Goal: Task Accomplishment & Management: Complete application form

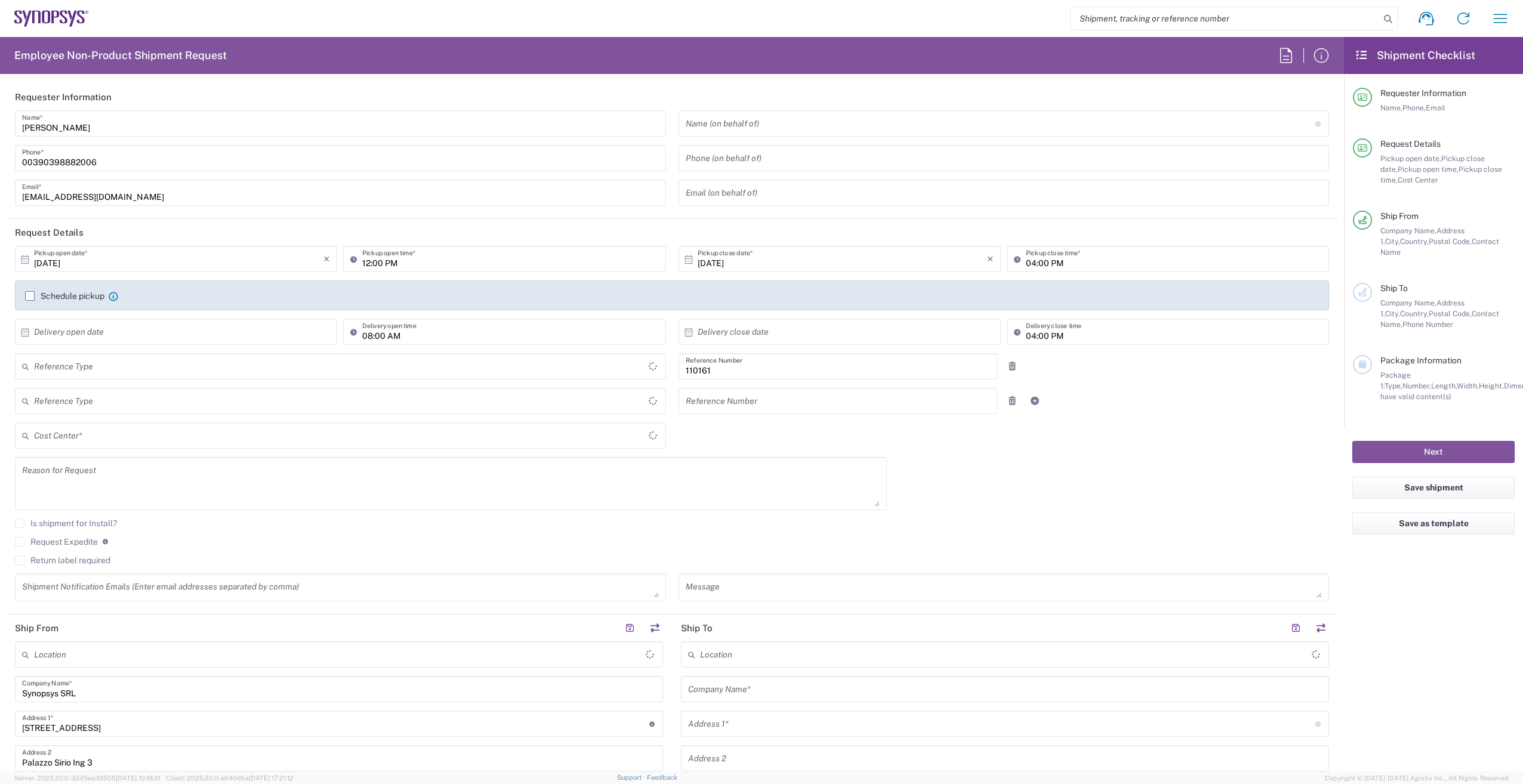
type input "Department"
type input "Delivered at Place"
type input "IT01, FAC, IT01, Agrate Brianza 110161"
type input "[GEOGRAPHIC_DATA]"
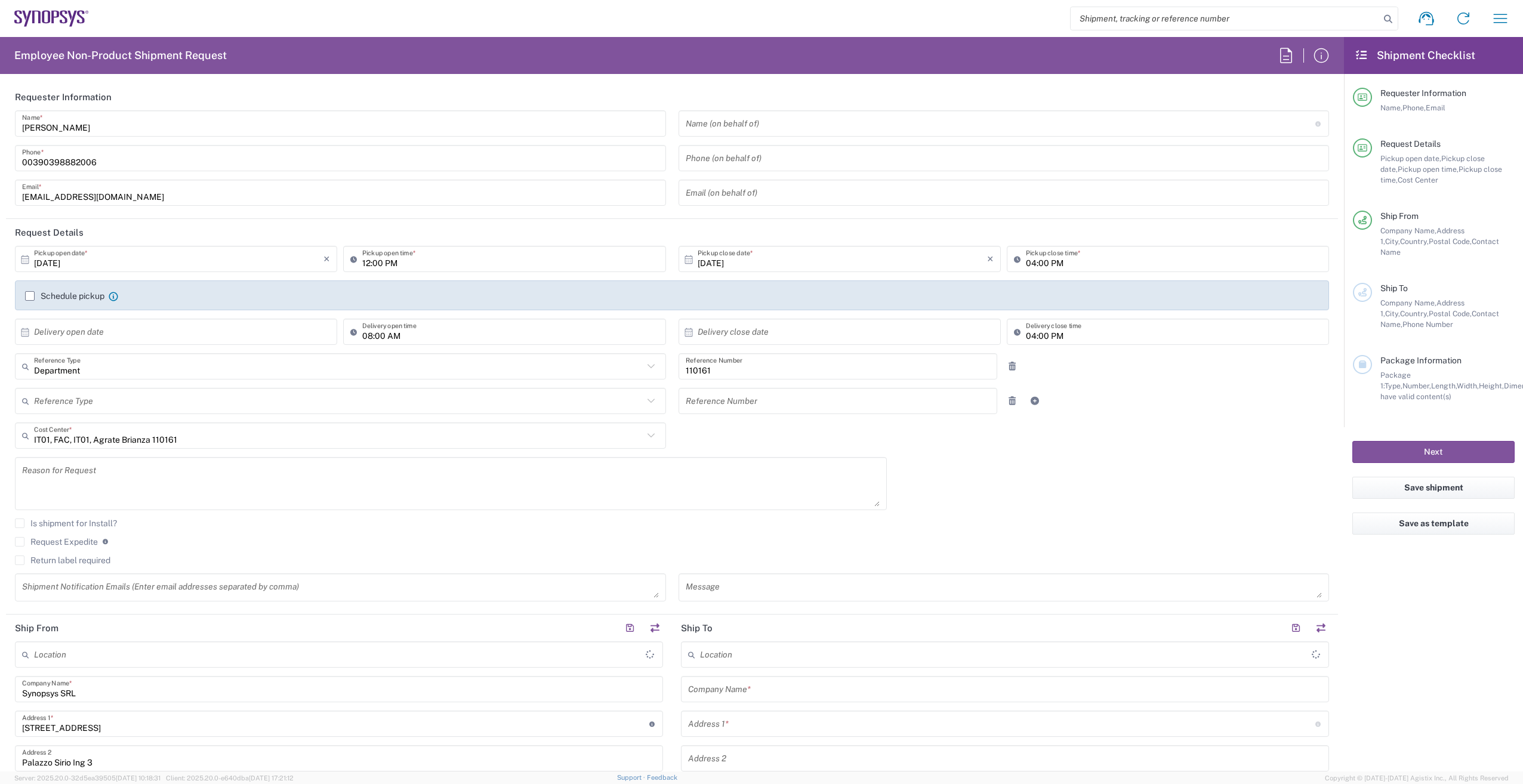
type input "Agrate Brianza IT01"
click at [712, 126] on input "text" at bounding box center [1000, 124] width 629 height 21
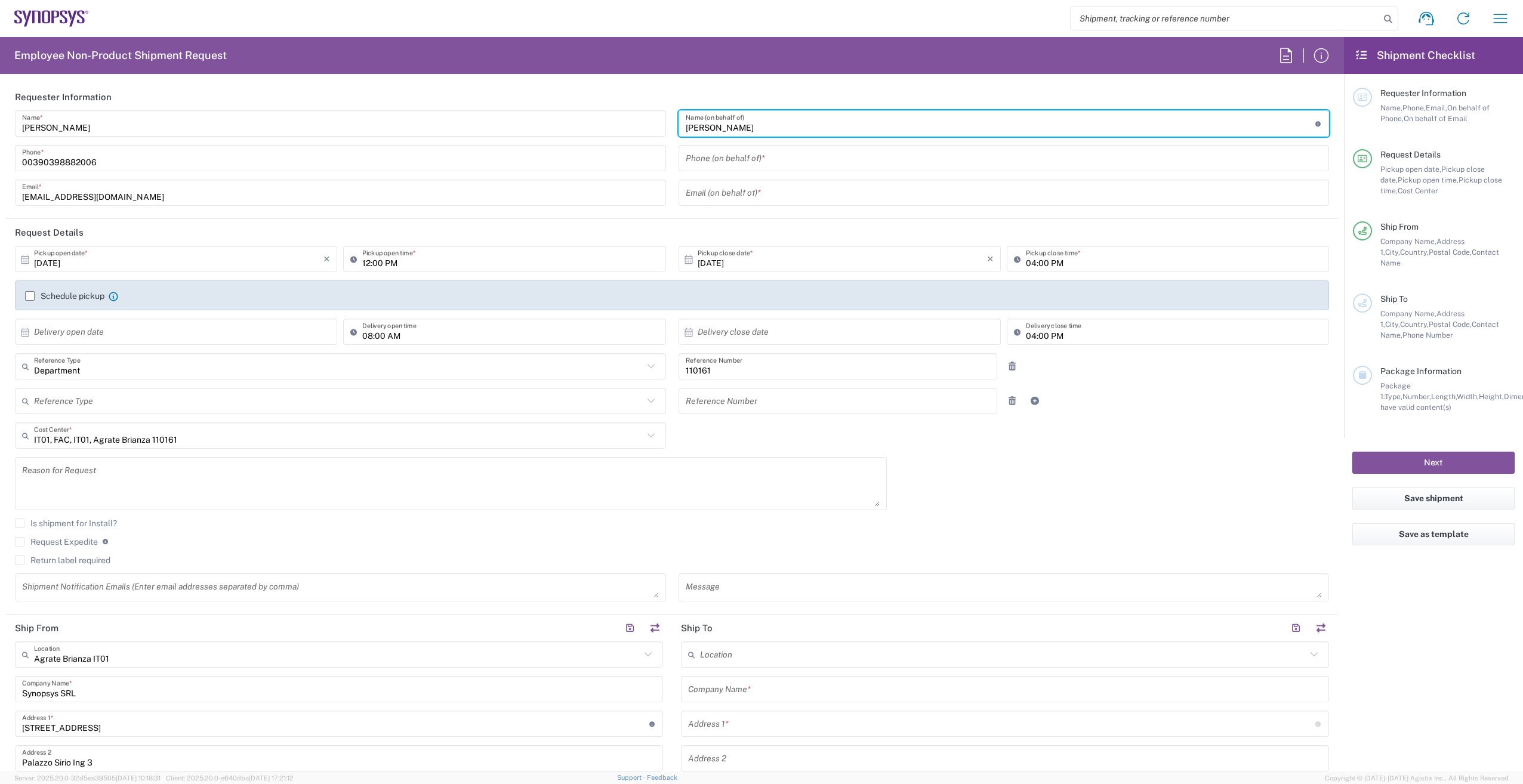
type input "[PERSON_NAME]"
click at [699, 158] on input "tel" at bounding box center [1004, 158] width 637 height 21
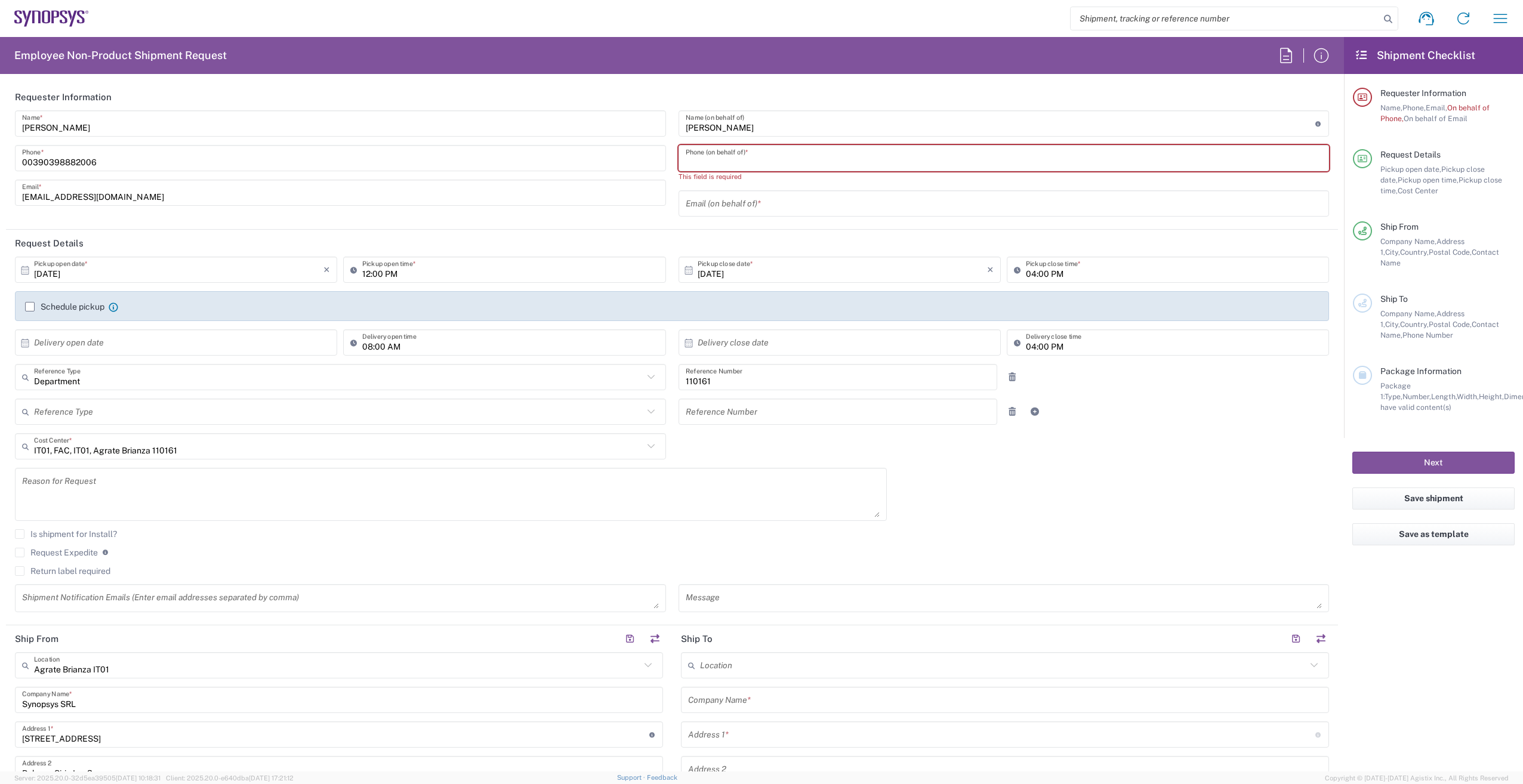
click at [686, 159] on input "tel" at bounding box center [1004, 158] width 637 height 21
paste input "0039 3495979664"
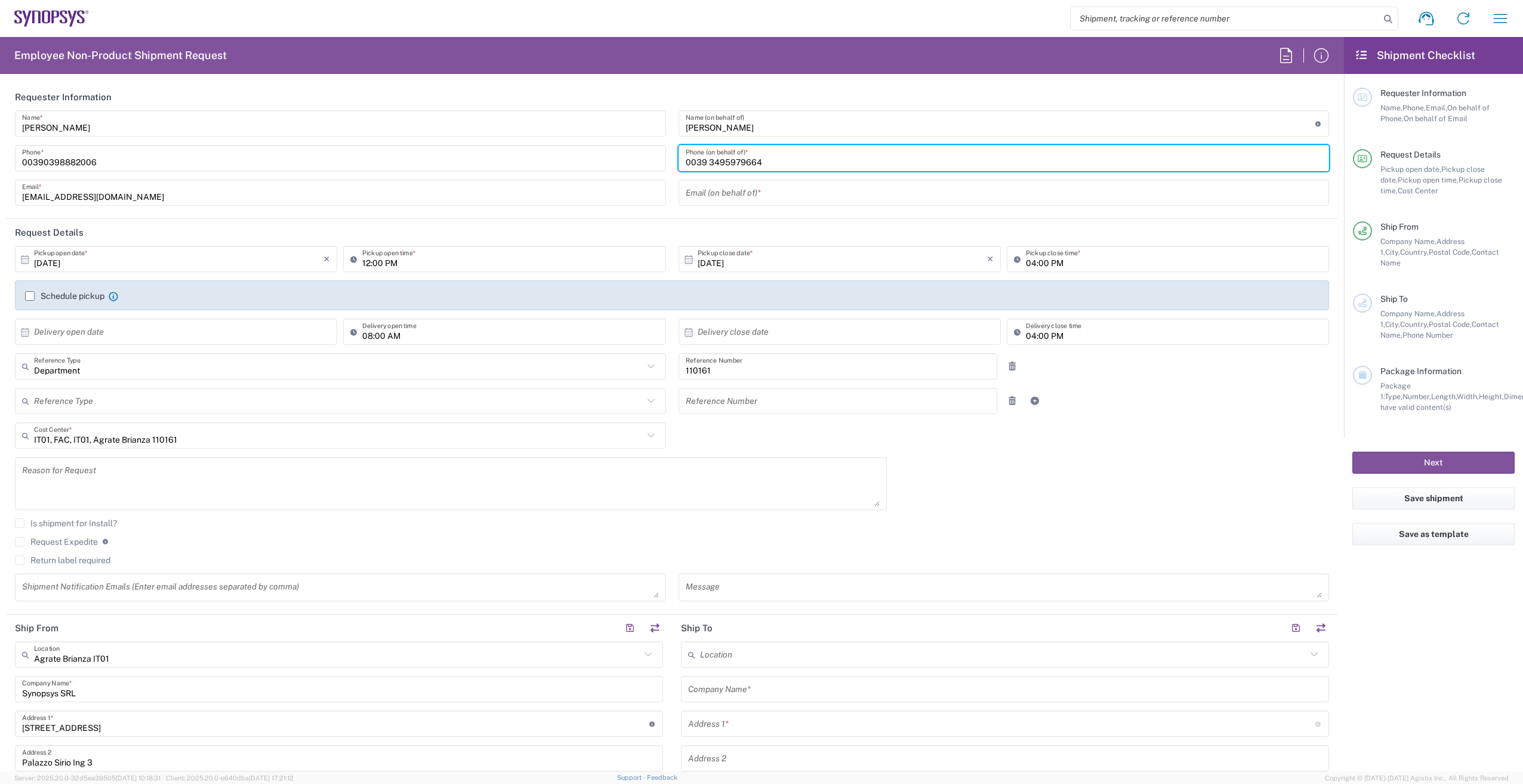
type input "0039 3495979664"
click at [690, 197] on input "text" at bounding box center [1004, 193] width 637 height 21
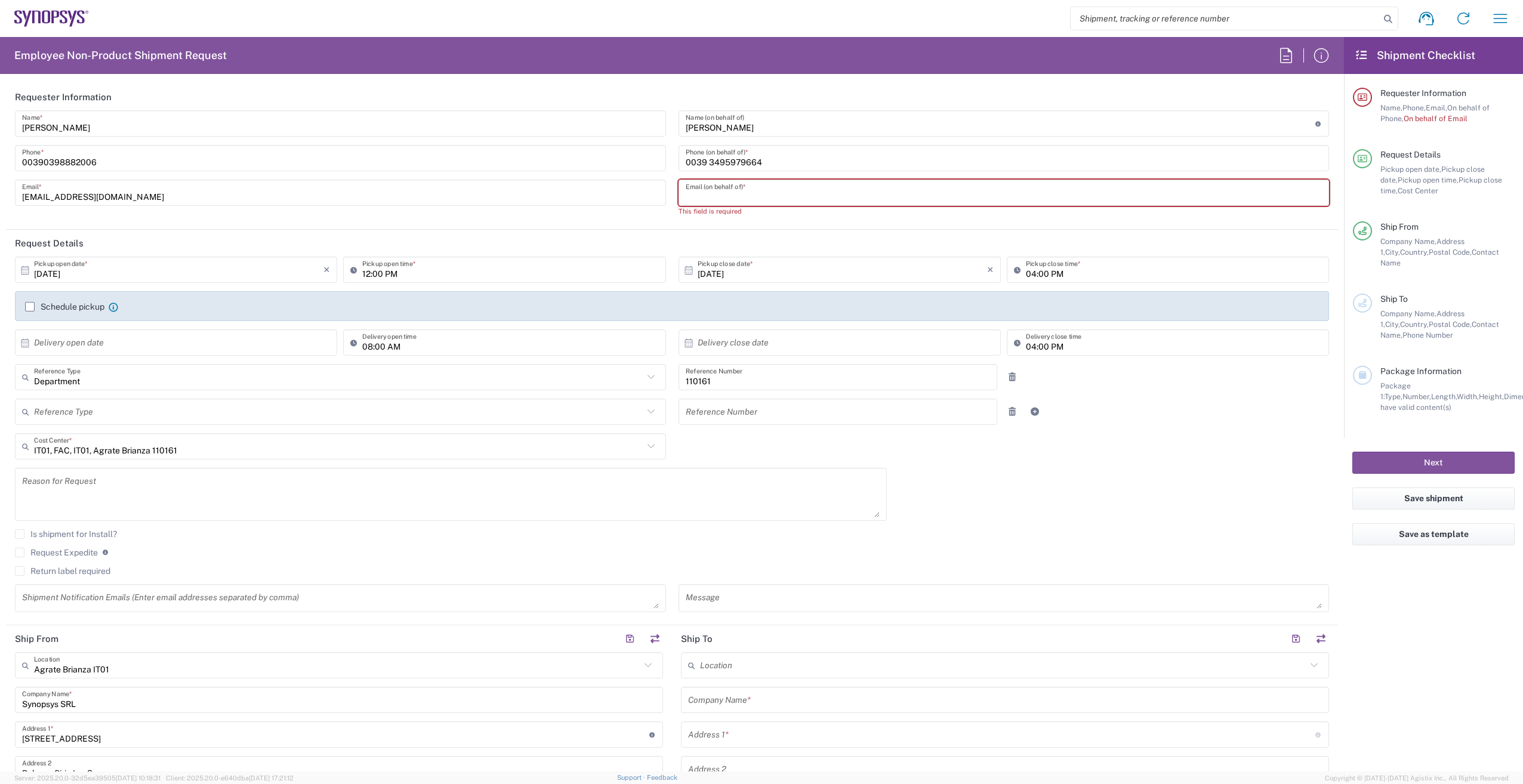
paste input "[EMAIL_ADDRESS][DOMAIN_NAME]"
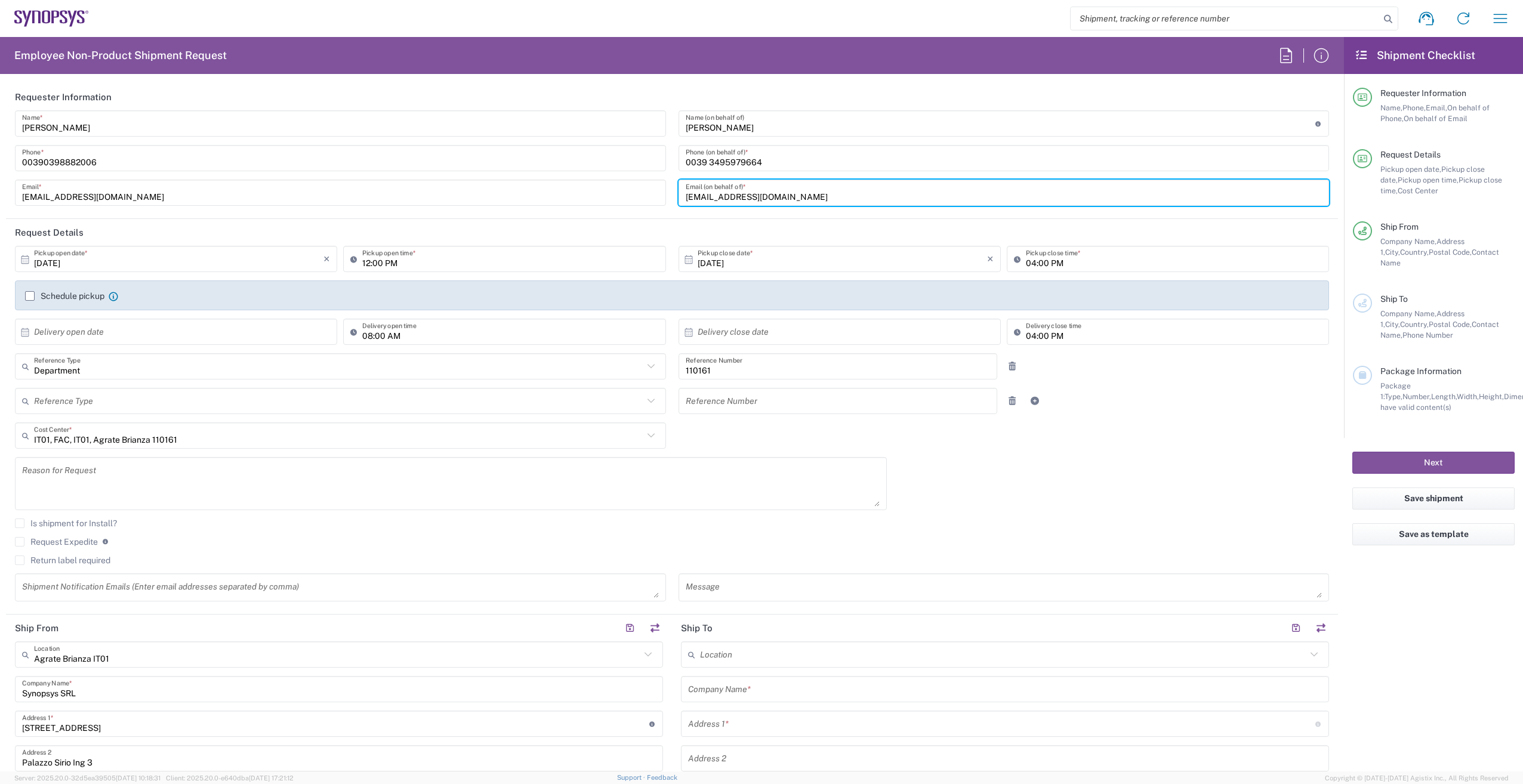
type input "[EMAIL_ADDRESS][DOMAIN_NAME]"
click at [32, 297] on label "Schedule pickup" at bounding box center [65, 296] width 79 height 10
click at [30, 296] on input "Schedule pickup" at bounding box center [30, 296] width 0 height 0
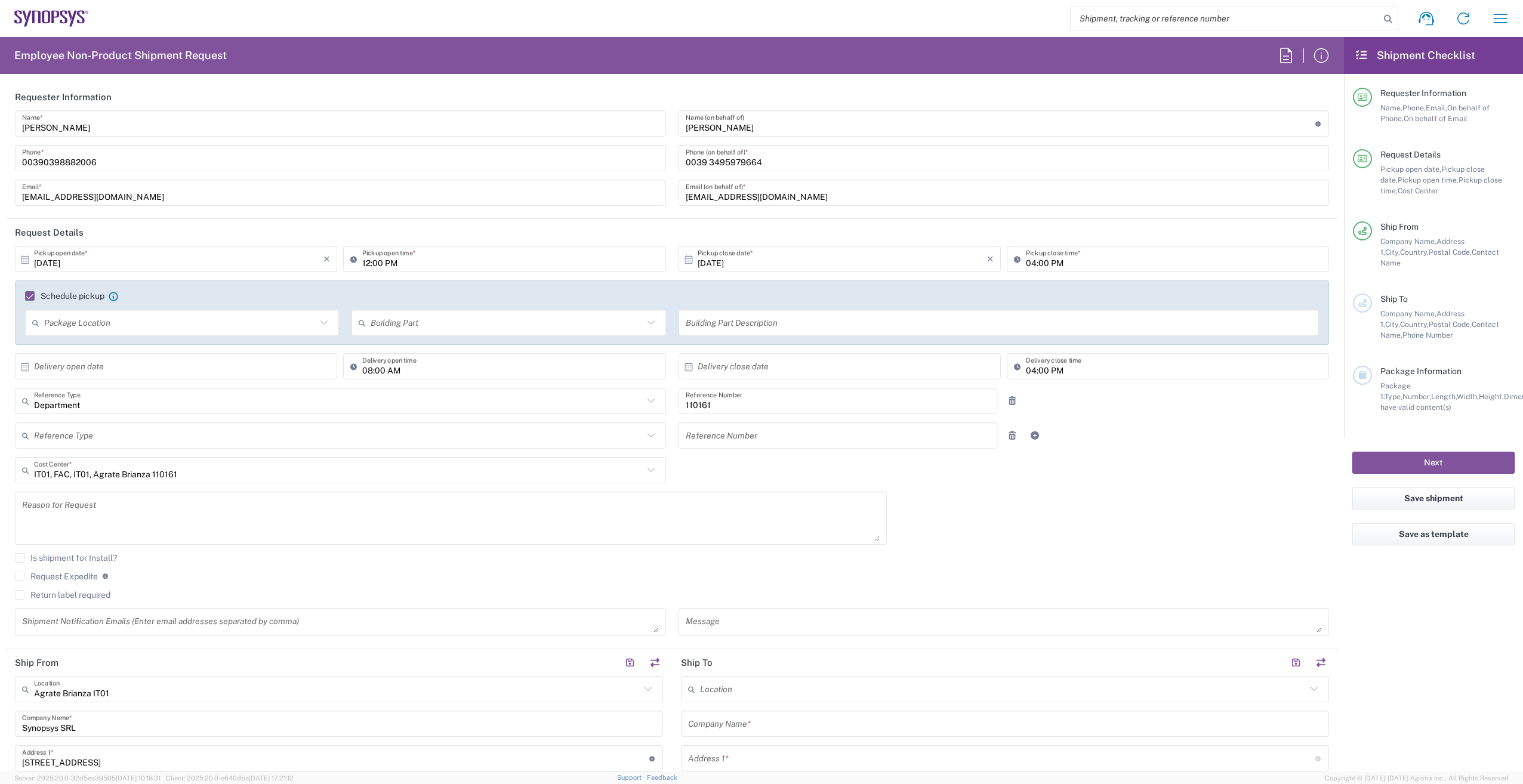
click at [29, 368] on icon at bounding box center [25, 366] width 8 height 9
click at [208, 439] on span "10" at bounding box center [211, 441] width 17 height 16
type input "[DATE]"
click at [362, 369] on input "08:00 AM" at bounding box center [510, 366] width 296 height 21
type input "12:00 AM"
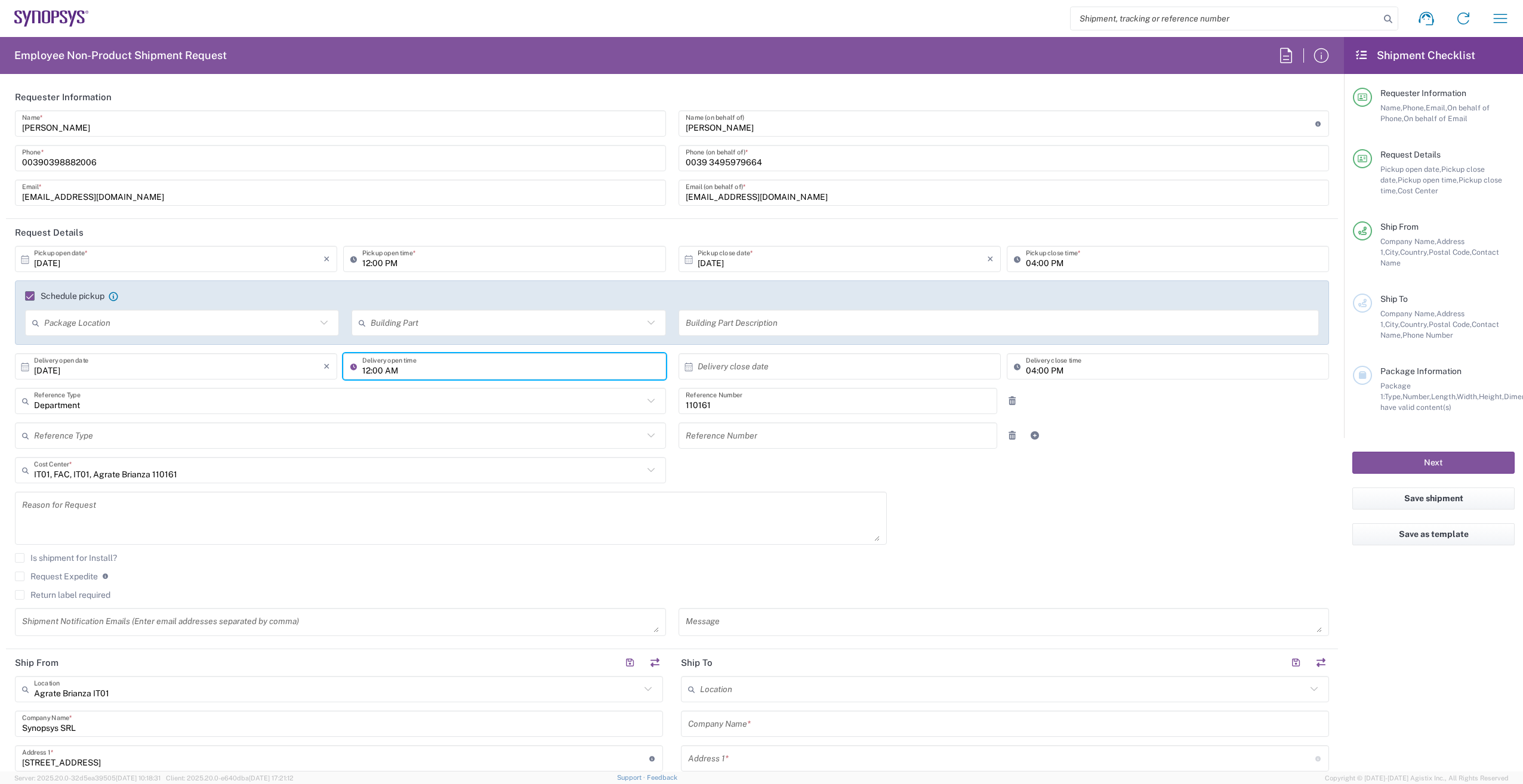
click at [684, 368] on icon at bounding box center [688, 367] width 11 height 11
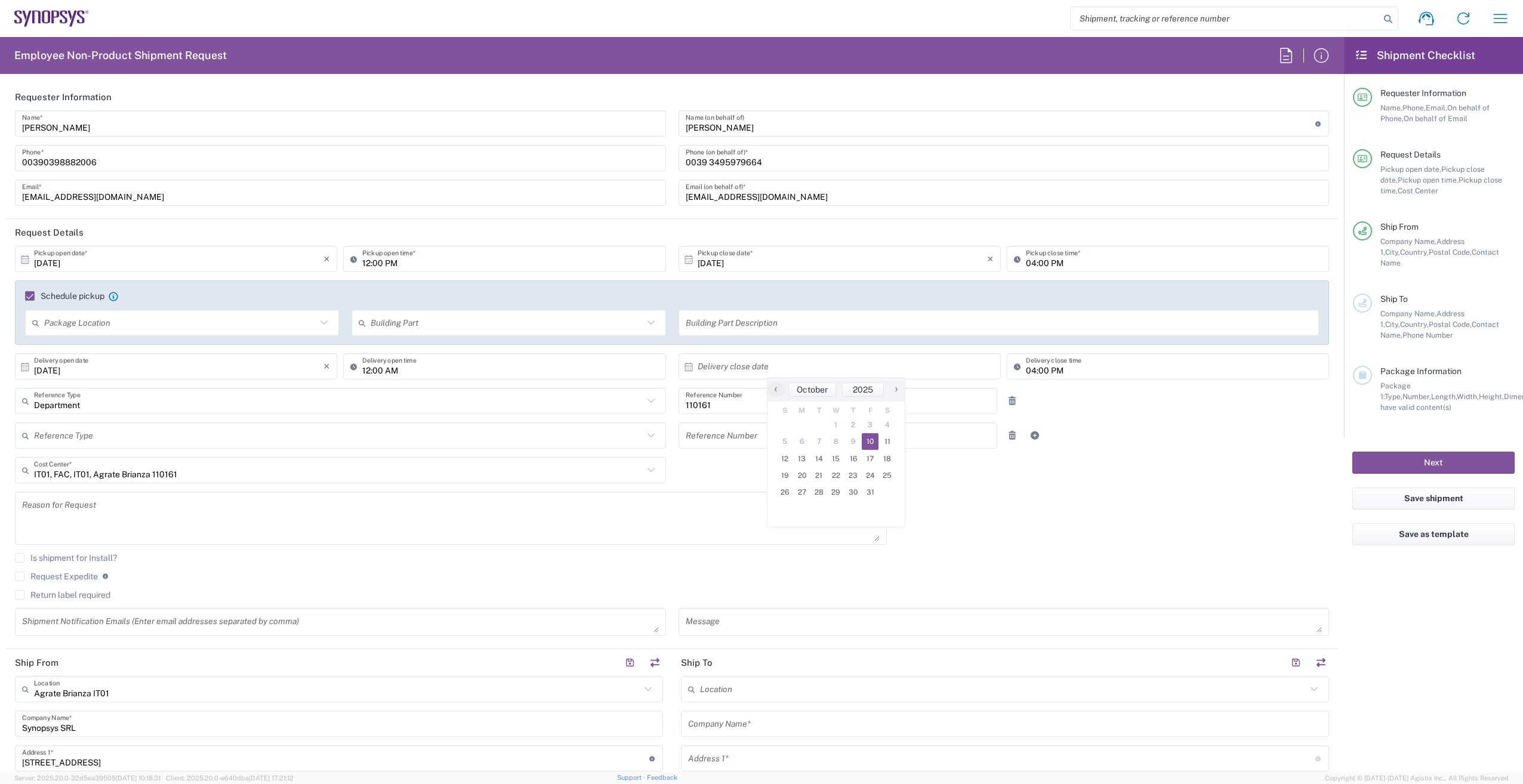
click at [866, 441] on span "10" at bounding box center [870, 441] width 17 height 16
type input "[DATE]"
click at [1026, 370] on input "04:00 PM" at bounding box center [1174, 366] width 296 height 21
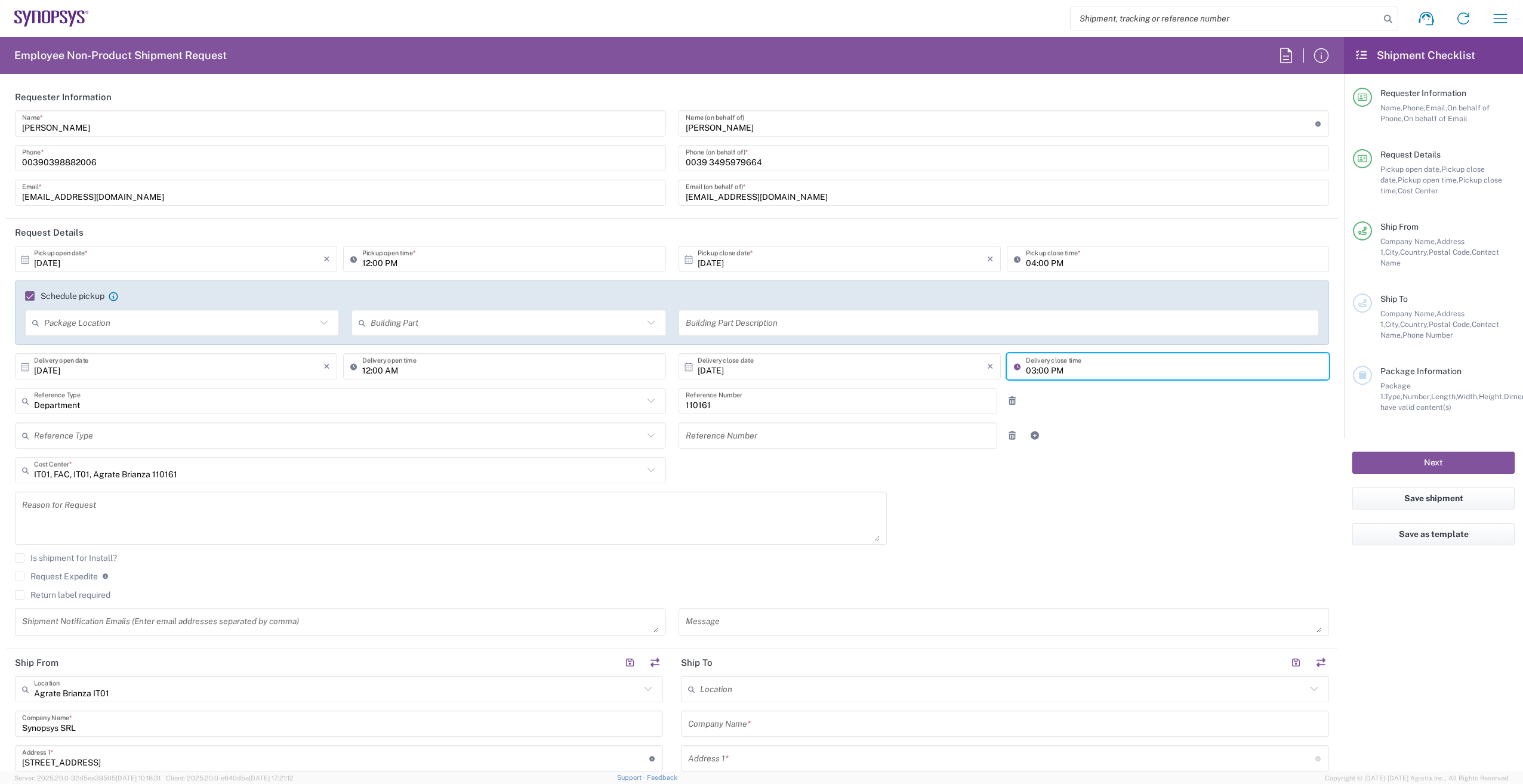
type input "03:00 PM"
click at [647, 468] on icon at bounding box center [651, 470] width 15 height 15
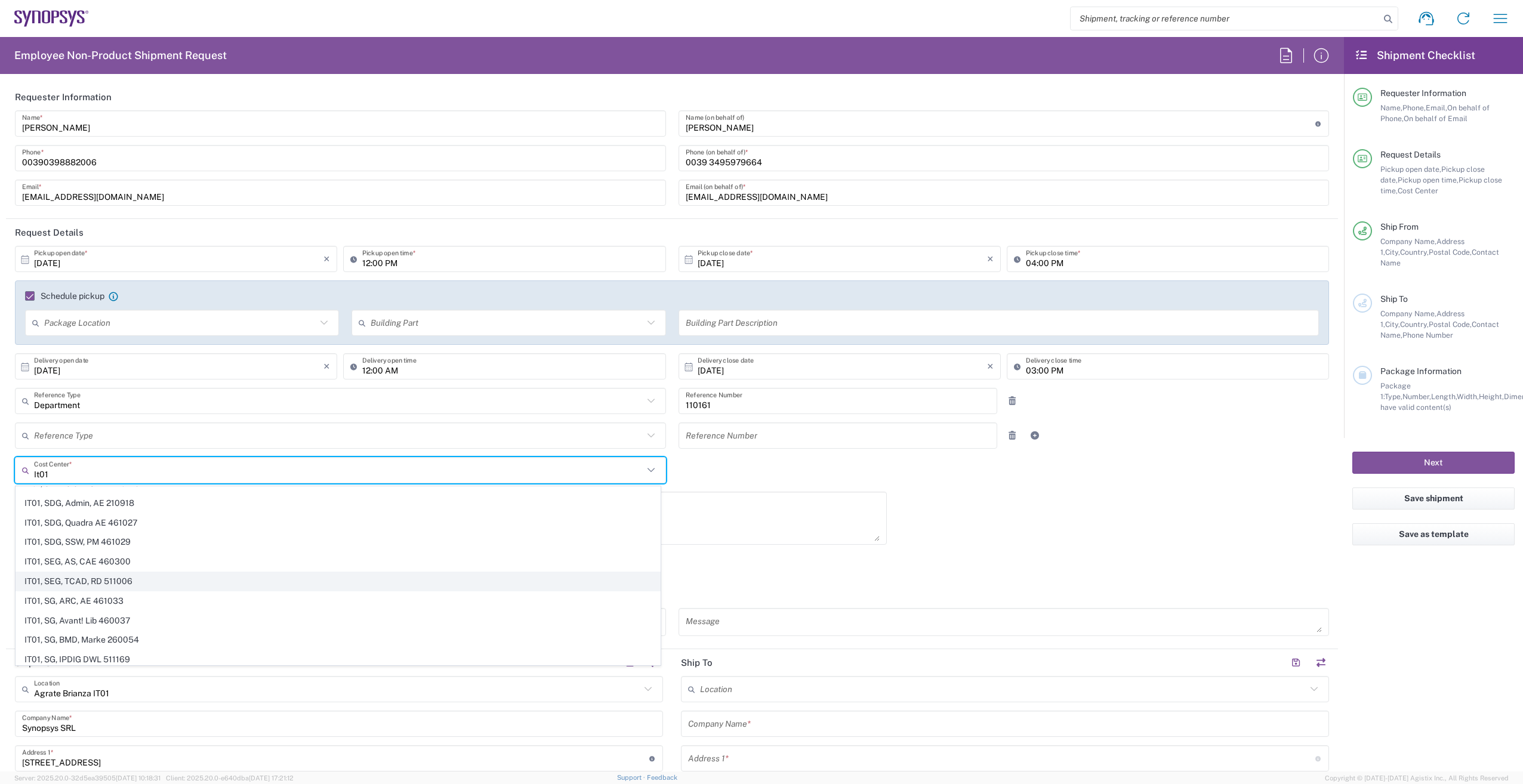
scroll to position [835, 0]
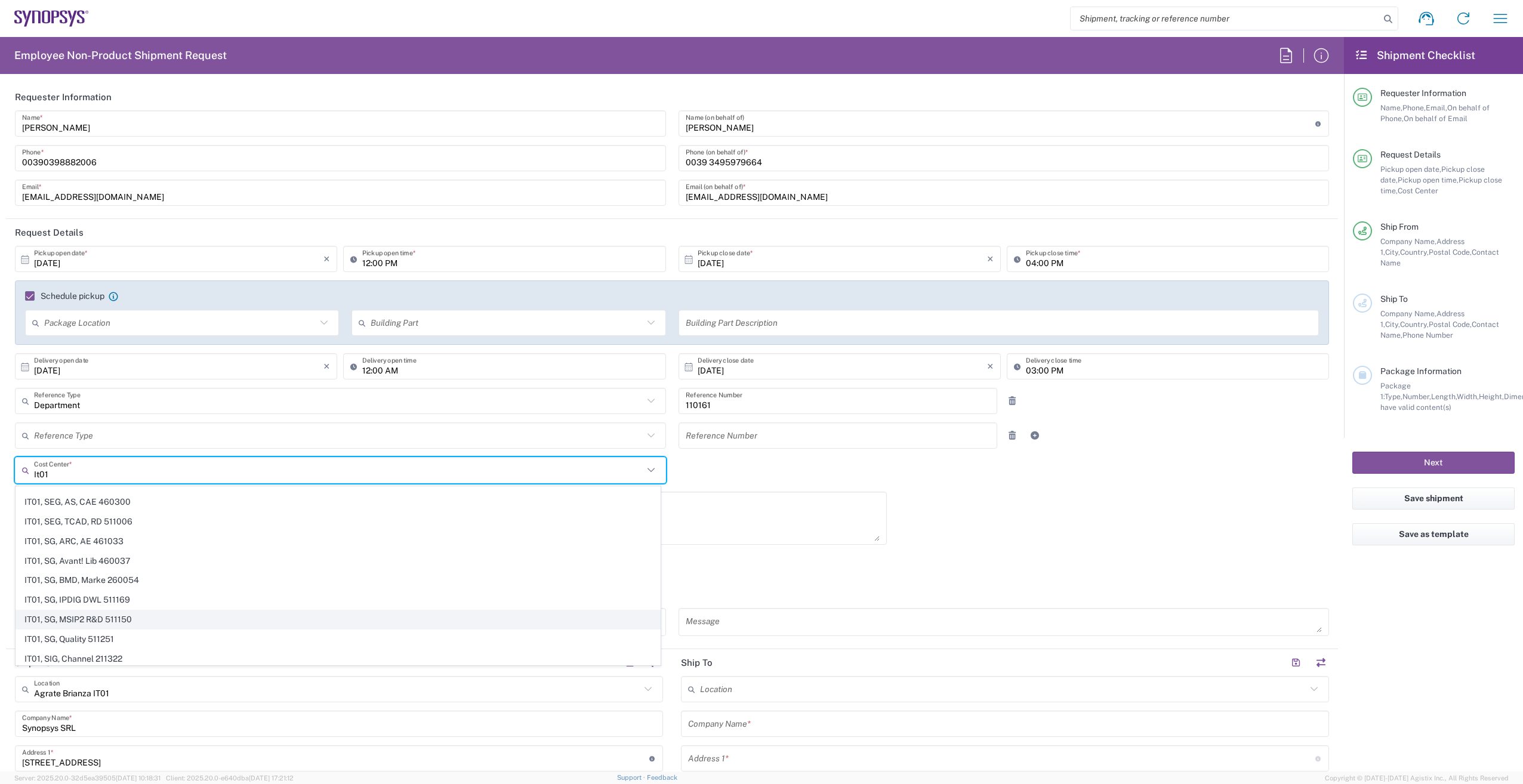
type input "It01"
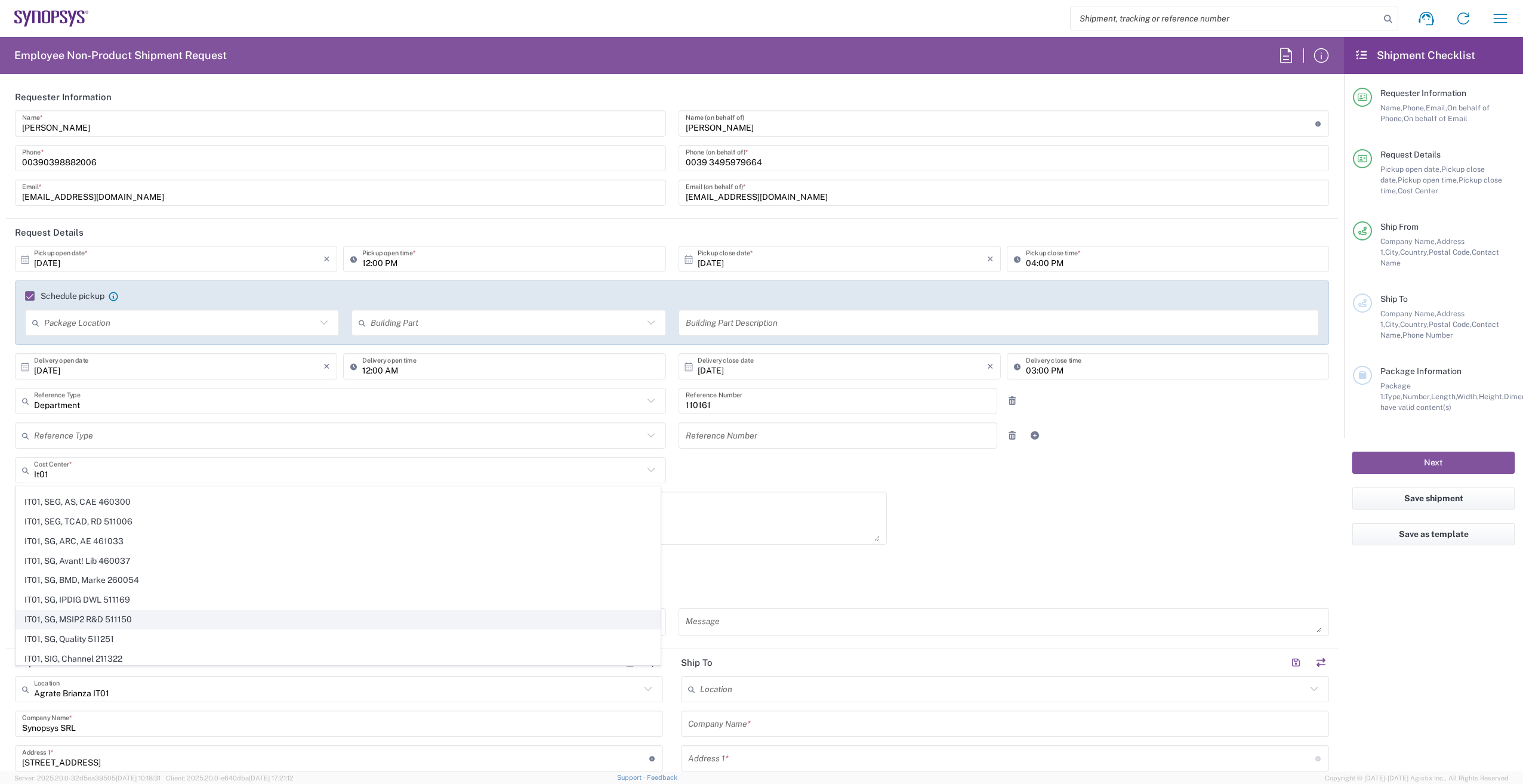
click at [135, 615] on span "IT01, SG, MSIP2 R&D 511150" at bounding box center [338, 620] width 644 height 18
type input "511150"
type input "IT01, SG, MSIP2 R&D 511150"
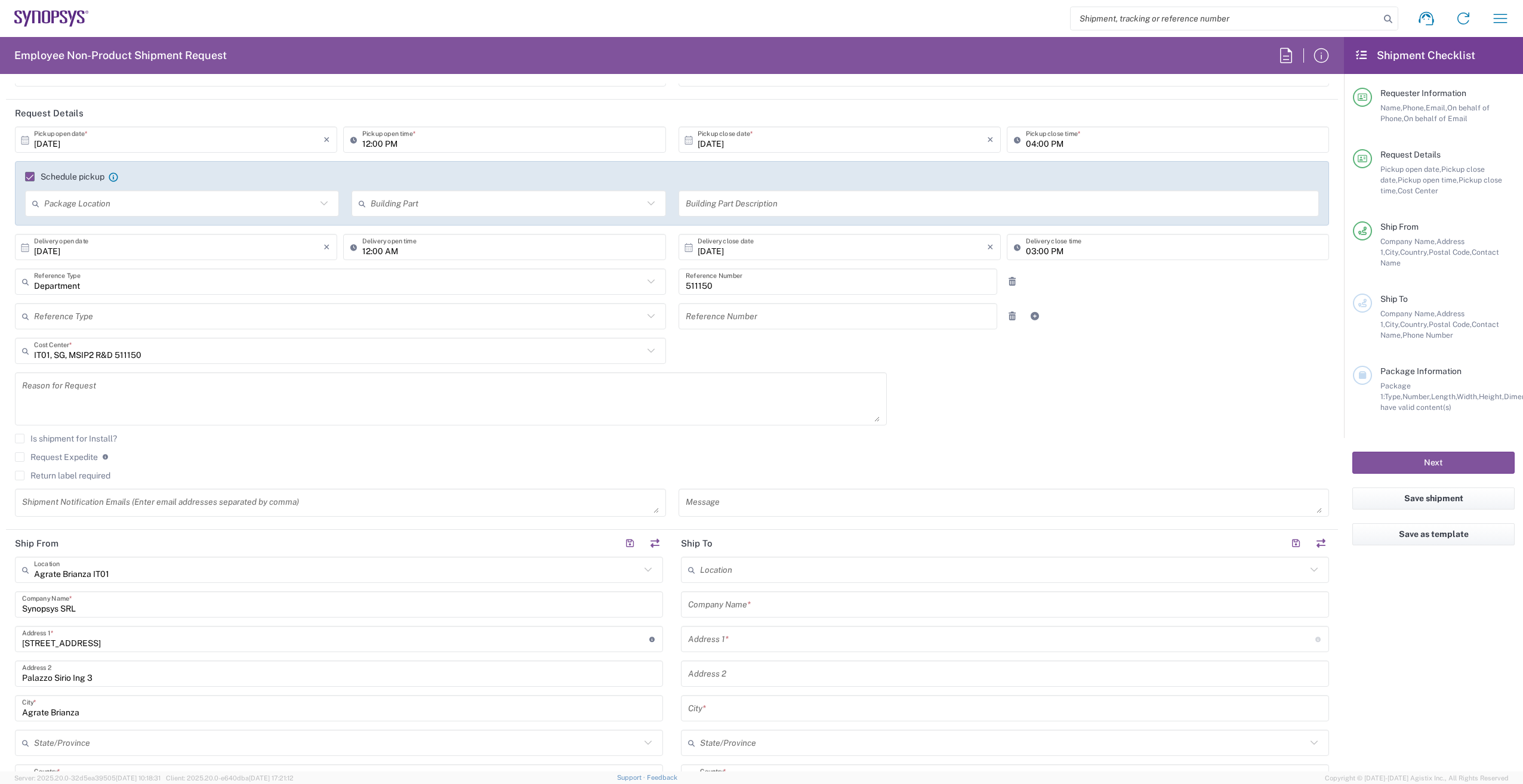
scroll to position [179, 0]
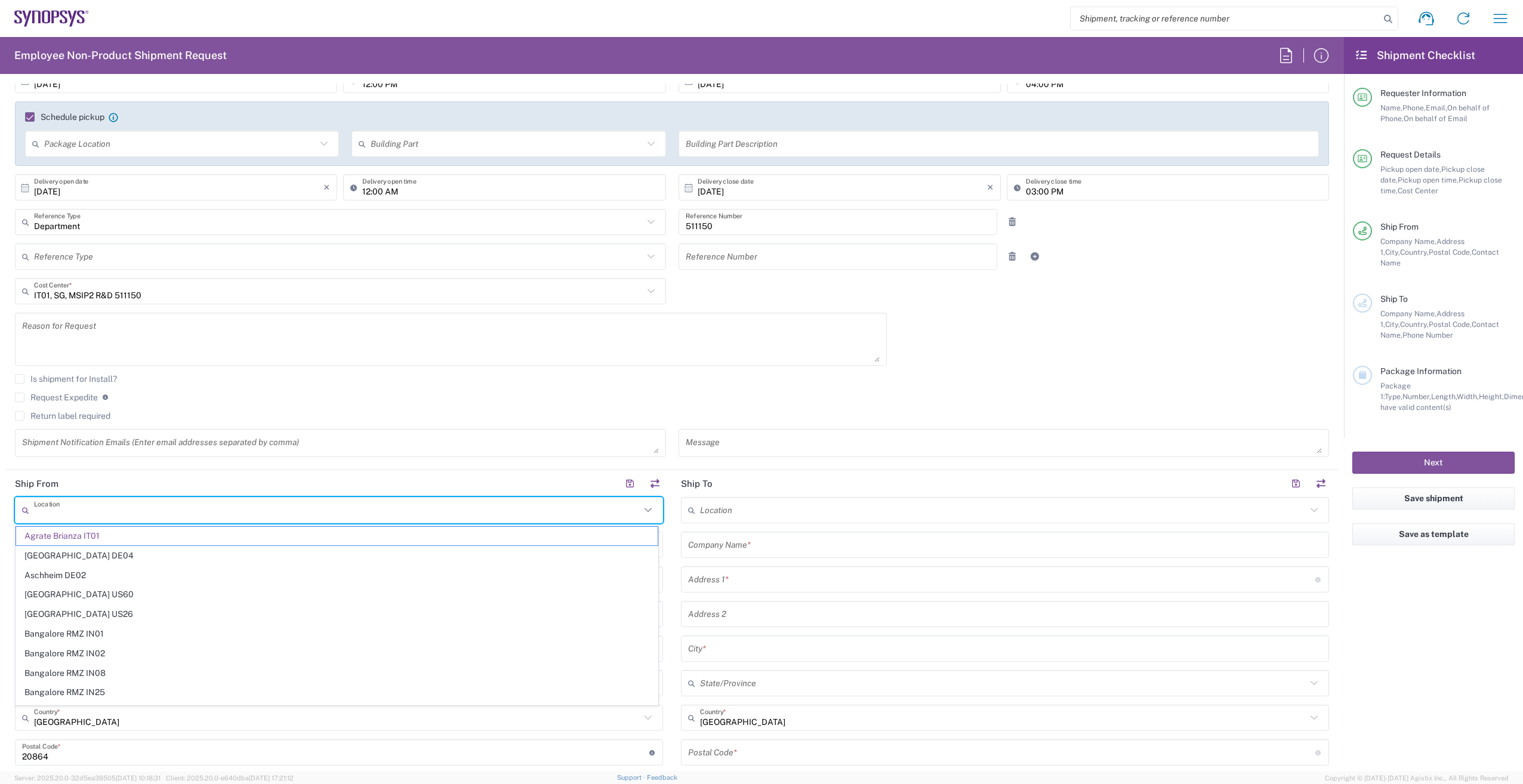
drag, startPoint x: 141, startPoint y: 511, endPoint x: 91, endPoint y: 511, distance: 50.0
click at [91, 511] on input "text" at bounding box center [337, 510] width 606 height 21
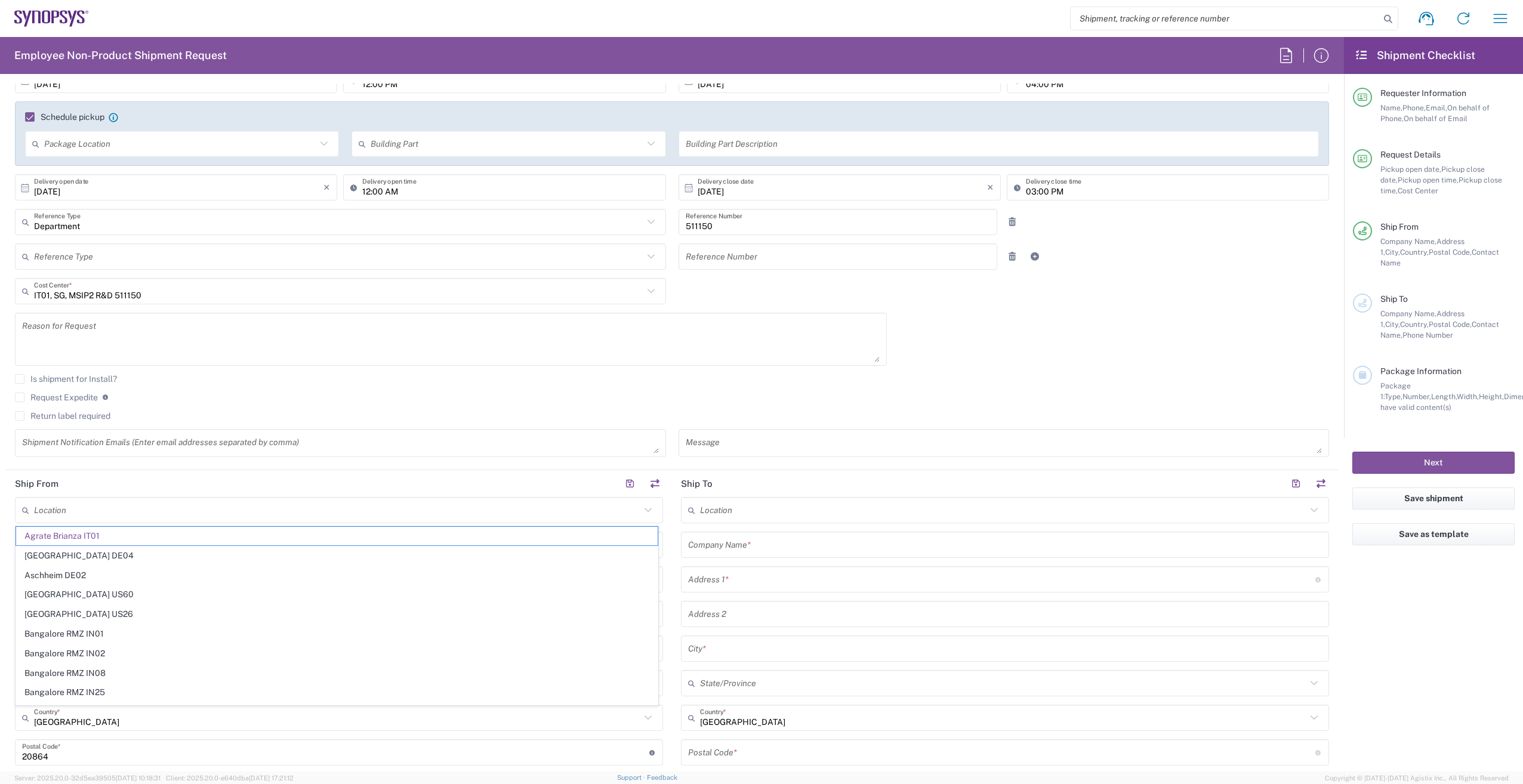
click at [4, 487] on form "Requester Information [PERSON_NAME] Name * [PHONE_NUMBER] Phone * [PERSON_NAME]…" at bounding box center [672, 427] width 1344 height 688
type input "Agrate Brianza IT01"
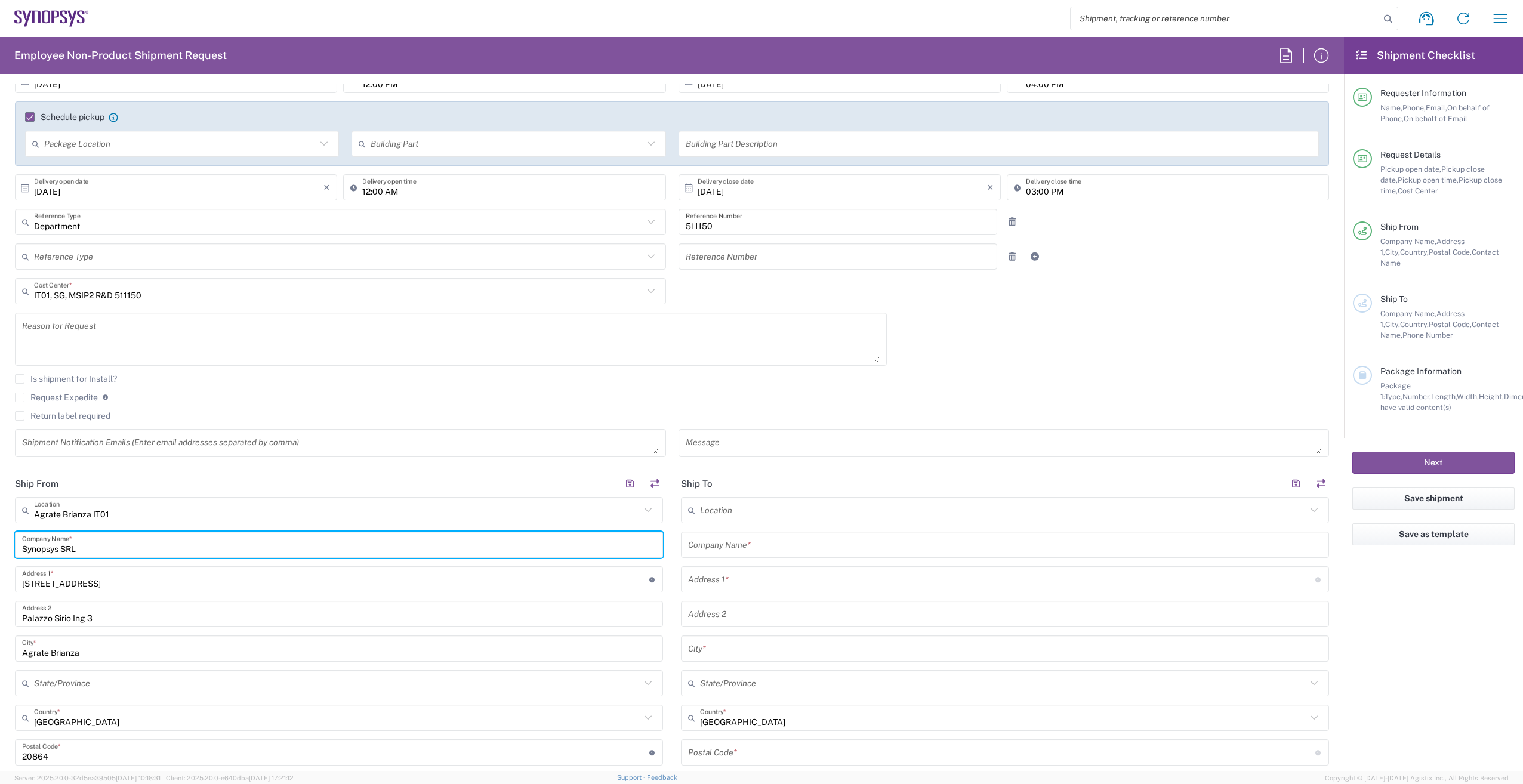
drag, startPoint x: 113, startPoint y: 539, endPoint x: 19, endPoint y: 531, distance: 94.3
click at [19, 531] on div "Synopsys SRL Company Name *" at bounding box center [339, 544] width 648 height 26
type input "[PERSON_NAME]"
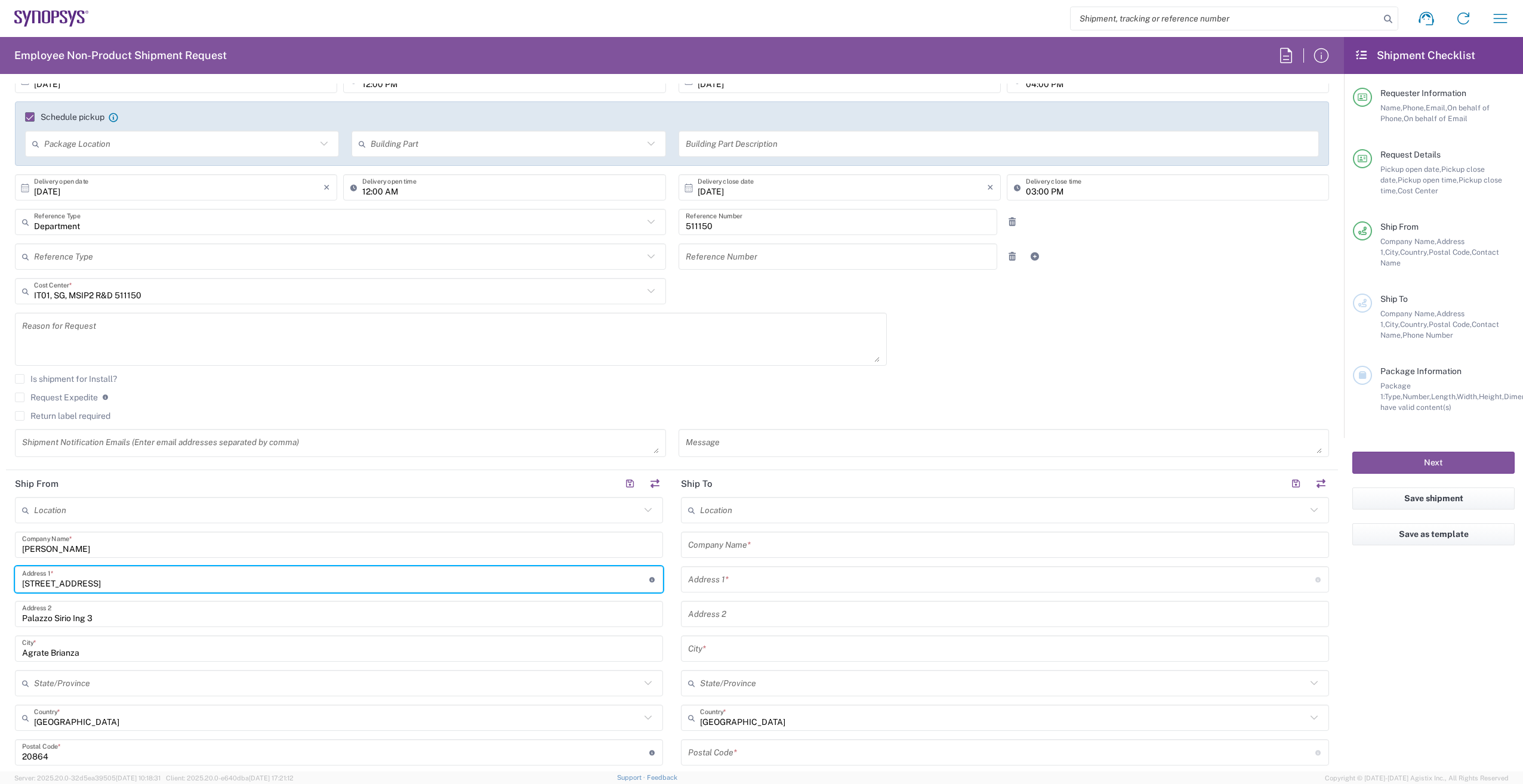
drag, startPoint x: 93, startPoint y: 582, endPoint x: 16, endPoint y: 582, distance: 77.0
click at [16, 582] on div "Viale Colleoni 11 Address 1 * For cross streets use street names with '&' or 'a…" at bounding box center [339, 579] width 648 height 26
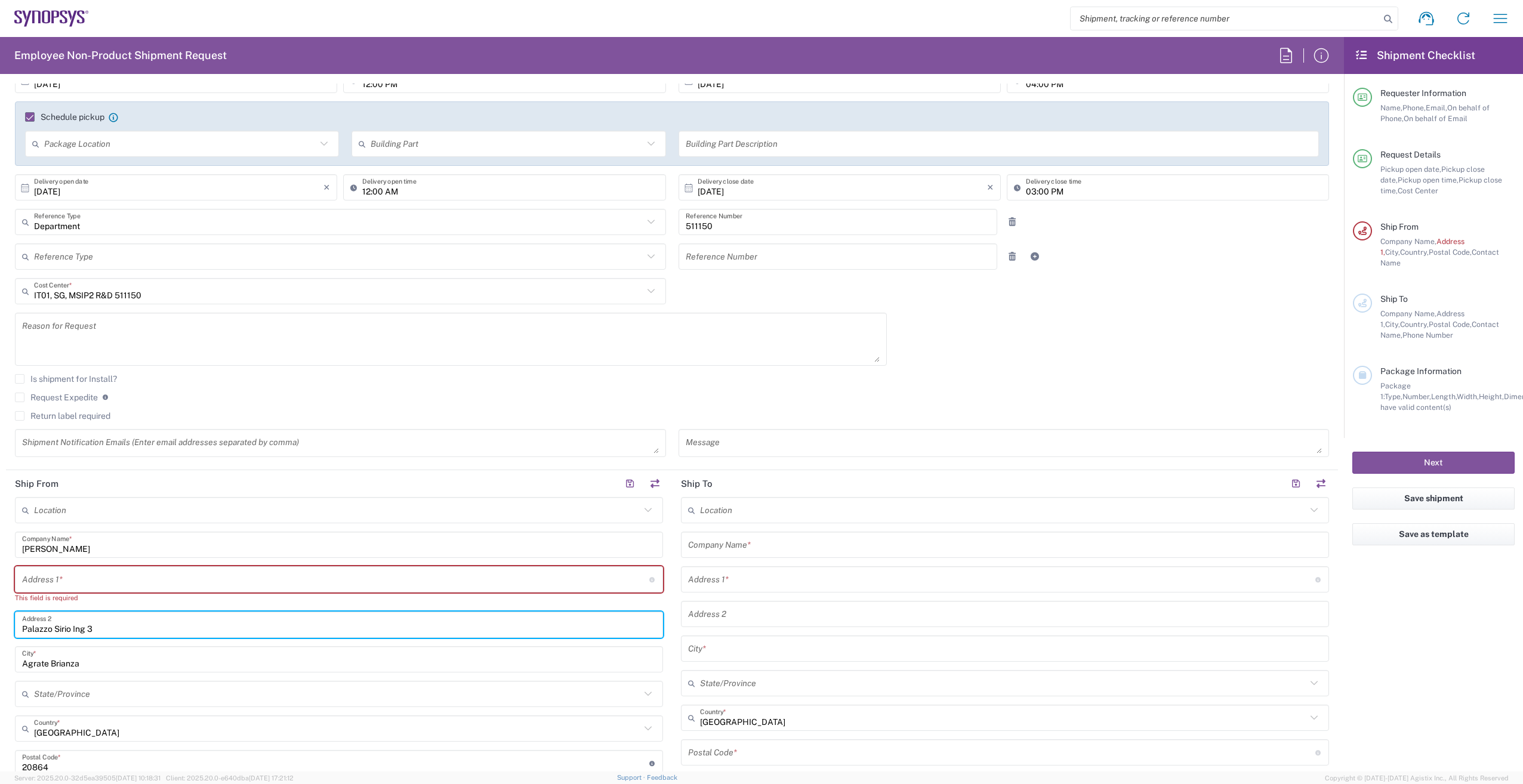
drag, startPoint x: 104, startPoint y: 631, endPoint x: -2, endPoint y: 637, distance: 106.2
click at [0, 637] on html "Shipment request Shipment tracking Employee non-product shipment request My shi…" at bounding box center [761, 392] width 1523 height 784
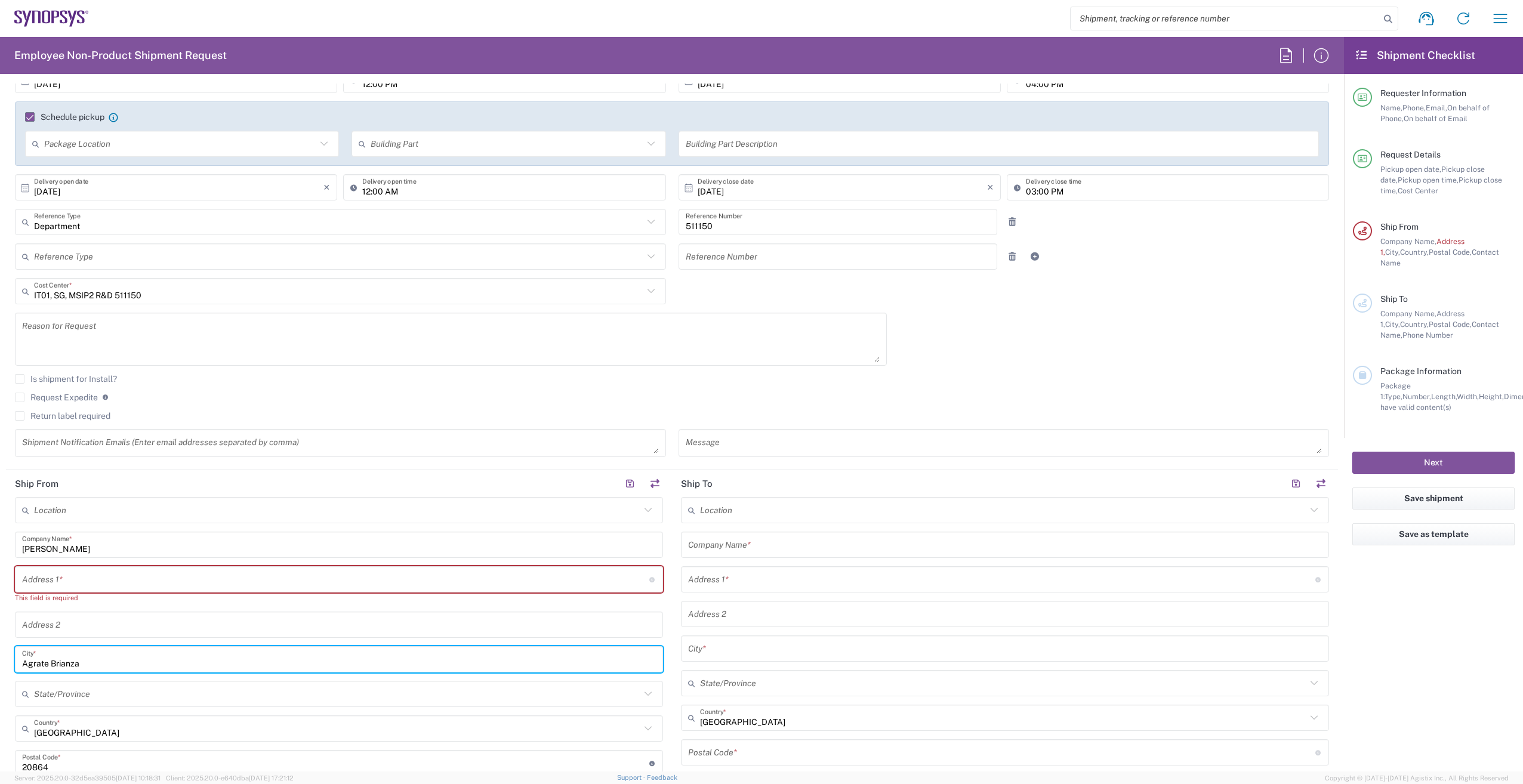
drag, startPoint x: 82, startPoint y: 666, endPoint x: 4, endPoint y: 666, distance: 78.0
click at [4, 666] on form "Requester Information [PERSON_NAME] Name * [PHONE_NUMBER] Phone * [PERSON_NAME]…" at bounding box center [672, 427] width 1344 height 688
click at [27, 578] on input "text" at bounding box center [335, 579] width 627 height 21
paste input "[STREET_ADDRESS][PERSON_NAME]"
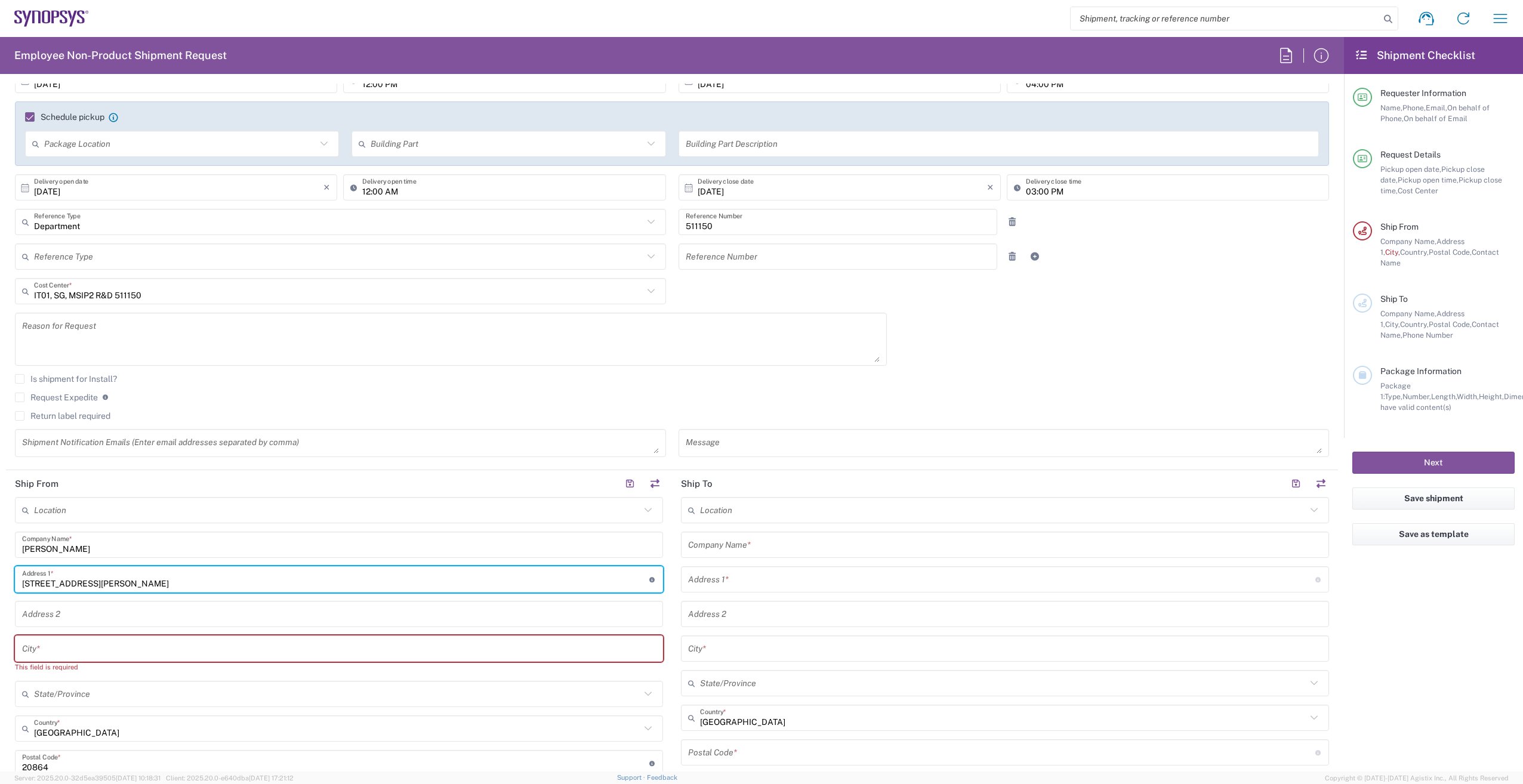
type input "[STREET_ADDRESS][PERSON_NAME]"
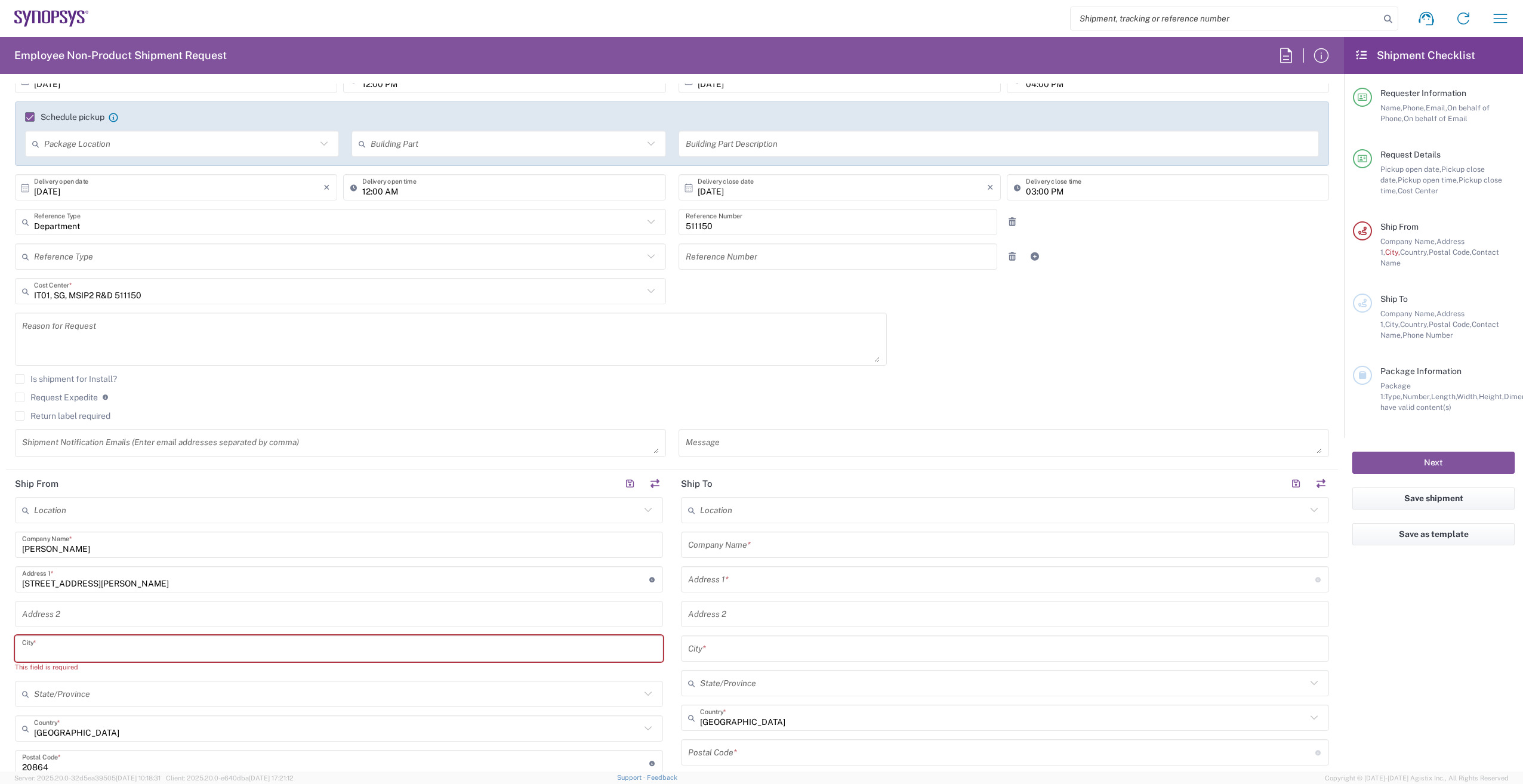
click at [75, 640] on input "text" at bounding box center [338, 649] width 634 height 21
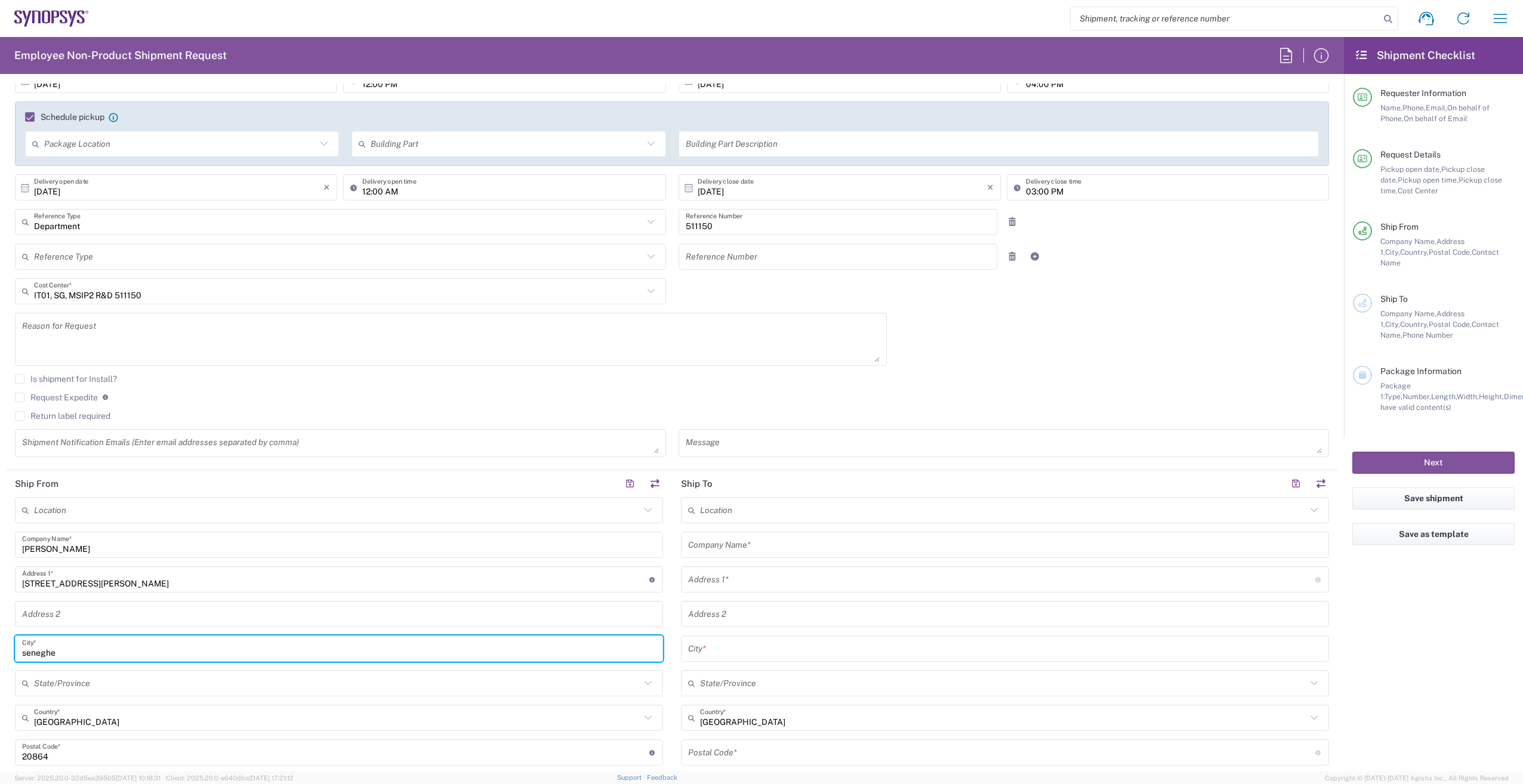
type input "seneghe"
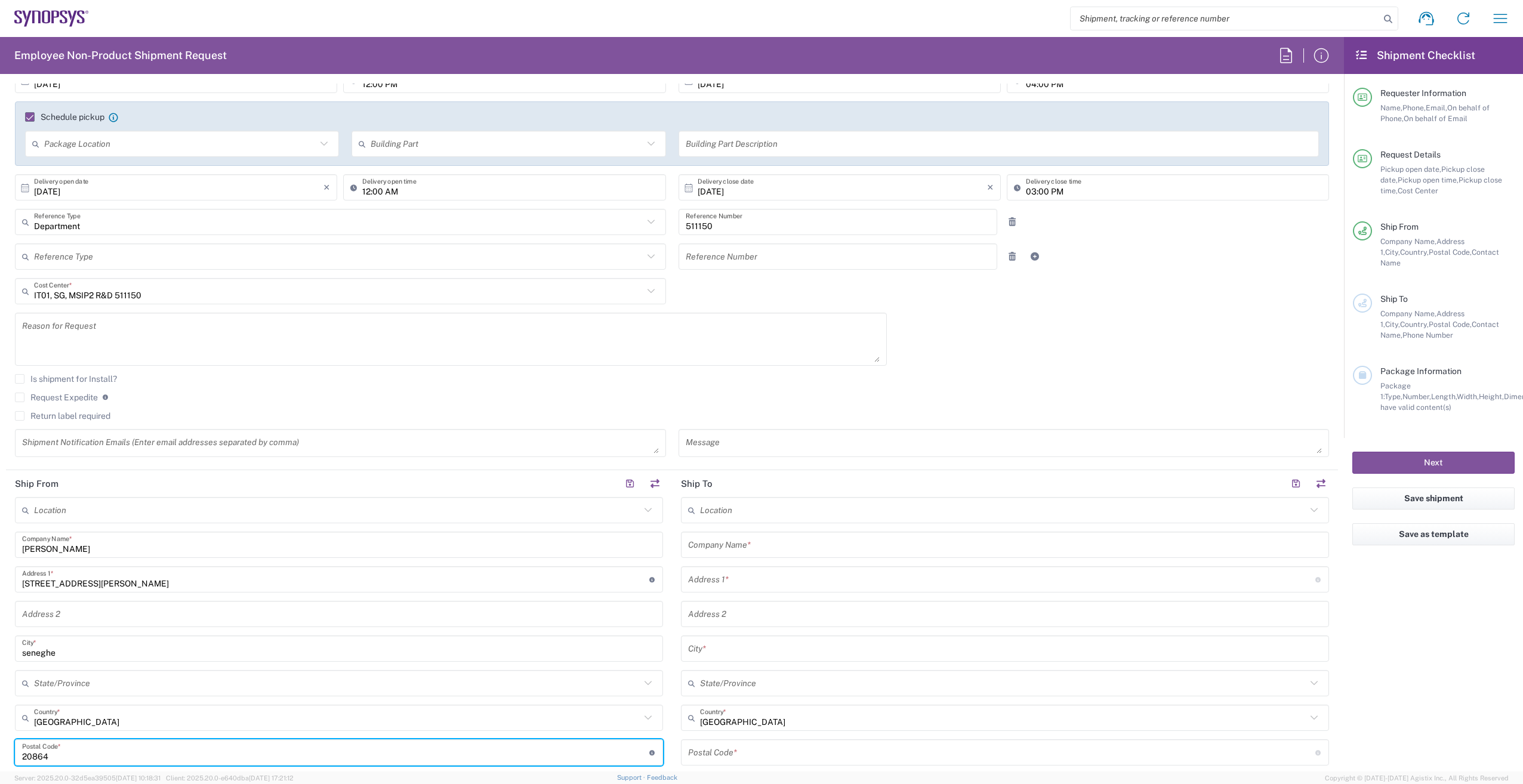
drag, startPoint x: 58, startPoint y: 758, endPoint x: 9, endPoint y: 752, distance: 49.4
click at [9, 752] on main "Location [GEOGRAPHIC_DATA] DE04 Agrate Brianza IT01 [GEOGRAPHIC_DATA] DE02 [GEO…" at bounding box center [339, 715] width 666 height 435
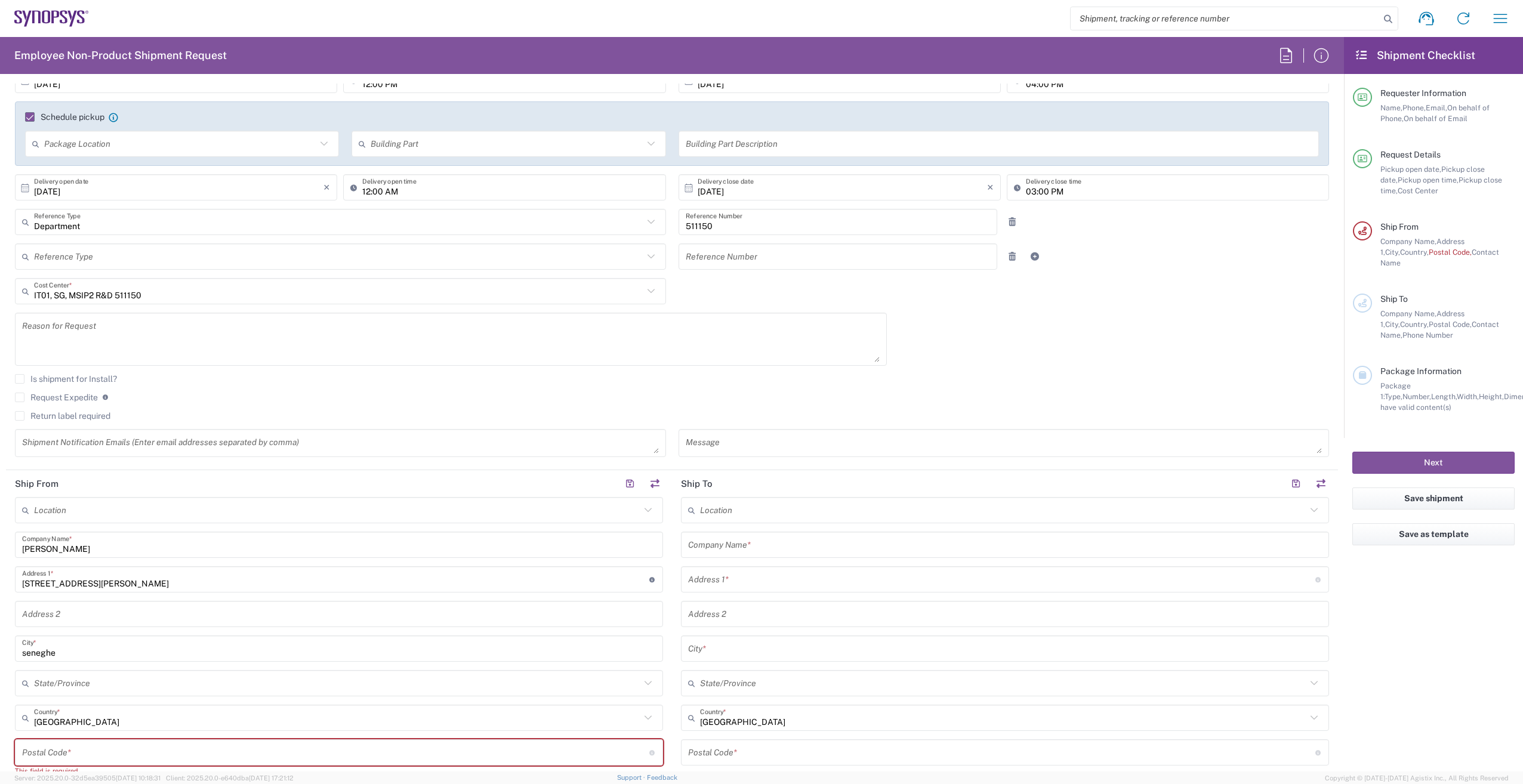
click at [60, 749] on input "undefined" at bounding box center [335, 753] width 627 height 21
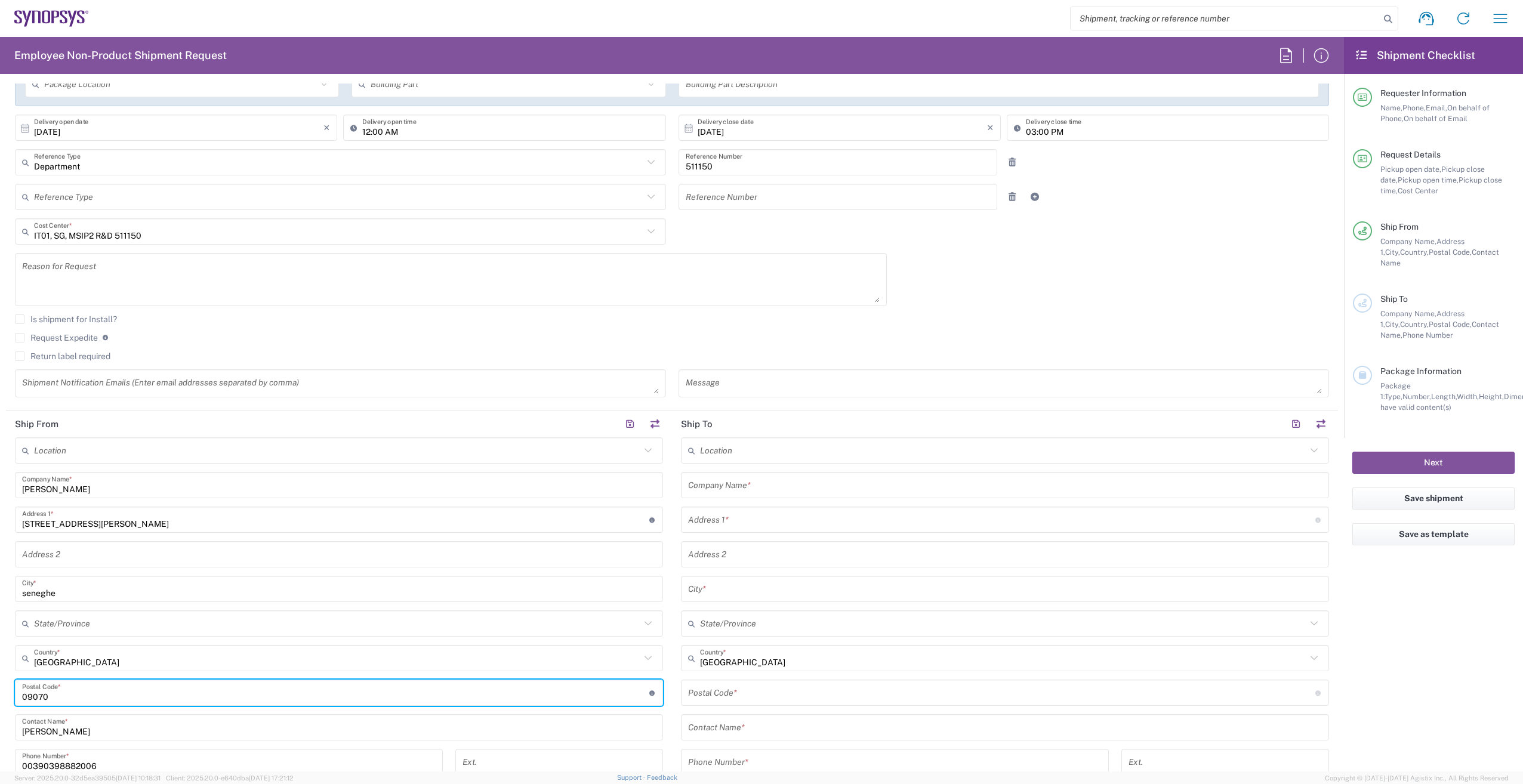
scroll to position [298, 0]
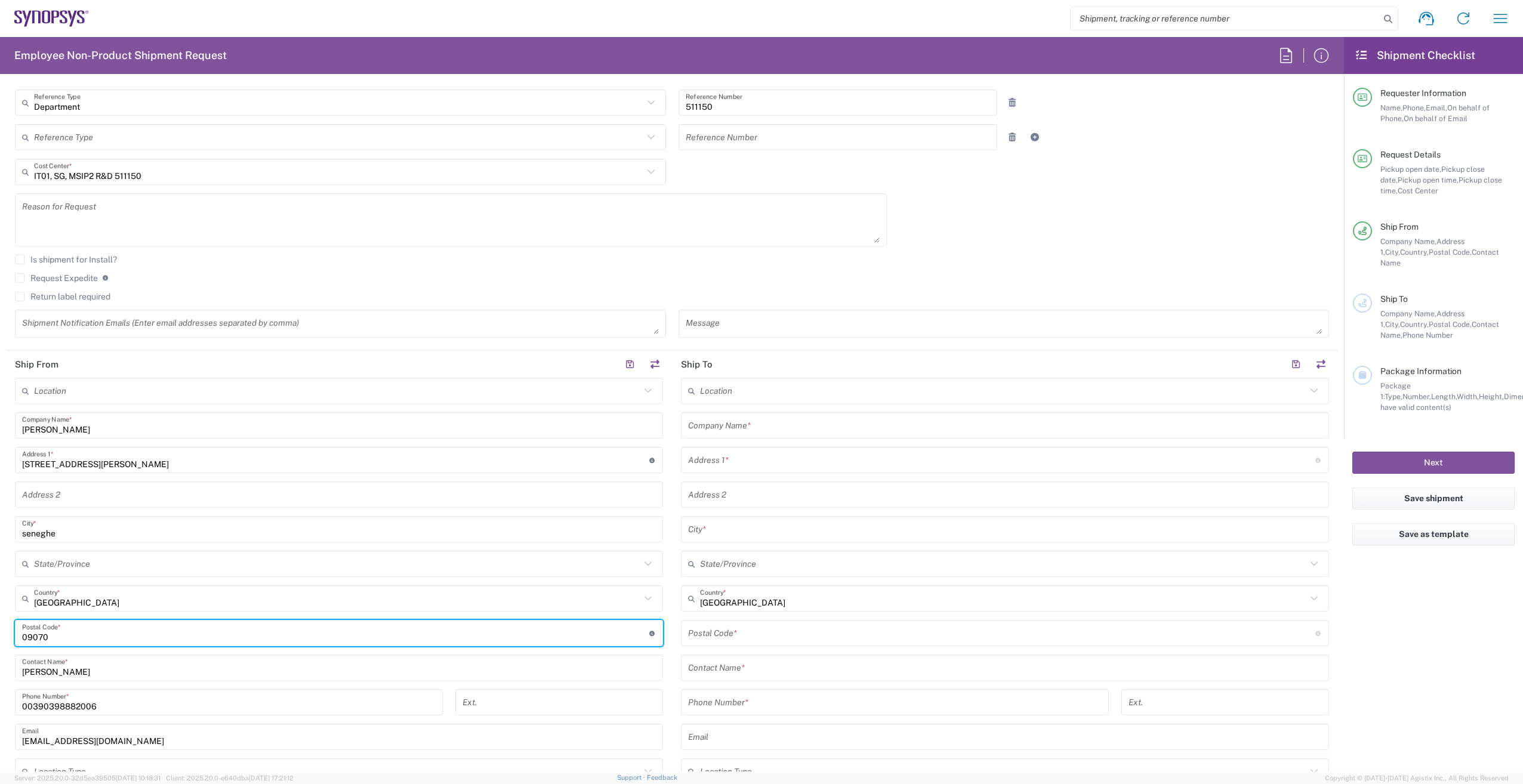
type input "09070"
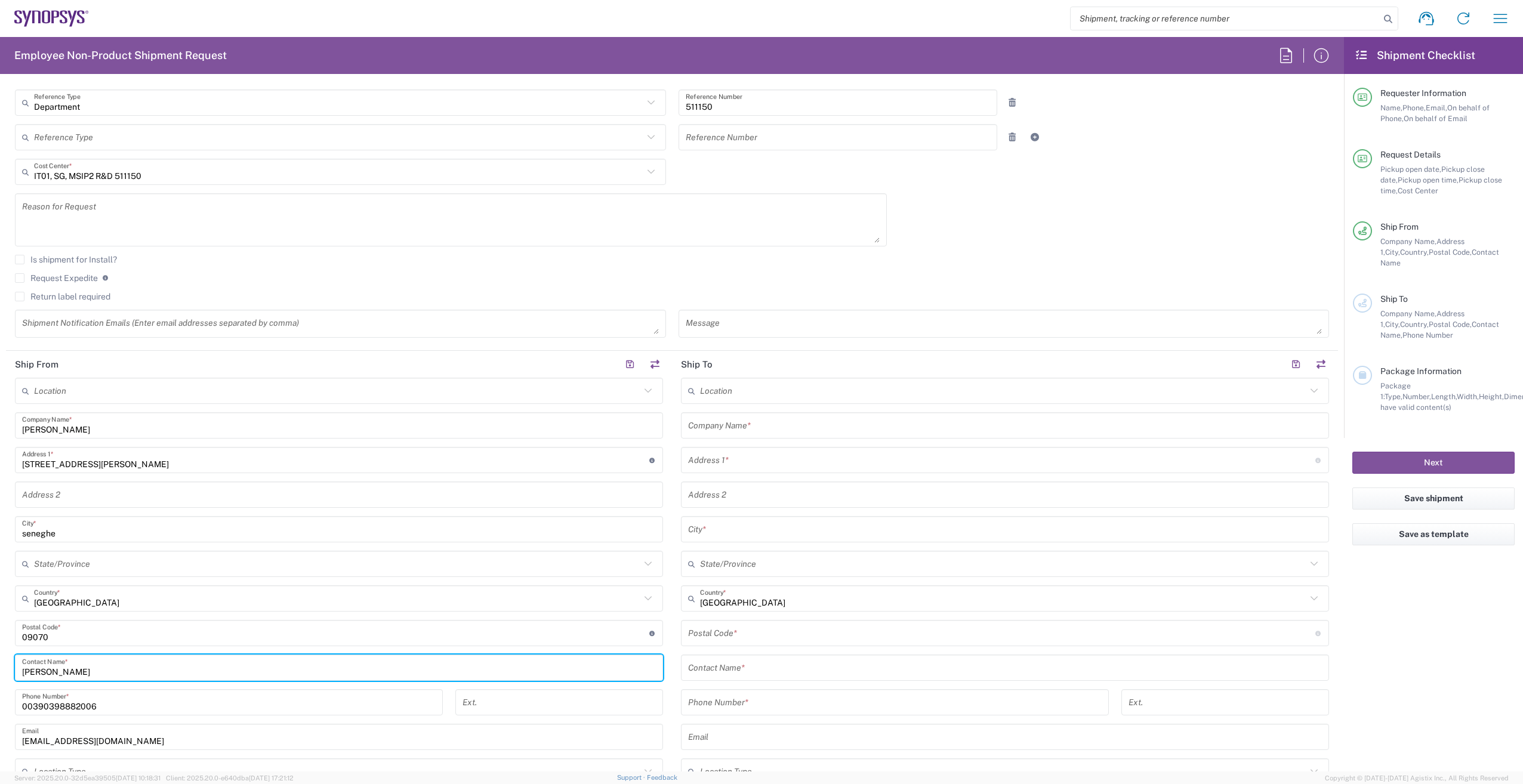
drag, startPoint x: 83, startPoint y: 673, endPoint x: 15, endPoint y: 666, distance: 68.4
click at [15, 666] on div "[PERSON_NAME] Contact Name *" at bounding box center [339, 667] width 648 height 26
type input "[PERSON_NAME]"
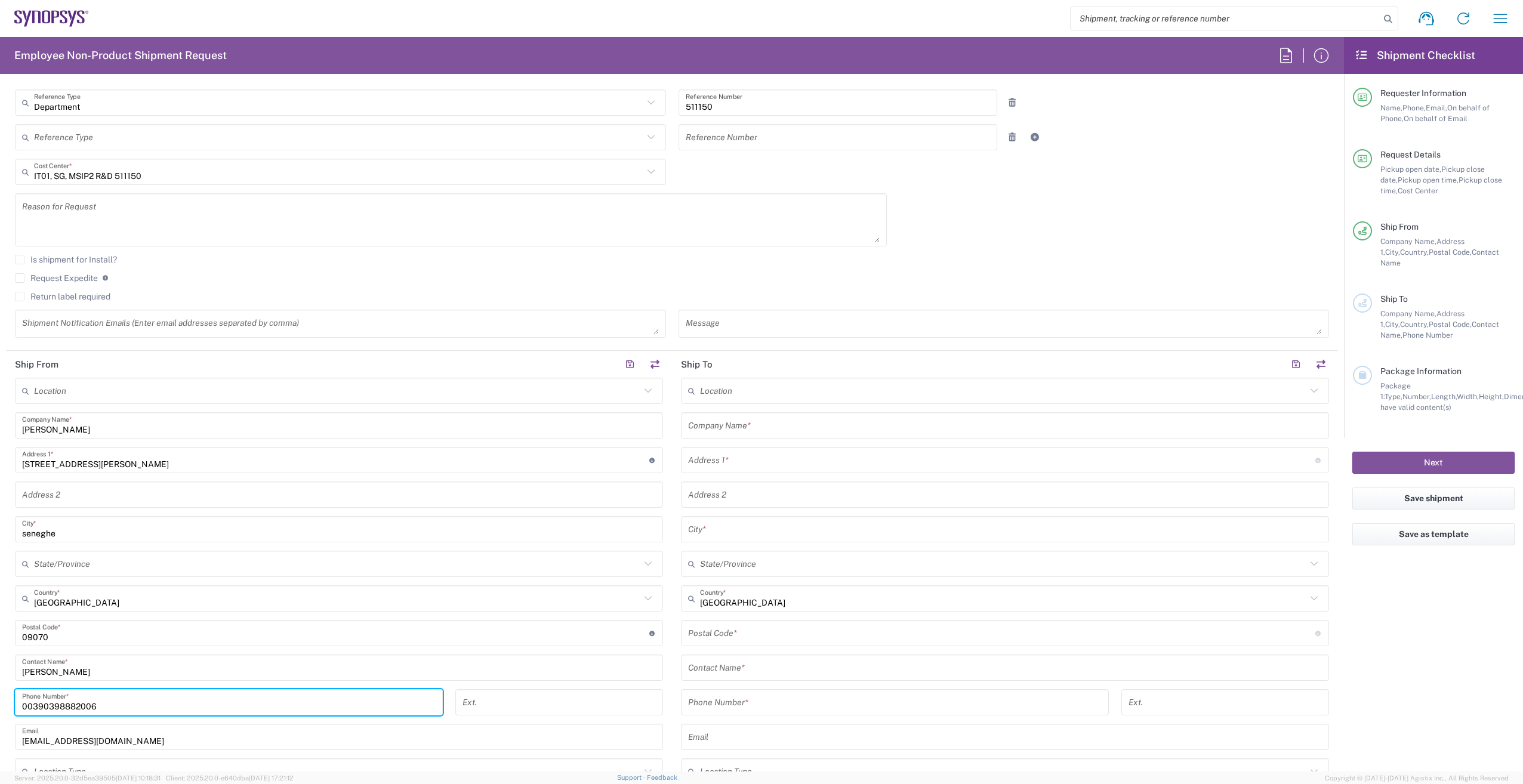
drag, startPoint x: 110, startPoint y: 705, endPoint x: -2, endPoint y: 708, distance: 112.0
click at [0, 708] on html "Shipment request Shipment tracking Employee non-product shipment request My shi…" at bounding box center [761, 392] width 1523 height 784
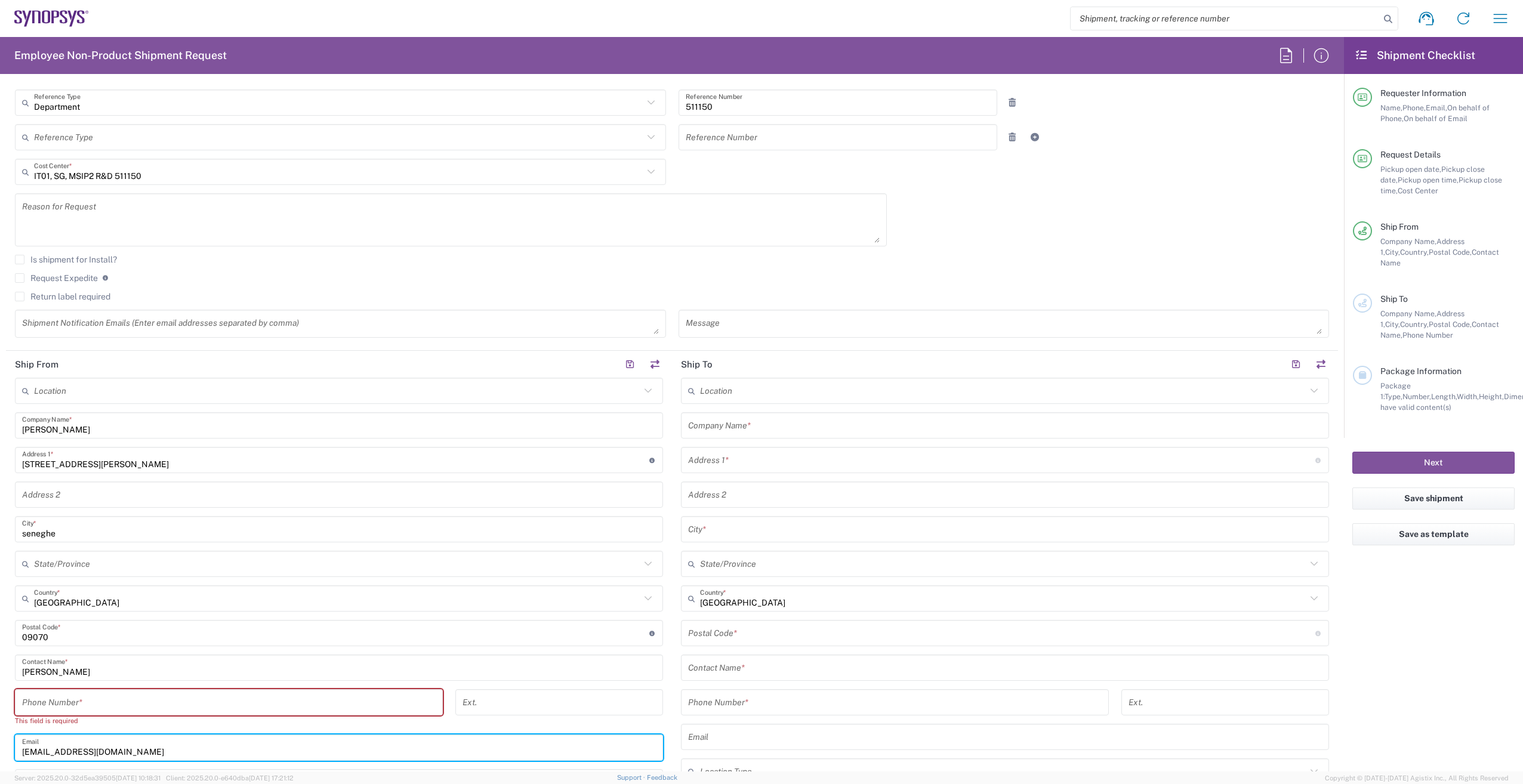
drag, startPoint x: 117, startPoint y: 751, endPoint x: -2, endPoint y: 751, distance: 119.0
click at [0, 751] on html "Shipment request Shipment tracking Employee non-product shipment request My shi…" at bounding box center [761, 392] width 1523 height 784
click at [27, 704] on input "tel" at bounding box center [228, 702] width 413 height 21
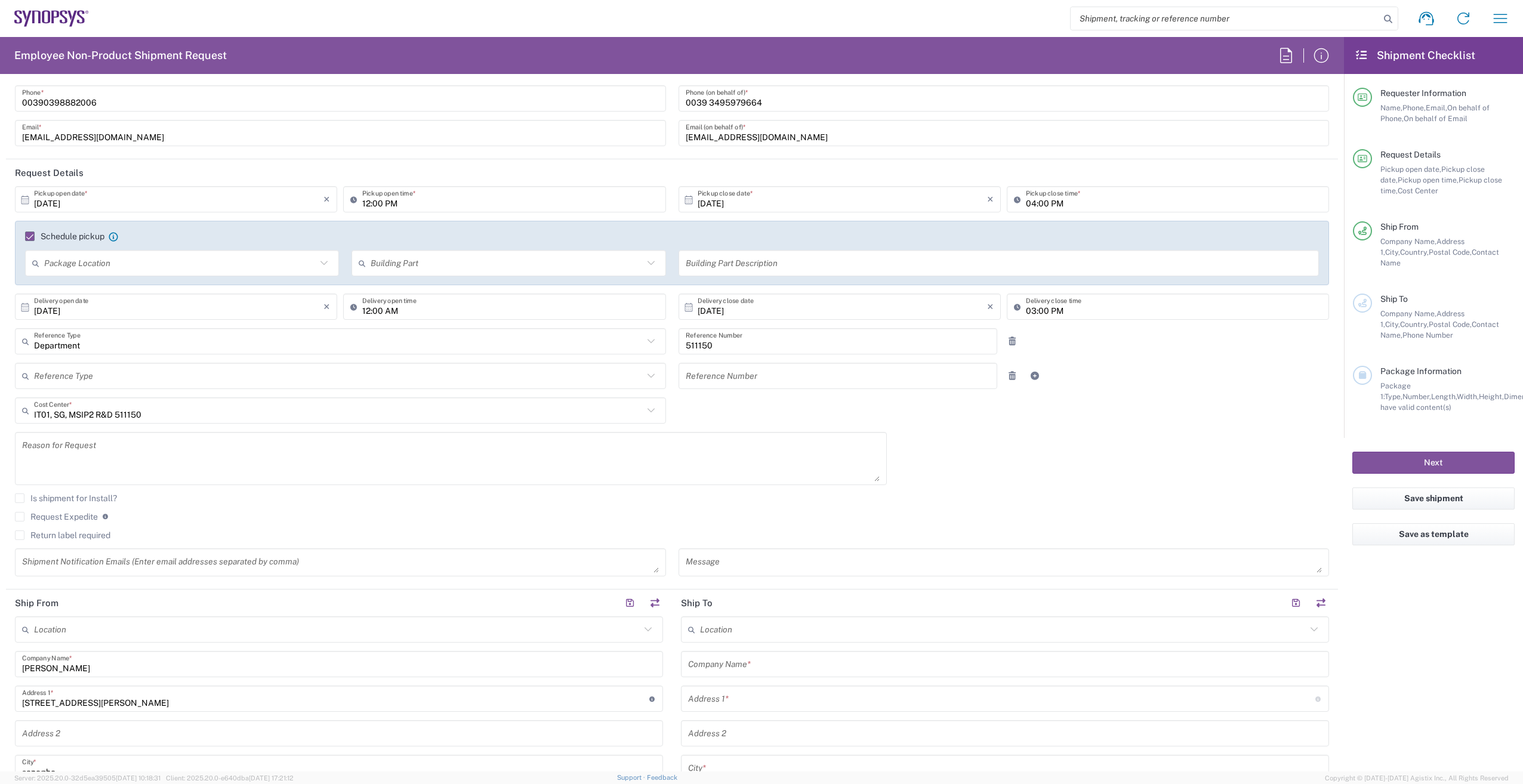
scroll to position [0, 0]
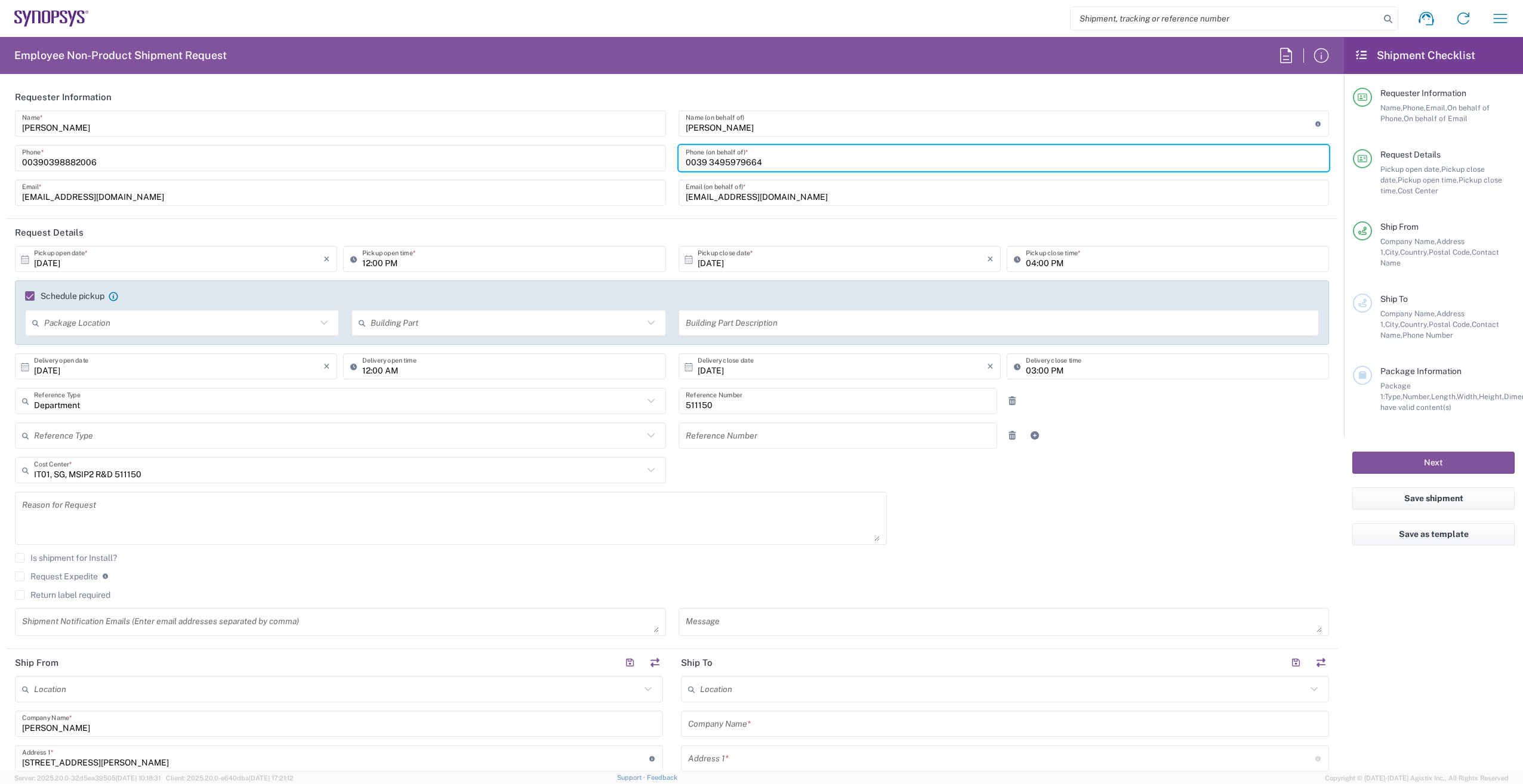
drag, startPoint x: 780, startPoint y: 166, endPoint x: 671, endPoint y: 167, distance: 109.0
click at [672, 167] on div "[PERSON_NAME] Name (on behalf of) Expedite requests must include authorized app…" at bounding box center [1004, 162] width 663 height 104
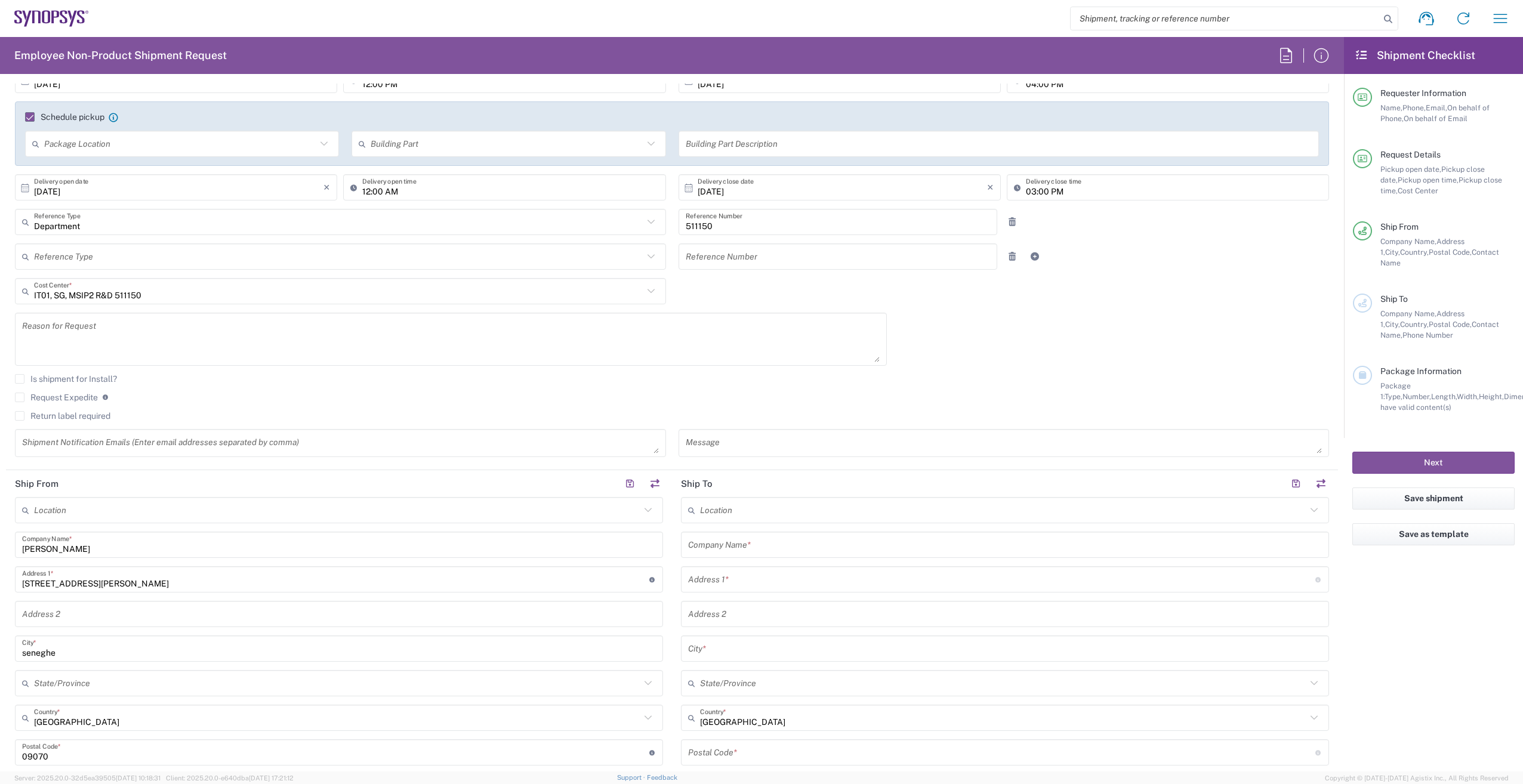
scroll to position [358, 0]
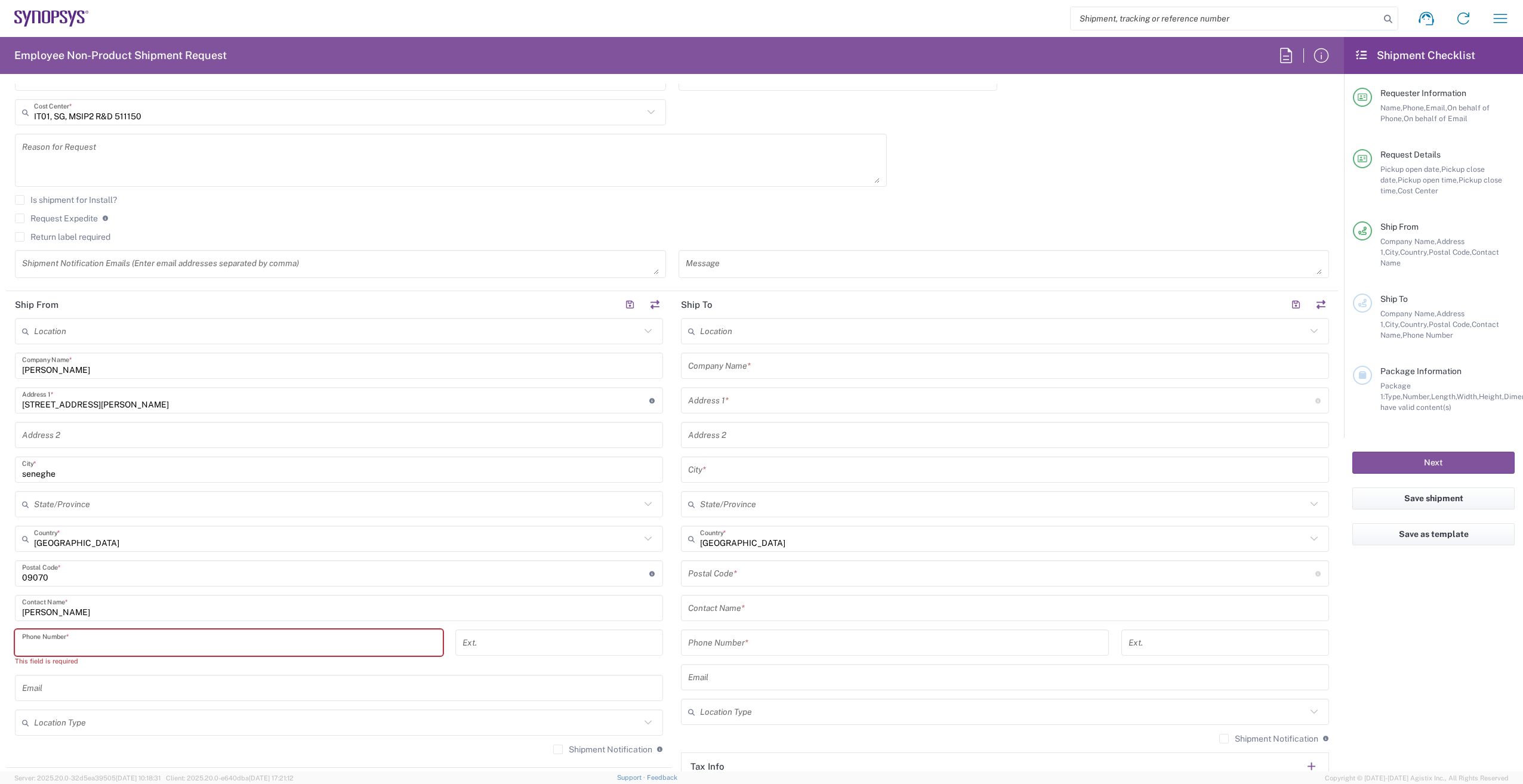
click at [24, 641] on input "tel" at bounding box center [228, 643] width 413 height 21
paste input "0039 3495979664"
type input "0039 3495979664"
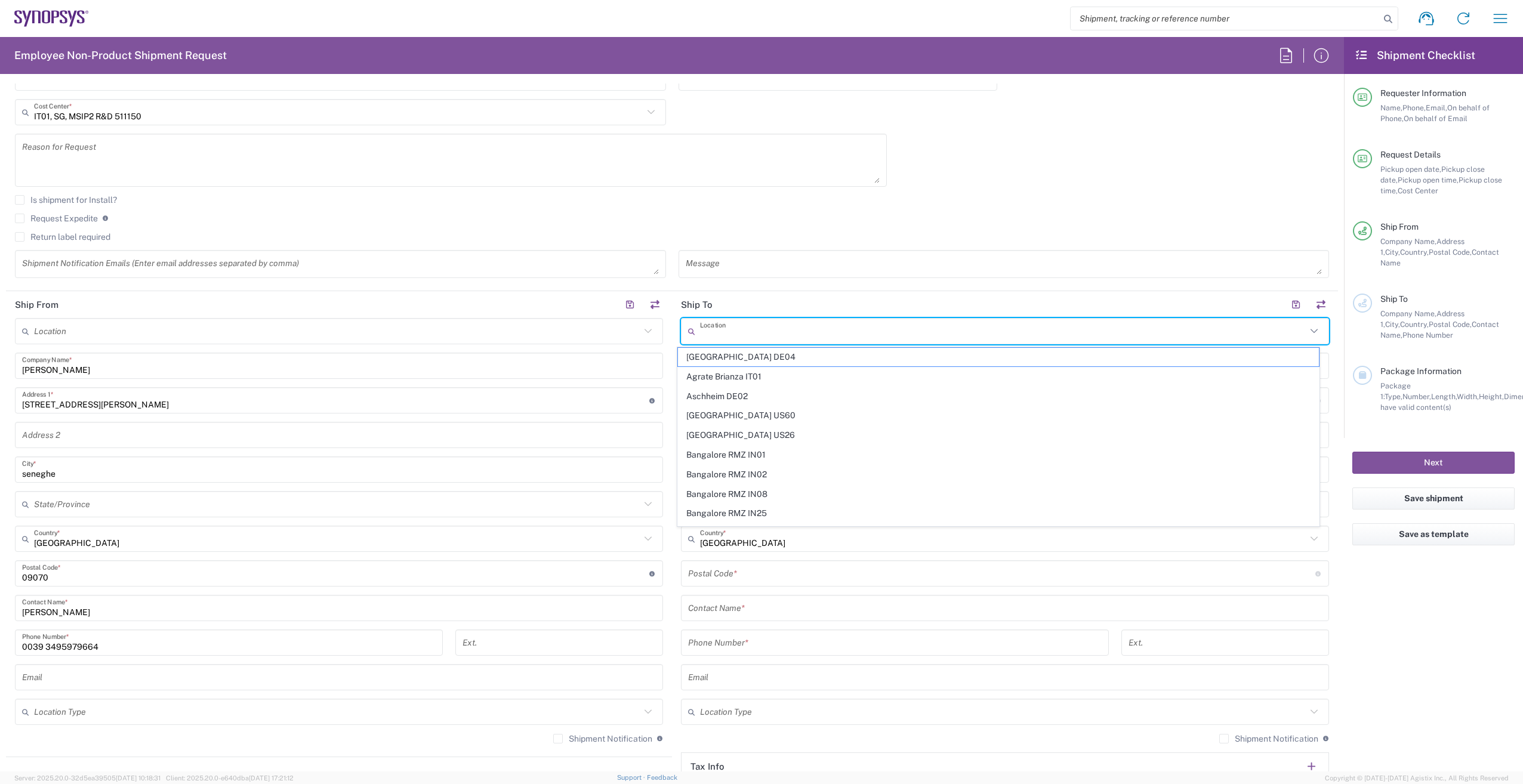
click at [718, 335] on input "text" at bounding box center [1003, 331] width 606 height 21
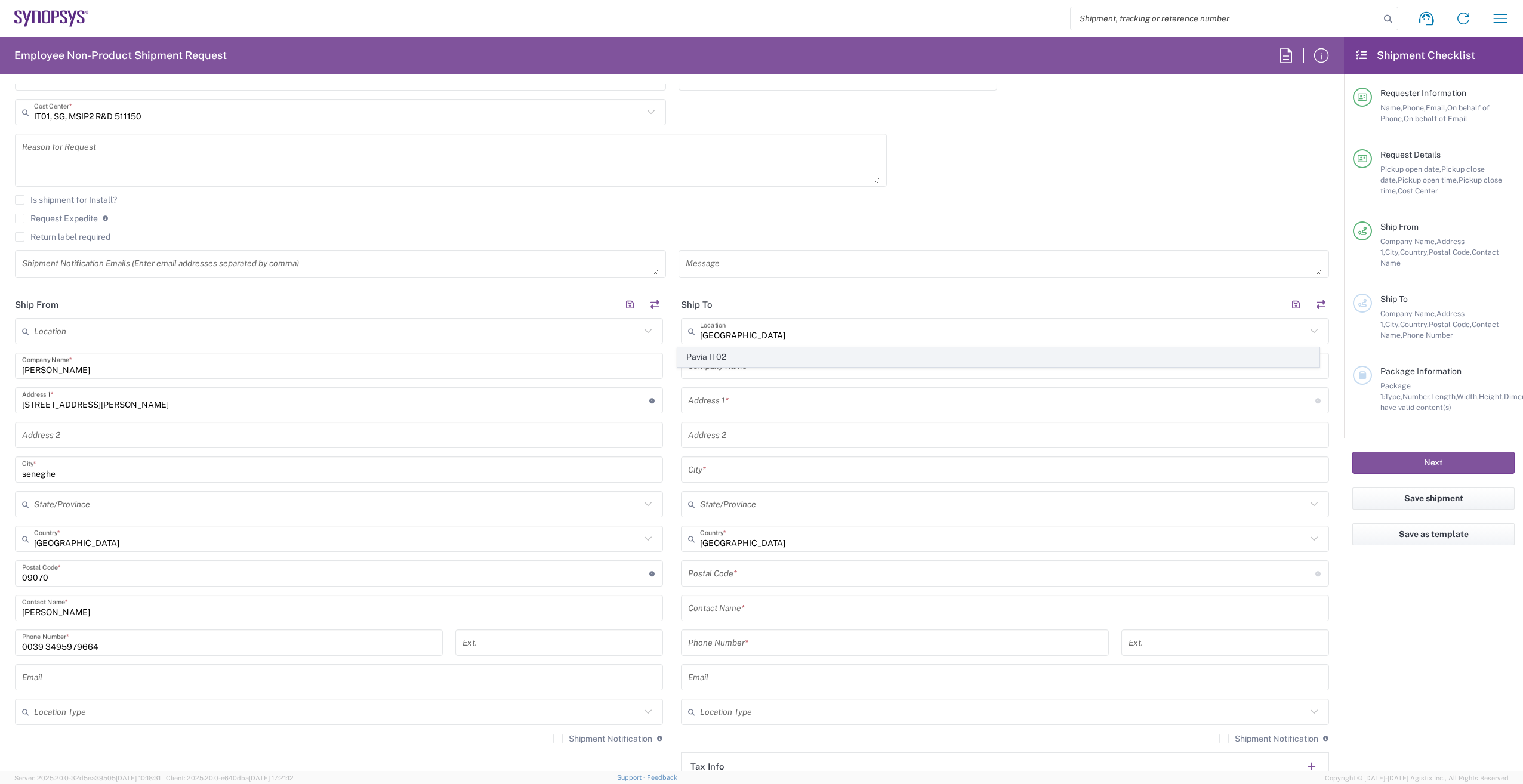
click at [707, 352] on span "Pavia IT02" at bounding box center [999, 357] width 642 height 18
type input "Pavia IT02"
type input "Synopsys SRL"
type input "[STREET_ADDRESS]"
type input "[GEOGRAPHIC_DATA]"
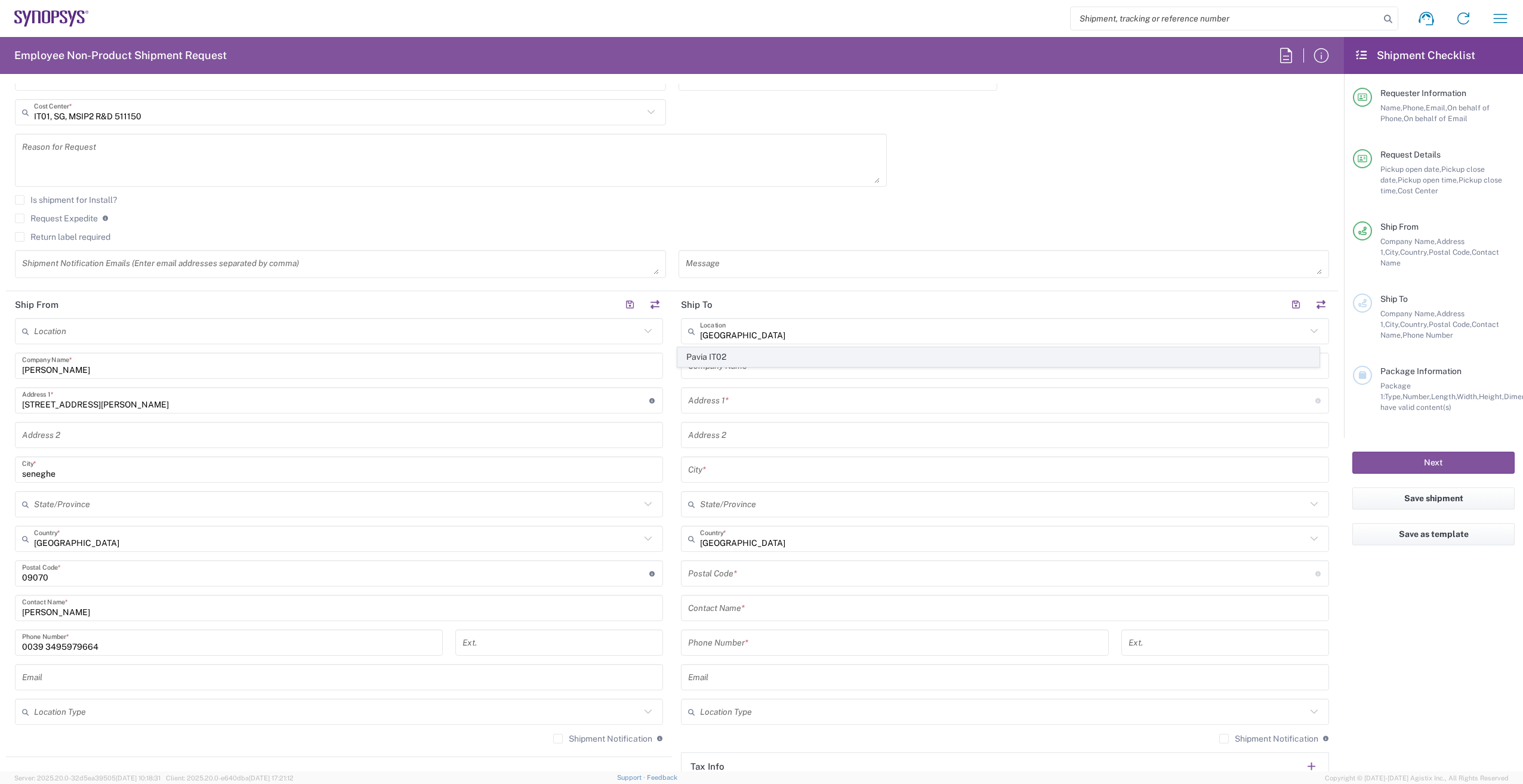
type input "27100"
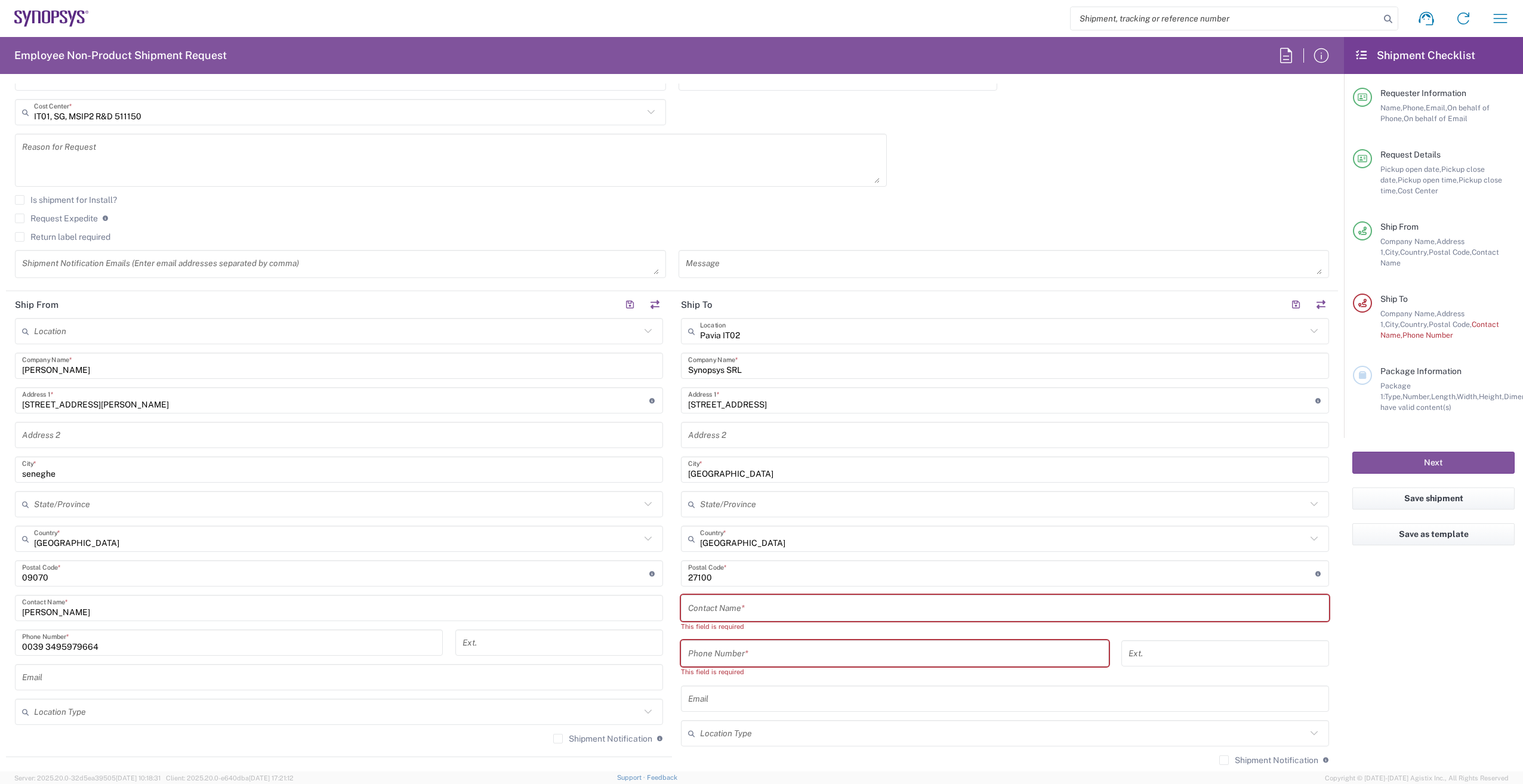
click at [777, 402] on input "[STREET_ADDRESS]" at bounding box center [1001, 401] width 627 height 21
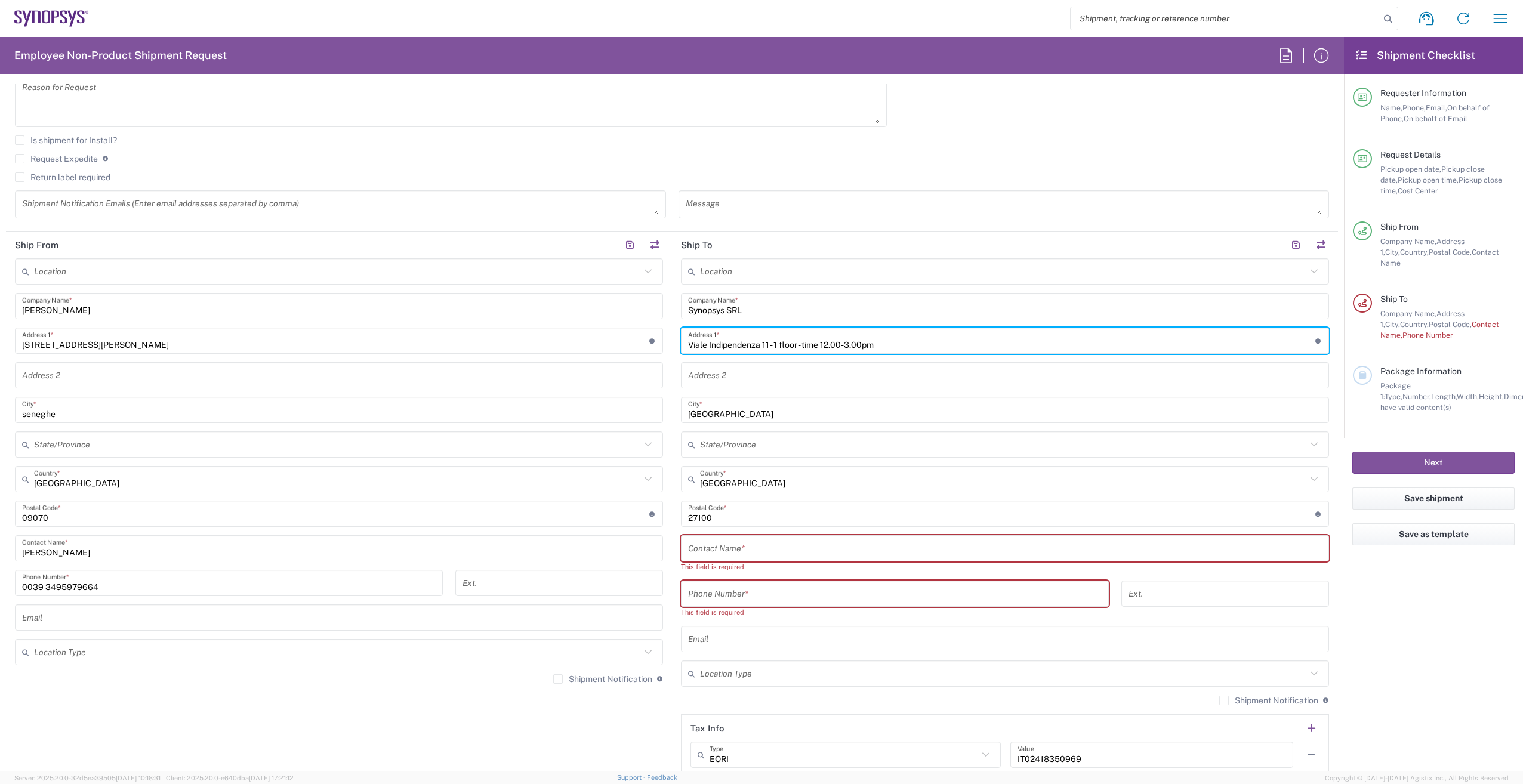
scroll to position [477, 0]
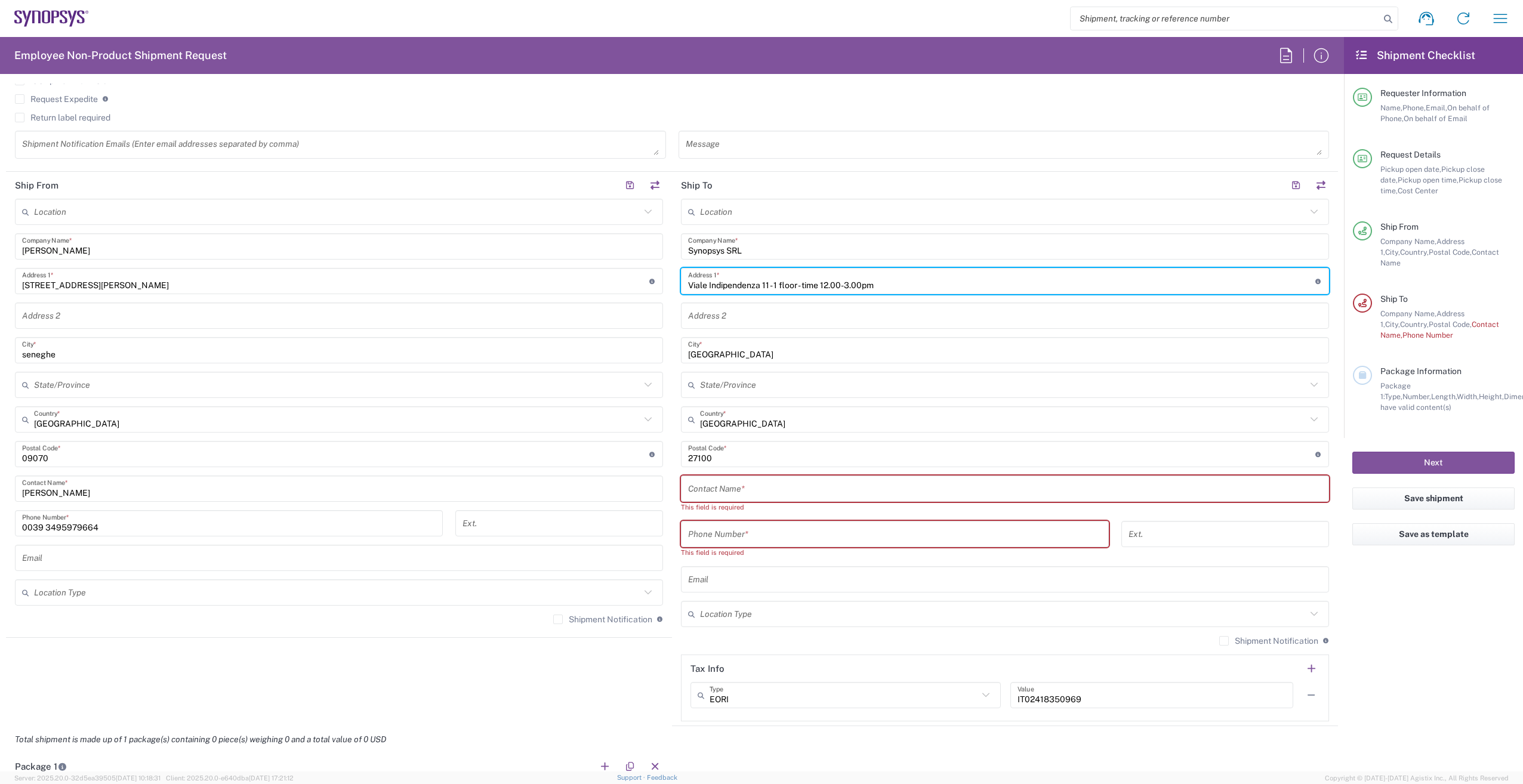
type input "Viale Indipendenza 11 - 1 floor - time 12.00-3.00pm"
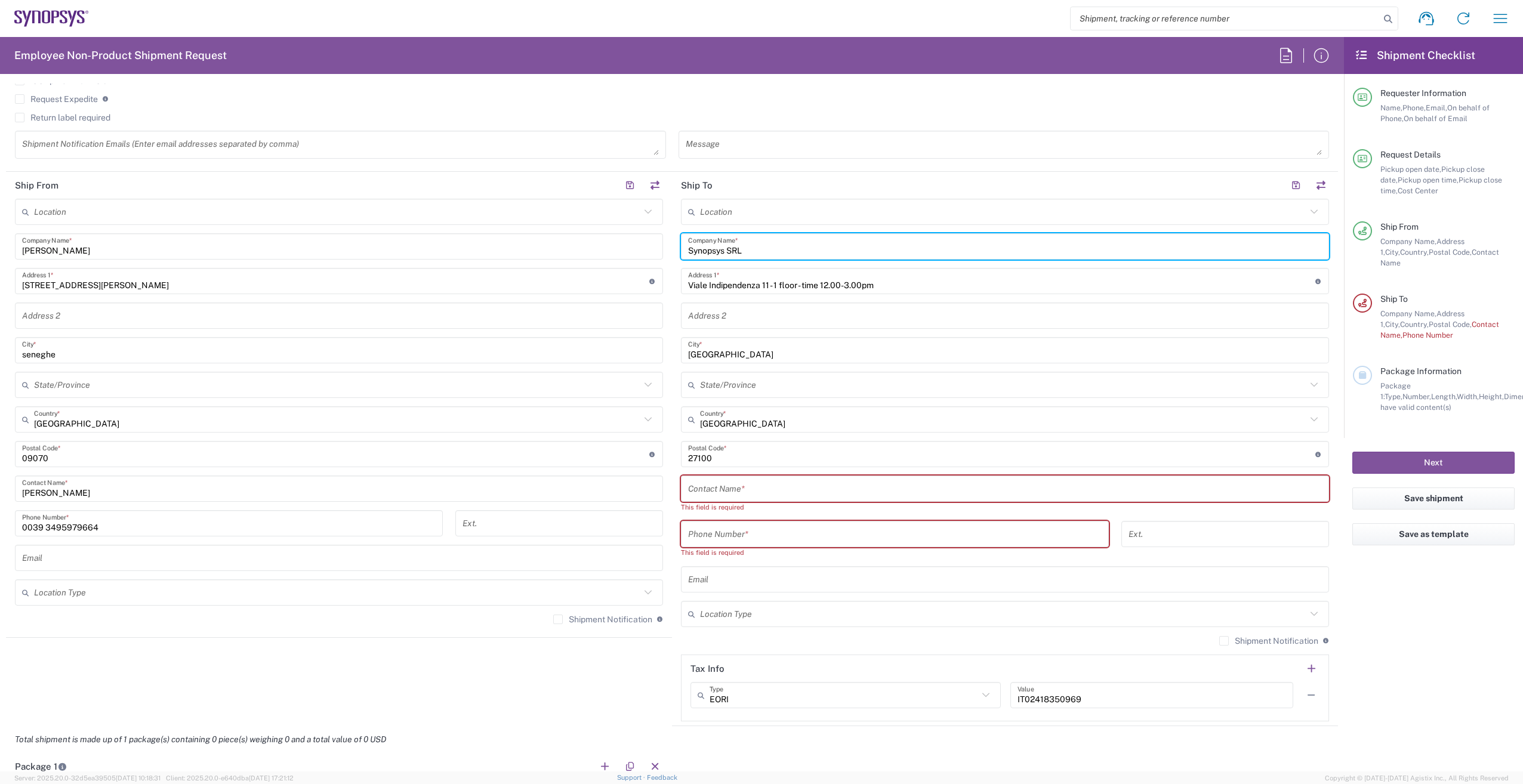
click at [749, 248] on input "Synopsys SRL" at bounding box center [1004, 247] width 634 height 21
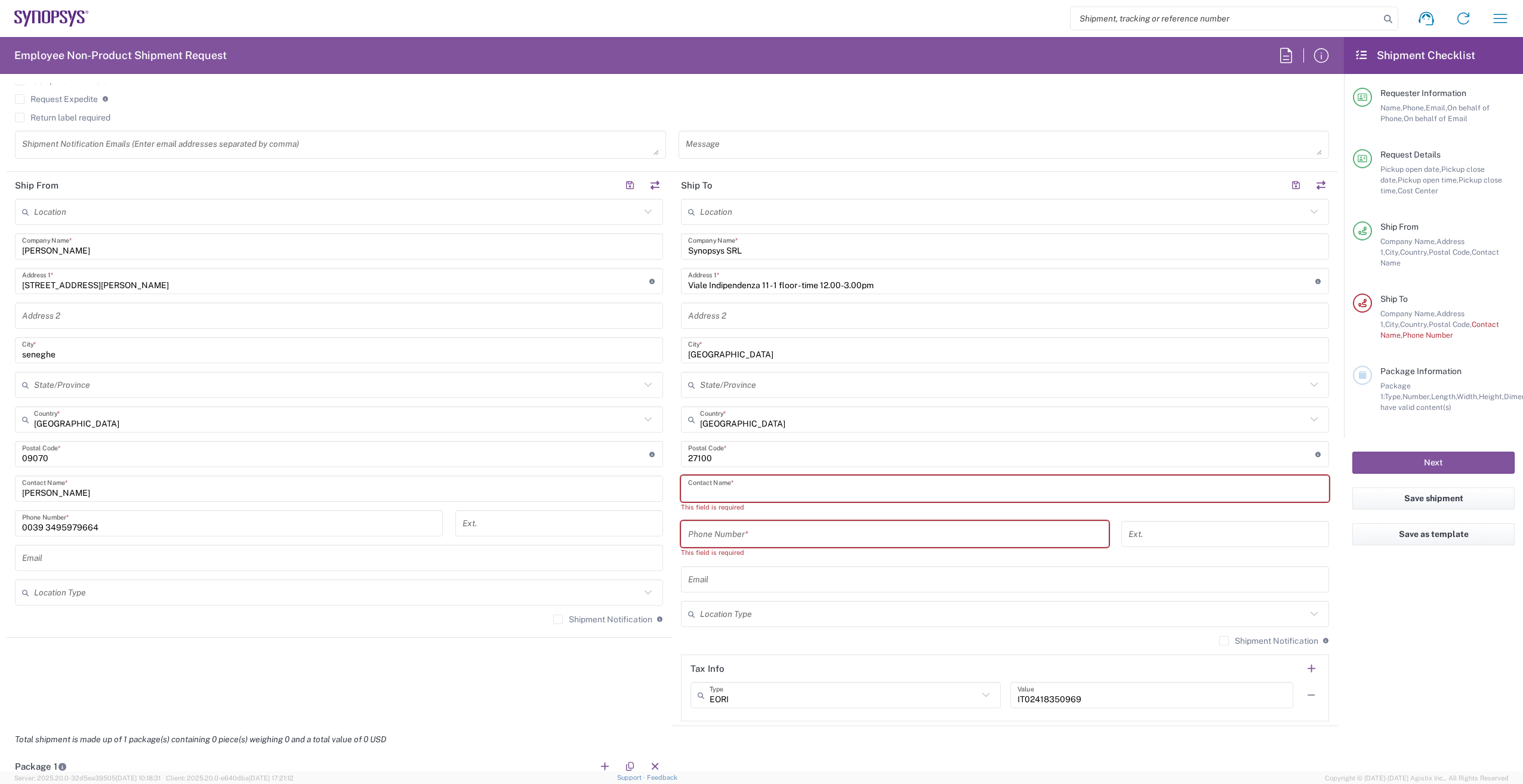
click at [708, 489] on input "text" at bounding box center [1004, 489] width 634 height 21
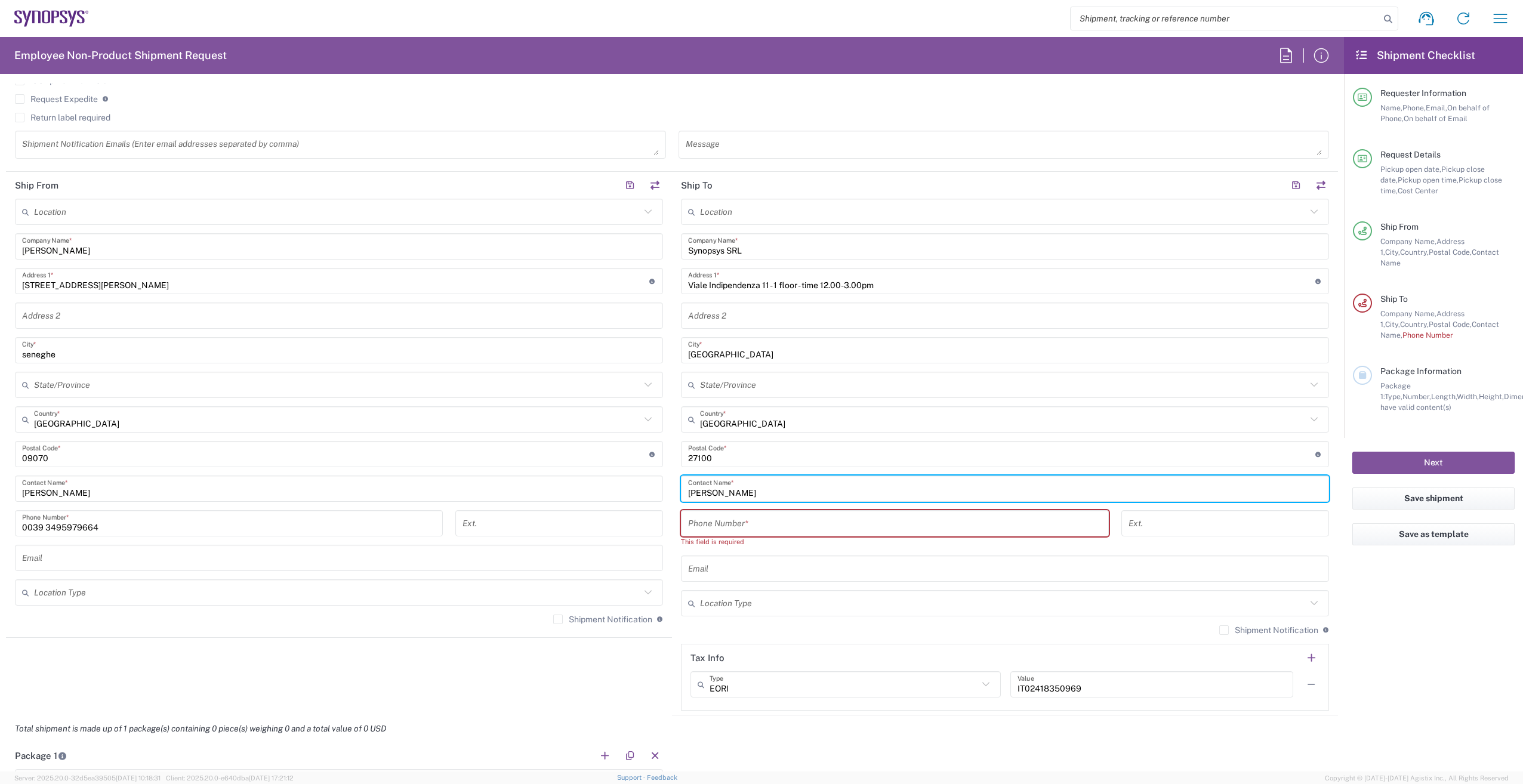
type input "[PERSON_NAME]"
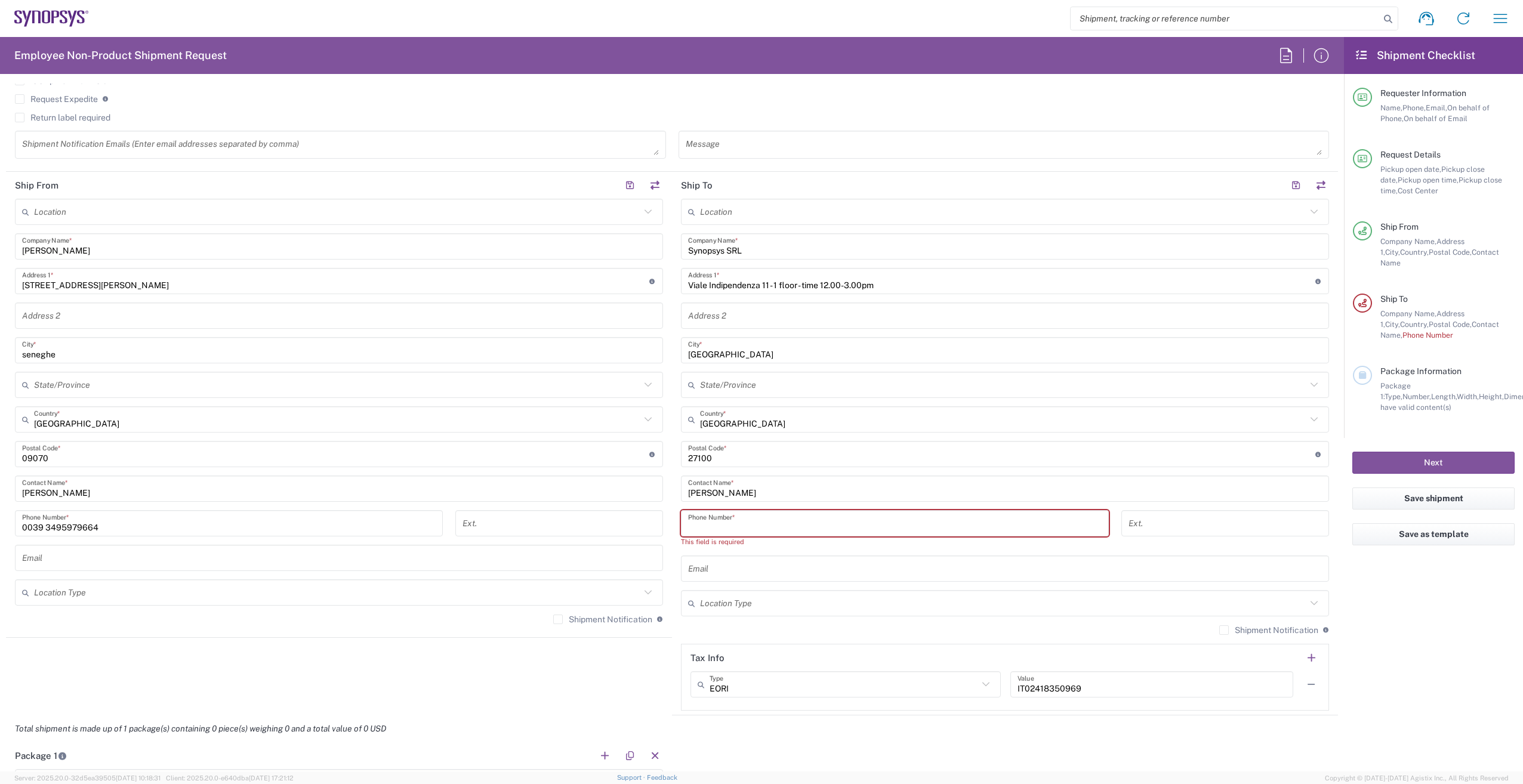
click at [699, 529] on input "tel" at bounding box center [894, 523] width 413 height 21
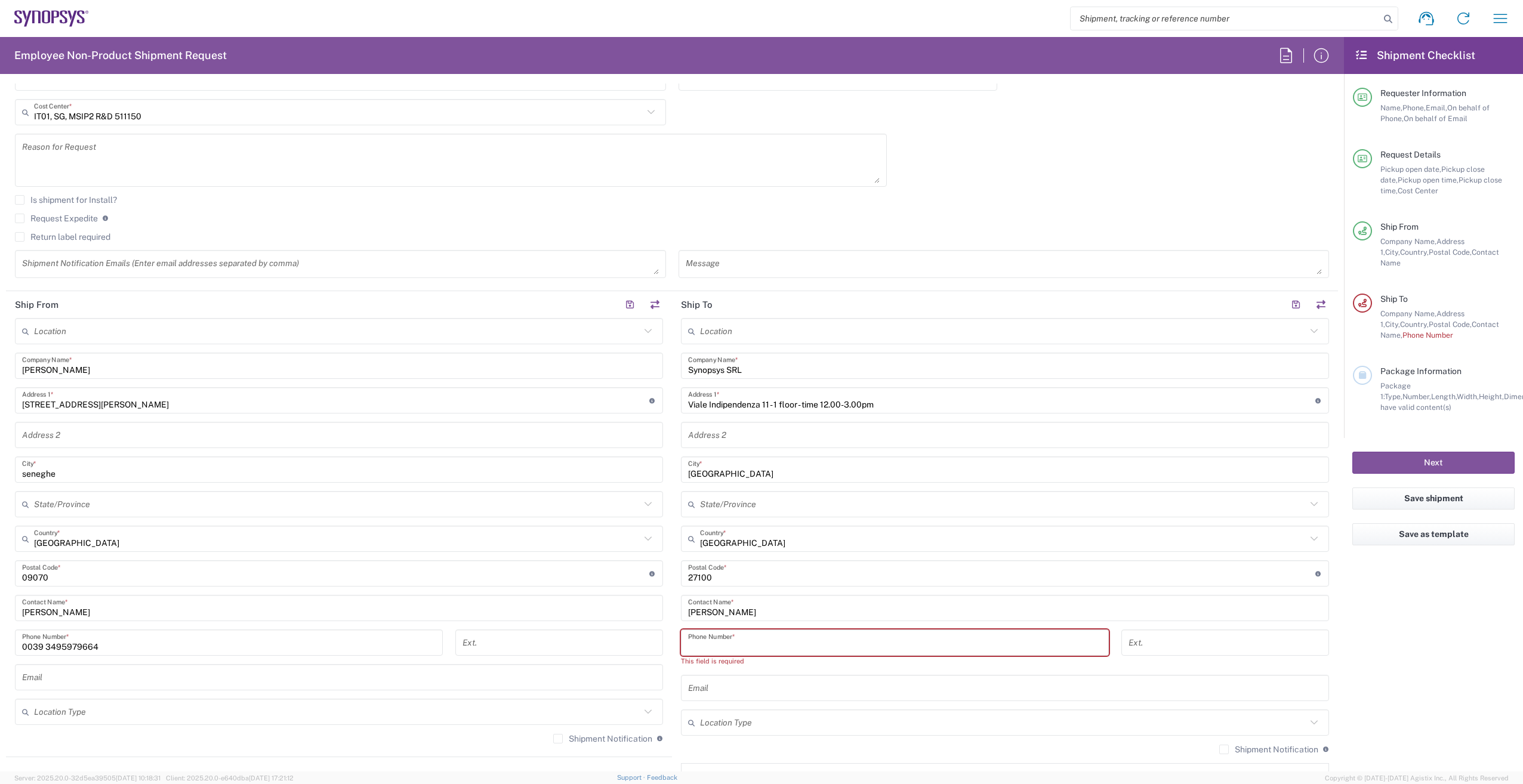
scroll to position [597, 0]
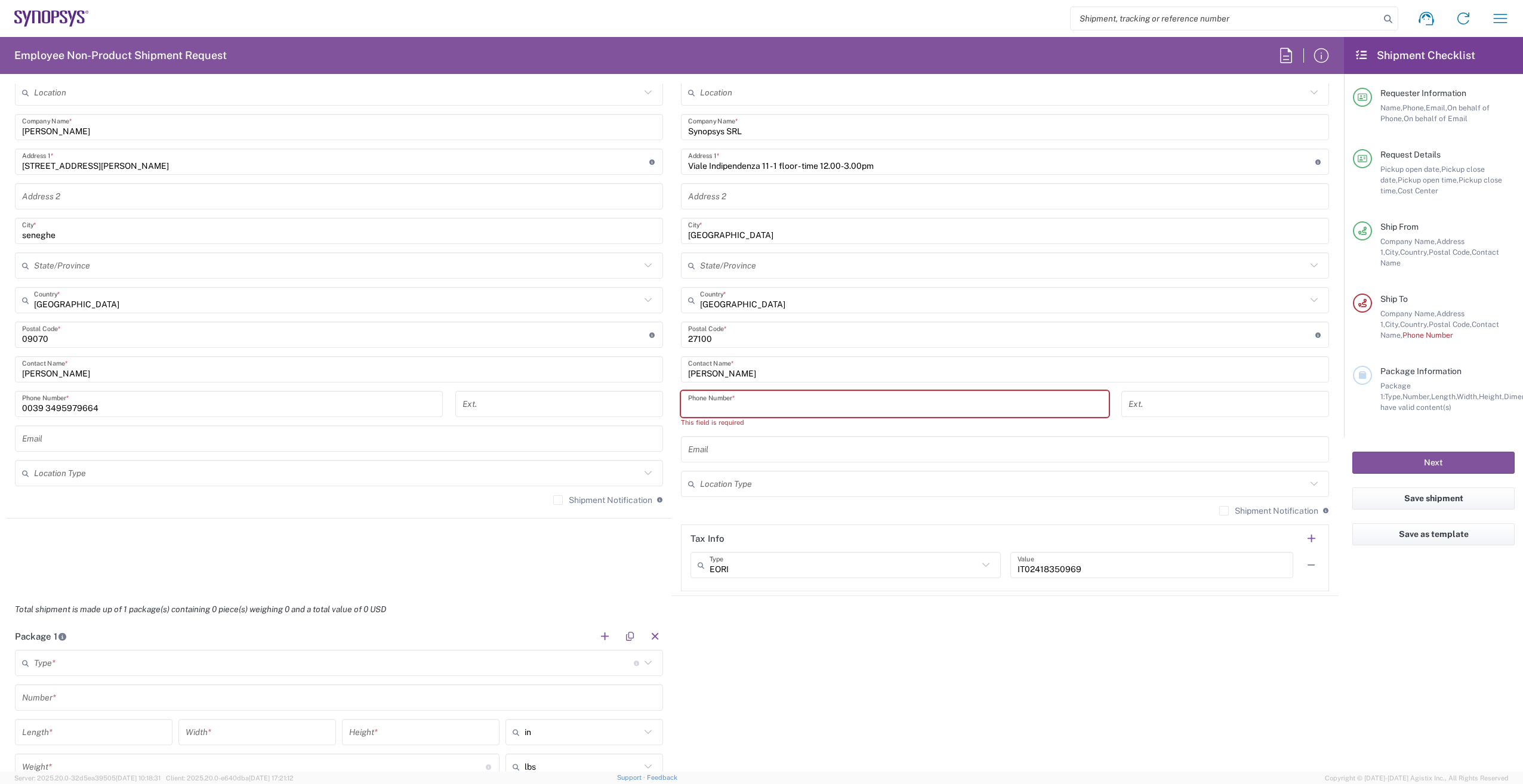
drag, startPoint x: 695, startPoint y: 404, endPoint x: 569, endPoint y: 559, distance: 199.8
click at [569, 562] on agx-shipment-stop-widget "Ship From Location [GEOGRAPHIC_DATA] DE04 Agrate Brianza IT01 [GEOGRAPHIC_DATA]…" at bounding box center [339, 324] width 666 height 544
click at [689, 405] on input "tel" at bounding box center [894, 404] width 413 height 21
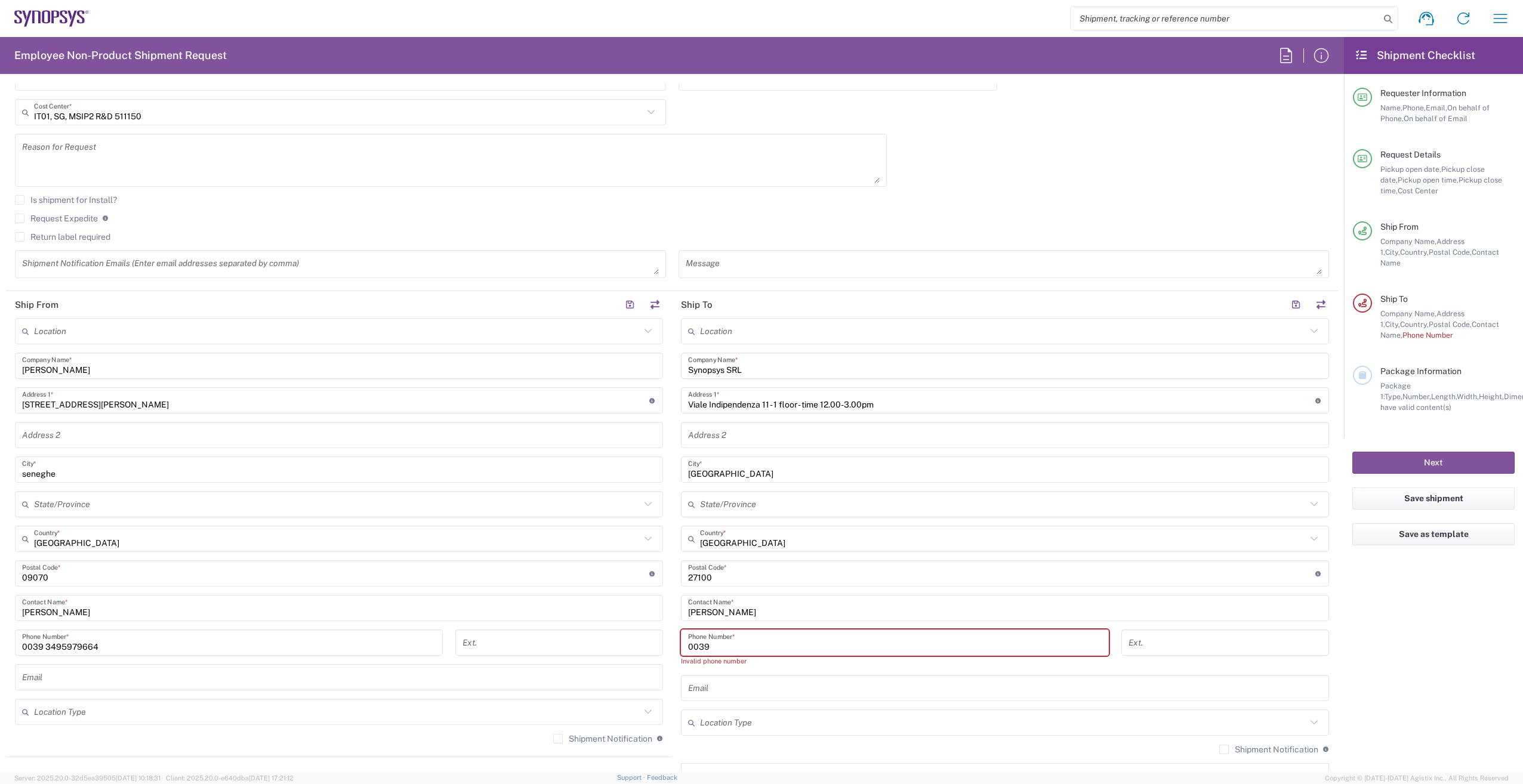
scroll to position [60, 0]
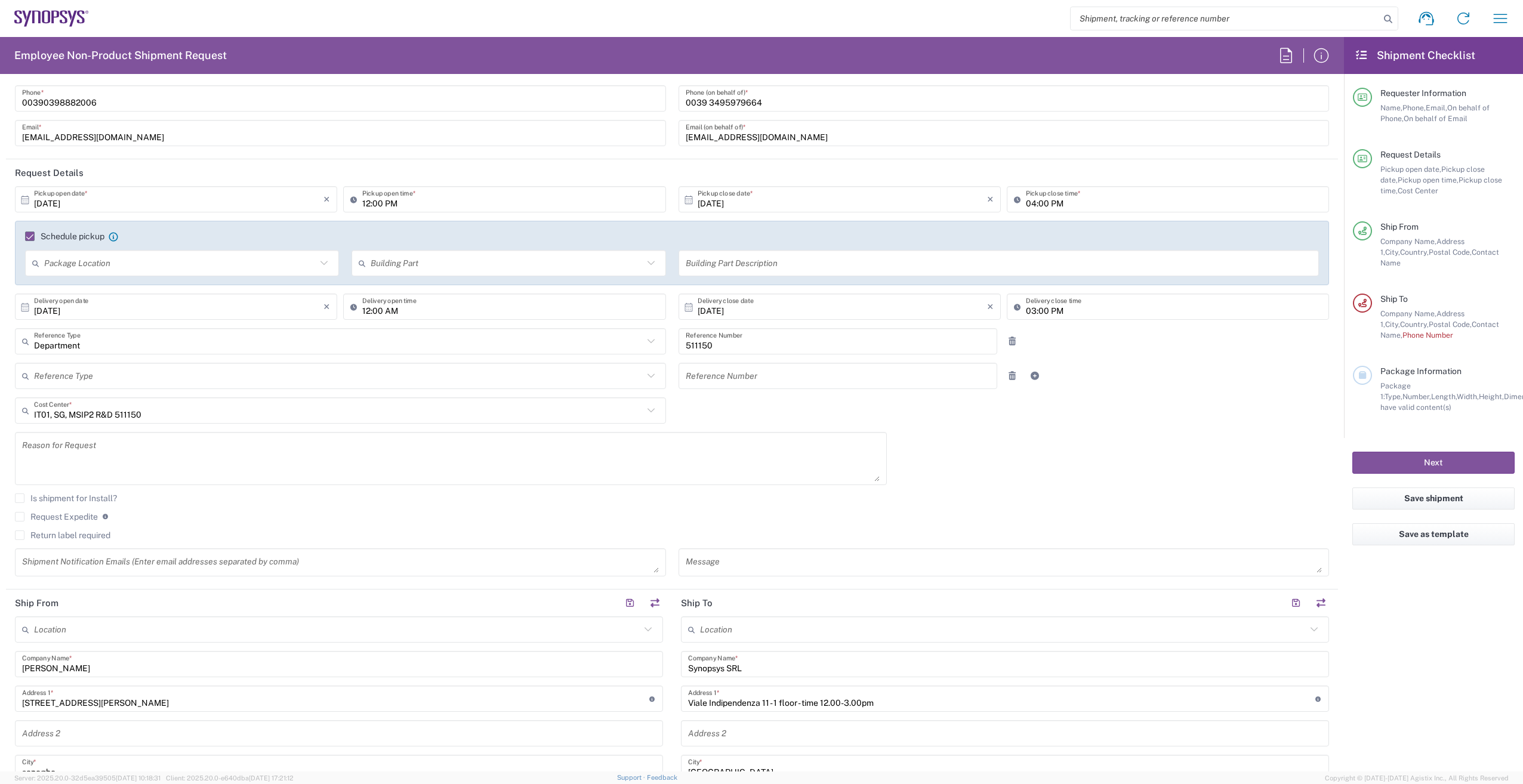
type input "0039"
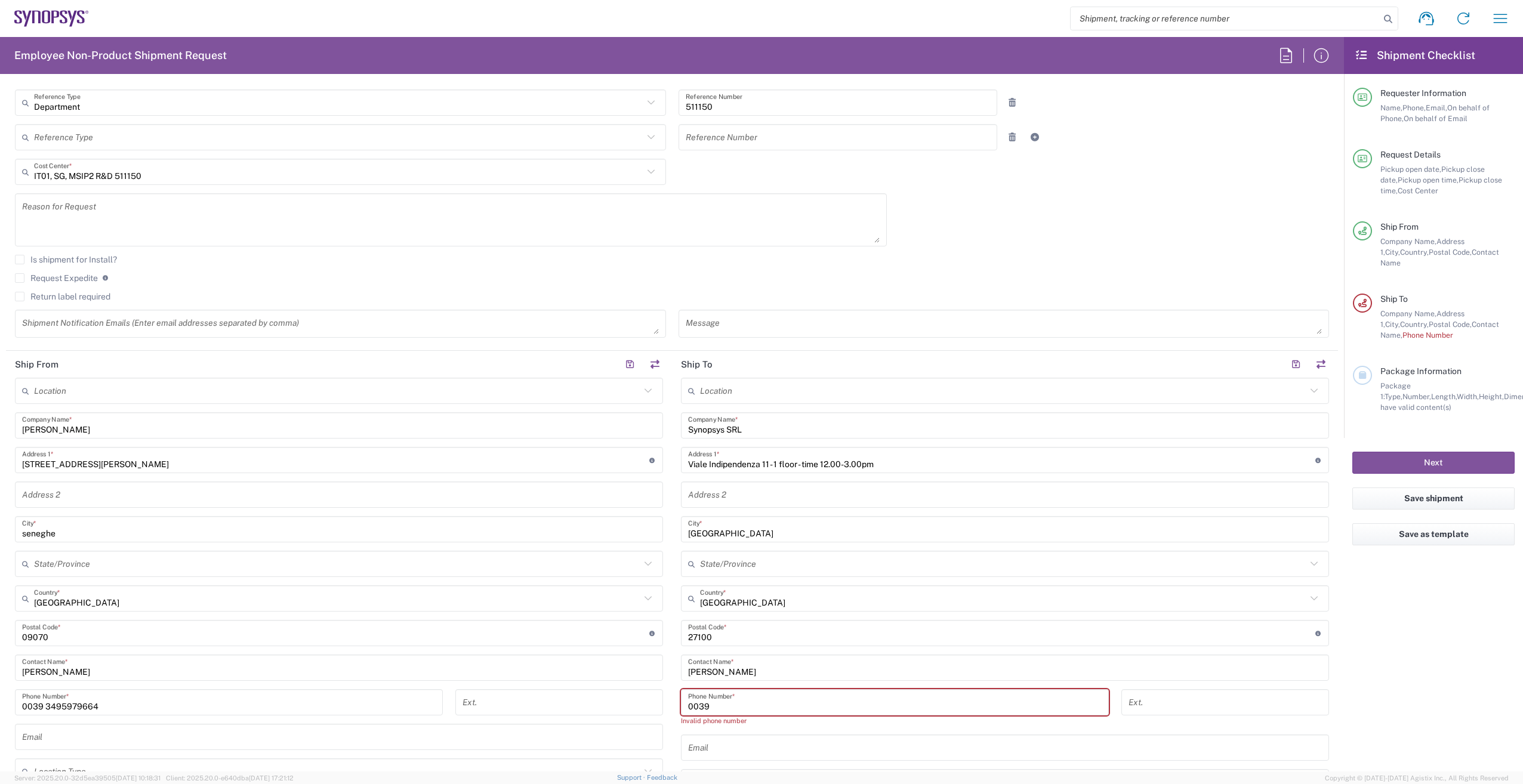
scroll to position [358, 0]
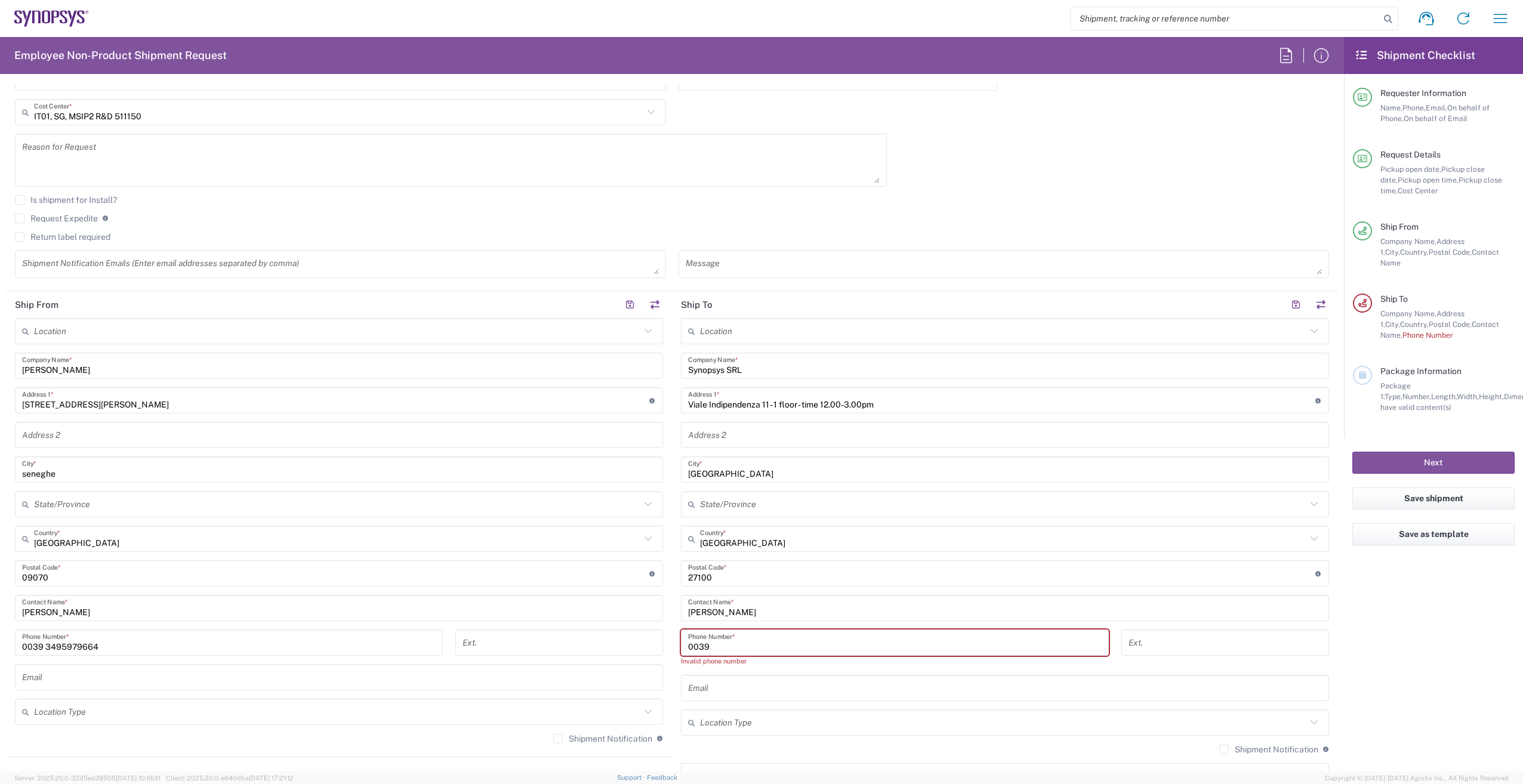
drag, startPoint x: 713, startPoint y: 644, endPoint x: 679, endPoint y: 641, distance: 34.1
click at [681, 641] on div "0039 Phone Number *" at bounding box center [895, 642] width 428 height 26
paste input "3897818660"
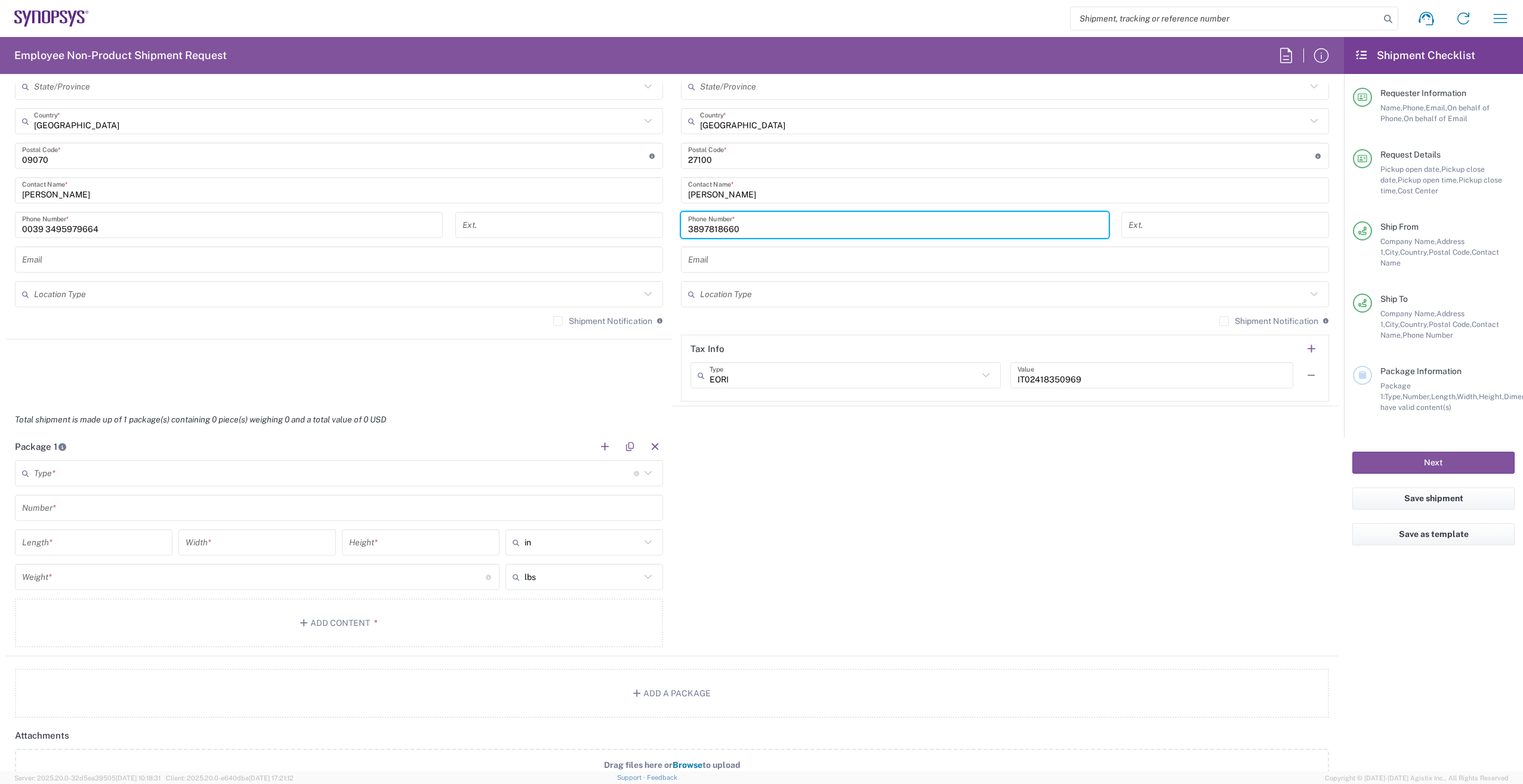
scroll to position [835, 0]
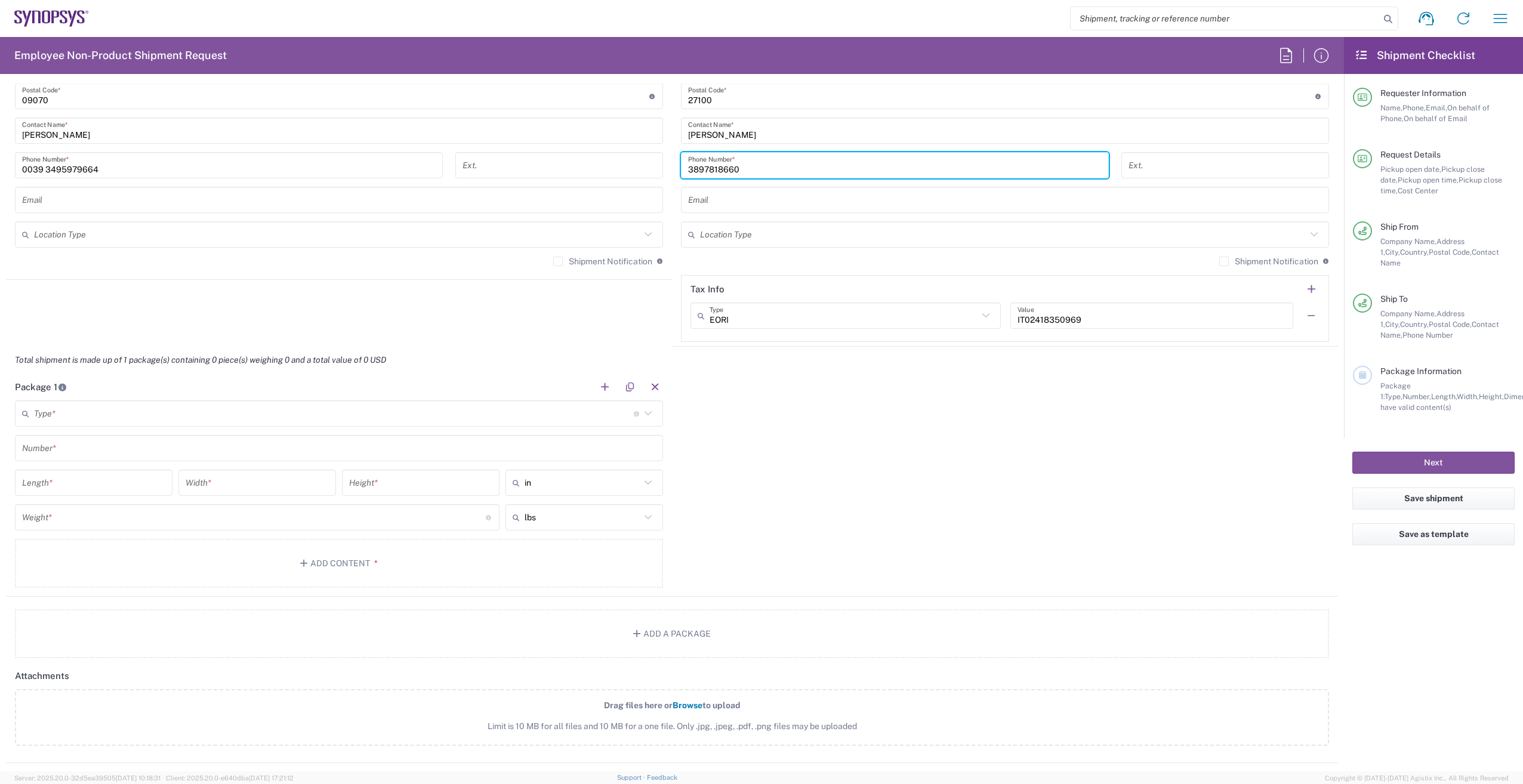
type input "3897818660"
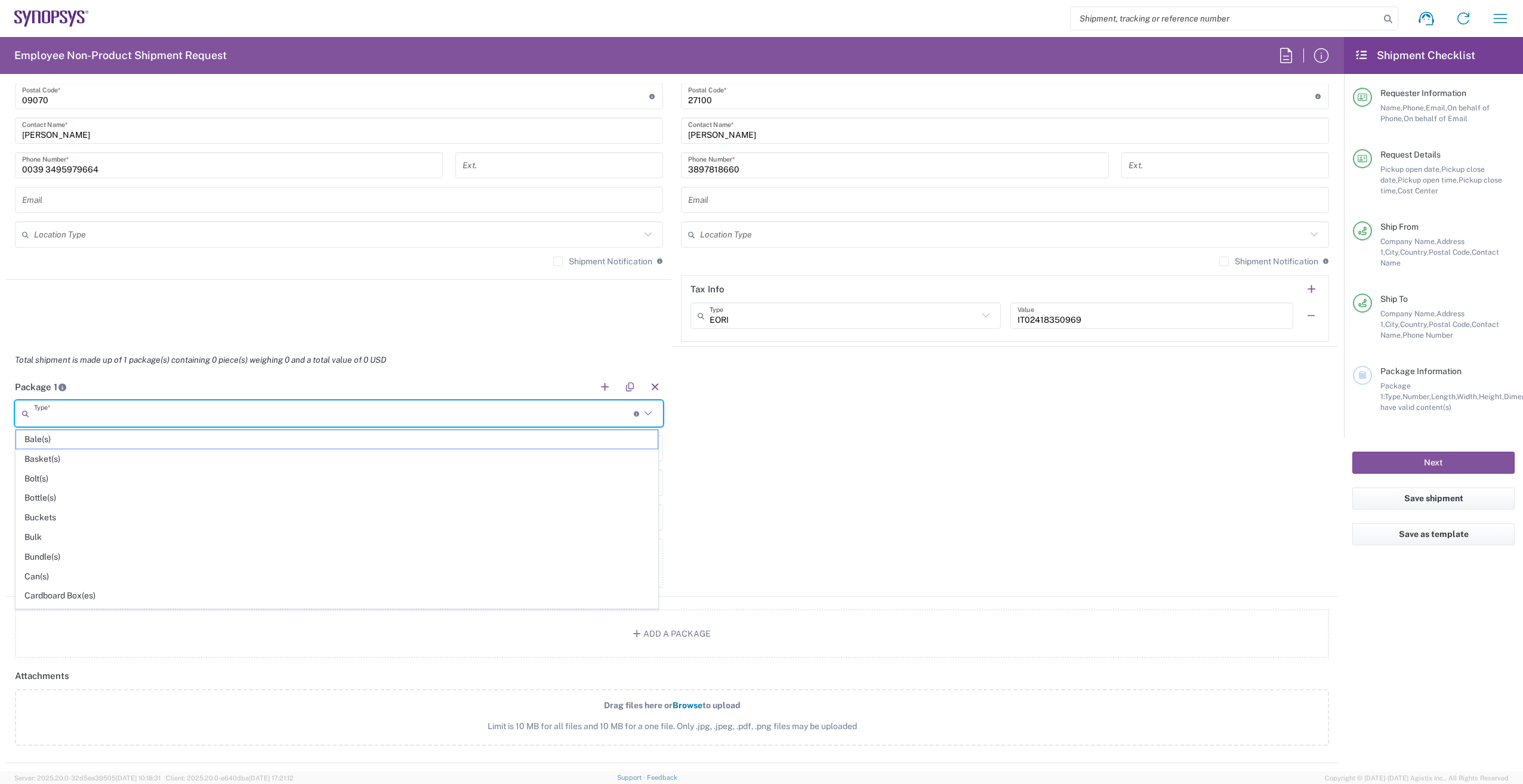
click at [65, 410] on input "text" at bounding box center [334, 414] width 600 height 21
click at [75, 598] on span "Your Packaging" at bounding box center [337, 599] width 642 height 18
type input "Your Packaging"
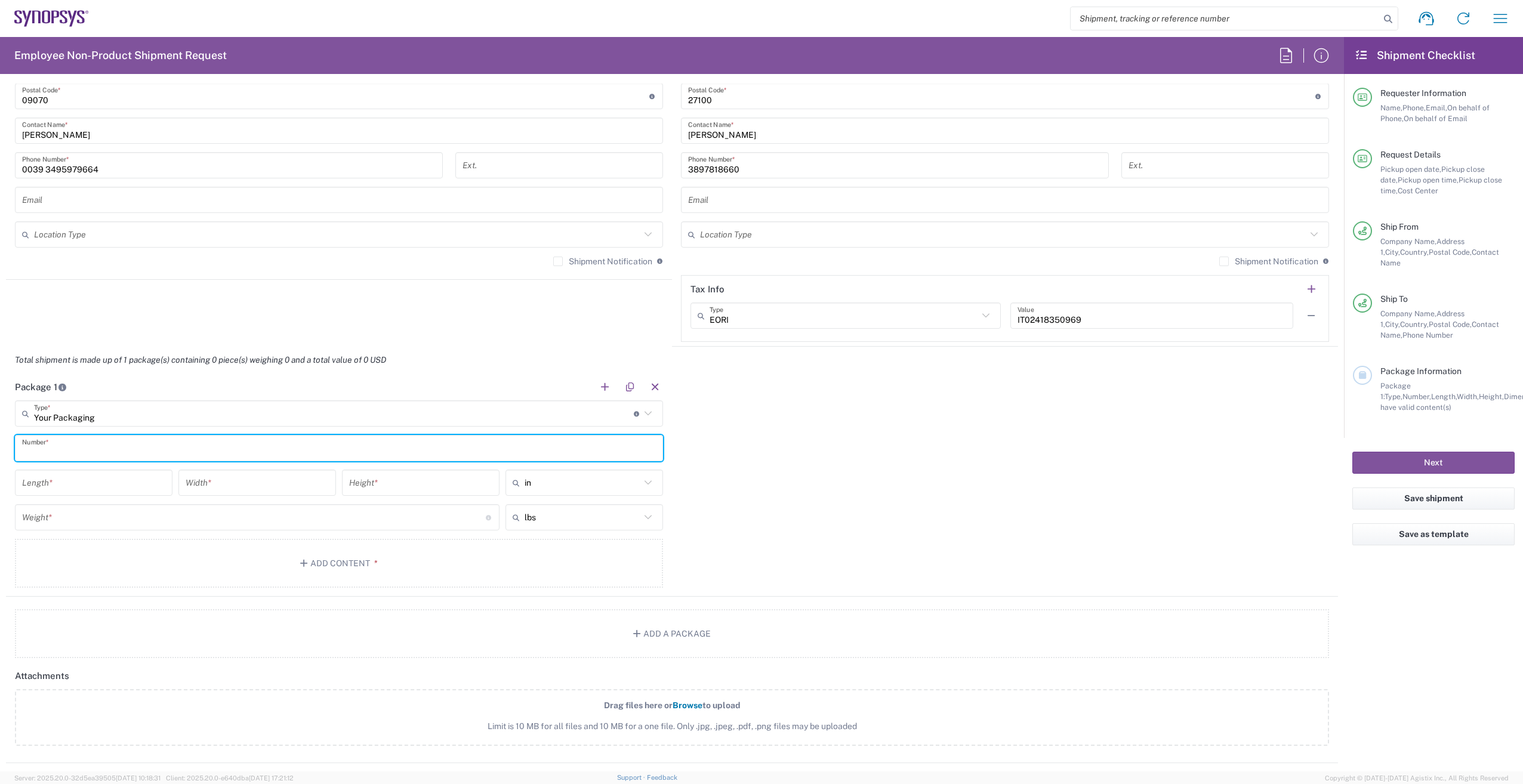
click at [68, 449] on input "text" at bounding box center [338, 449] width 634 height 21
type input "1"
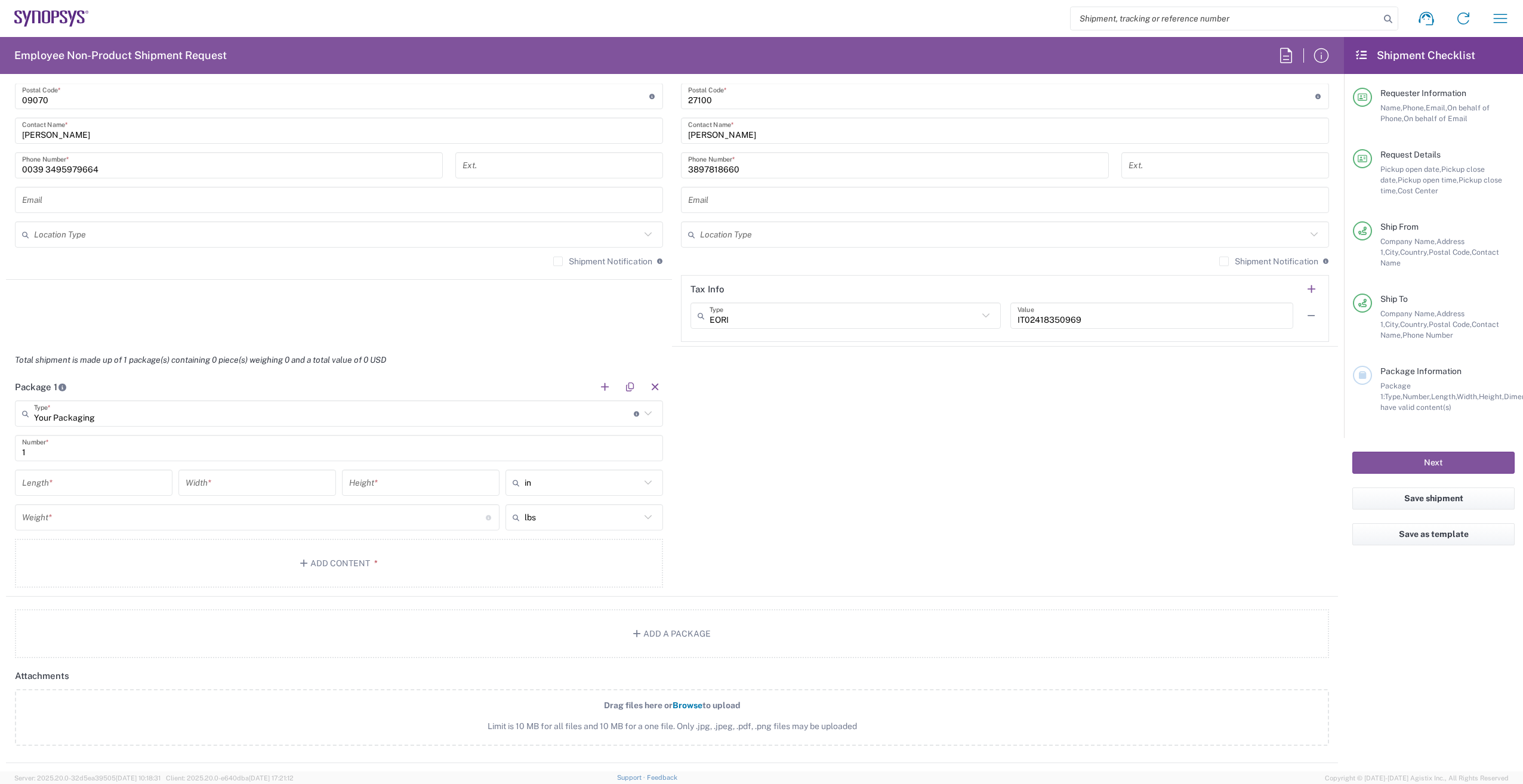
click at [643, 480] on icon at bounding box center [648, 482] width 15 height 15
click at [609, 527] on span "cm" at bounding box center [579, 528] width 154 height 18
type input "cm"
click at [46, 483] on input "number" at bounding box center [93, 483] width 143 height 21
type input "30"
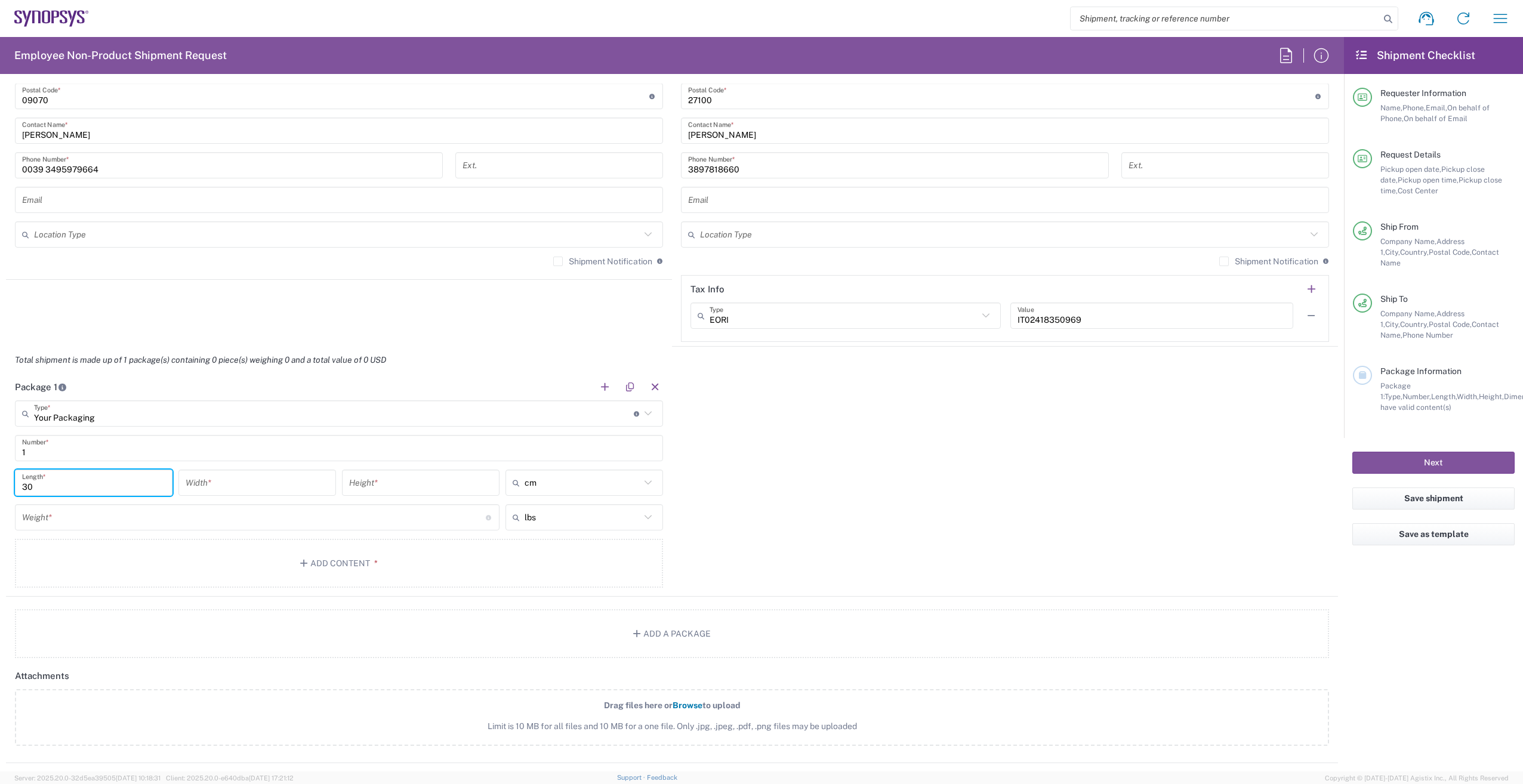
click at [220, 487] on input "number" at bounding box center [257, 483] width 143 height 21
type input "20"
click at [380, 488] on input "number" at bounding box center [420, 483] width 143 height 21
type input "30"
click at [645, 519] on icon at bounding box center [648, 517] width 7 height 4
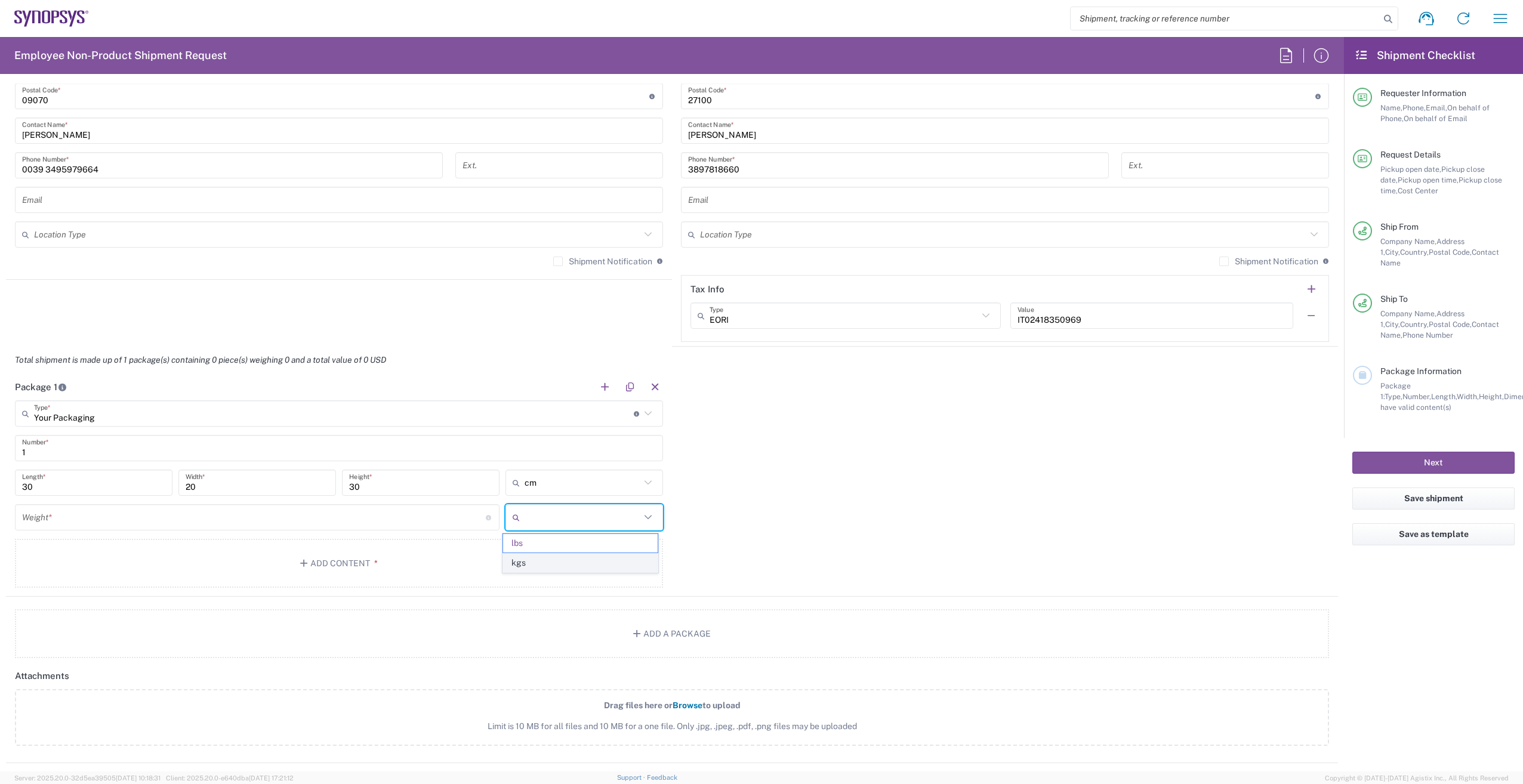
click at [605, 562] on span "kgs" at bounding box center [579, 563] width 154 height 18
type input "kgs"
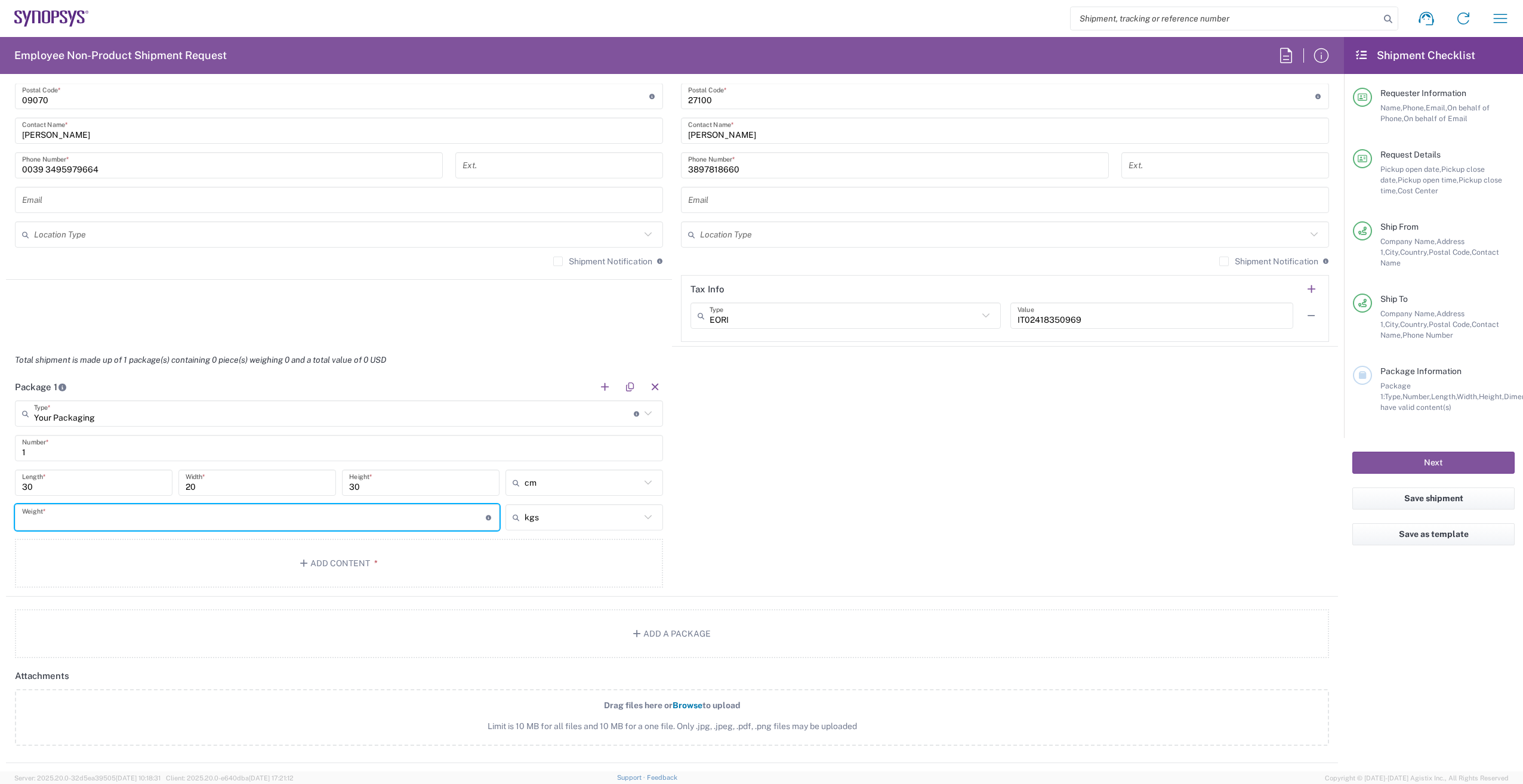
click at [94, 522] on input "number" at bounding box center [254, 517] width 464 height 21
type input "3"
click at [355, 561] on button "Add Content *" at bounding box center [339, 563] width 648 height 49
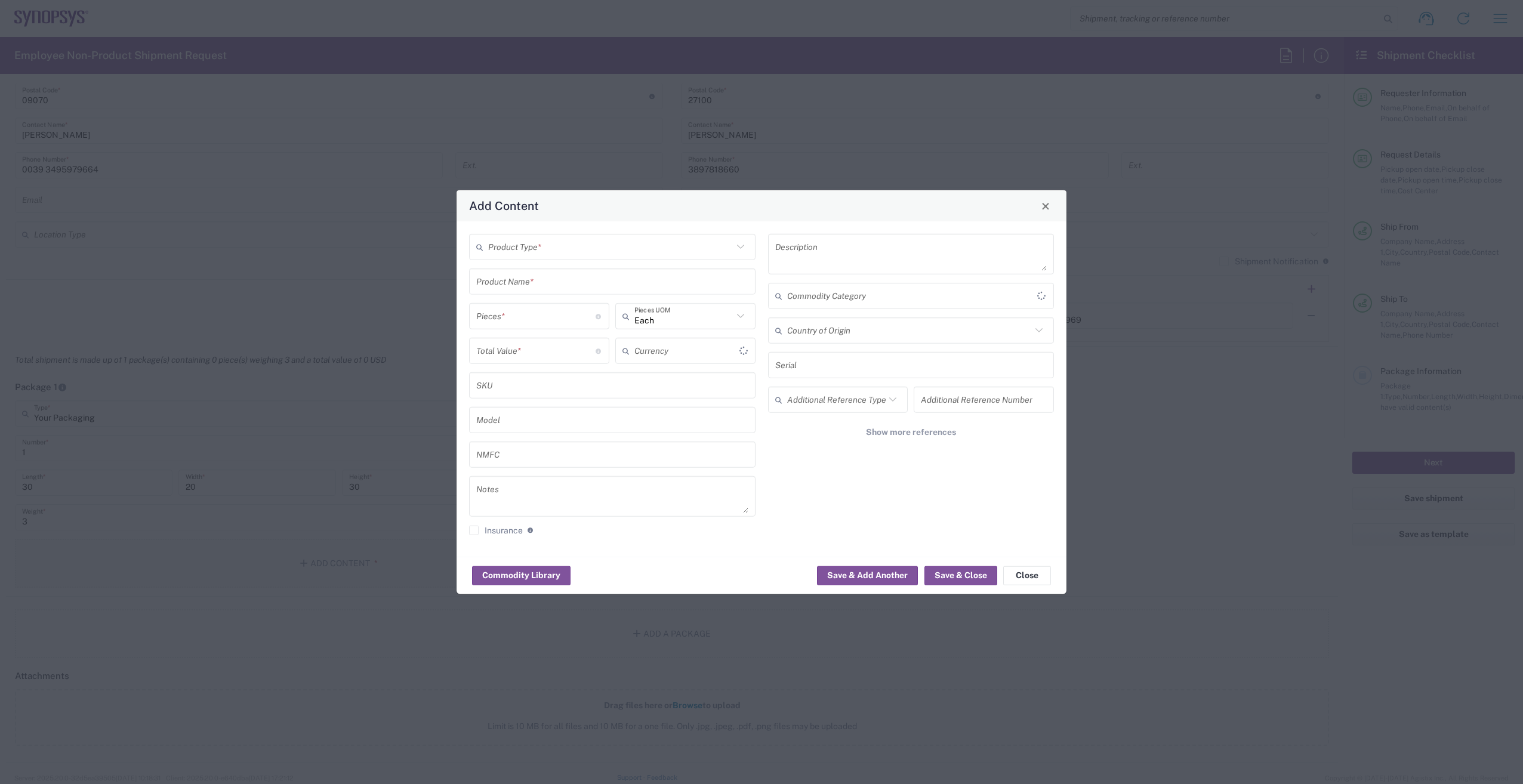
type input "US Dollar"
click at [523, 242] on input "text" at bounding box center [611, 247] width 245 height 21
click at [514, 292] on span "General Commodity" at bounding box center [612, 293] width 284 height 18
type input "General Commodity"
click at [523, 282] on input "text" at bounding box center [612, 281] width 272 height 21
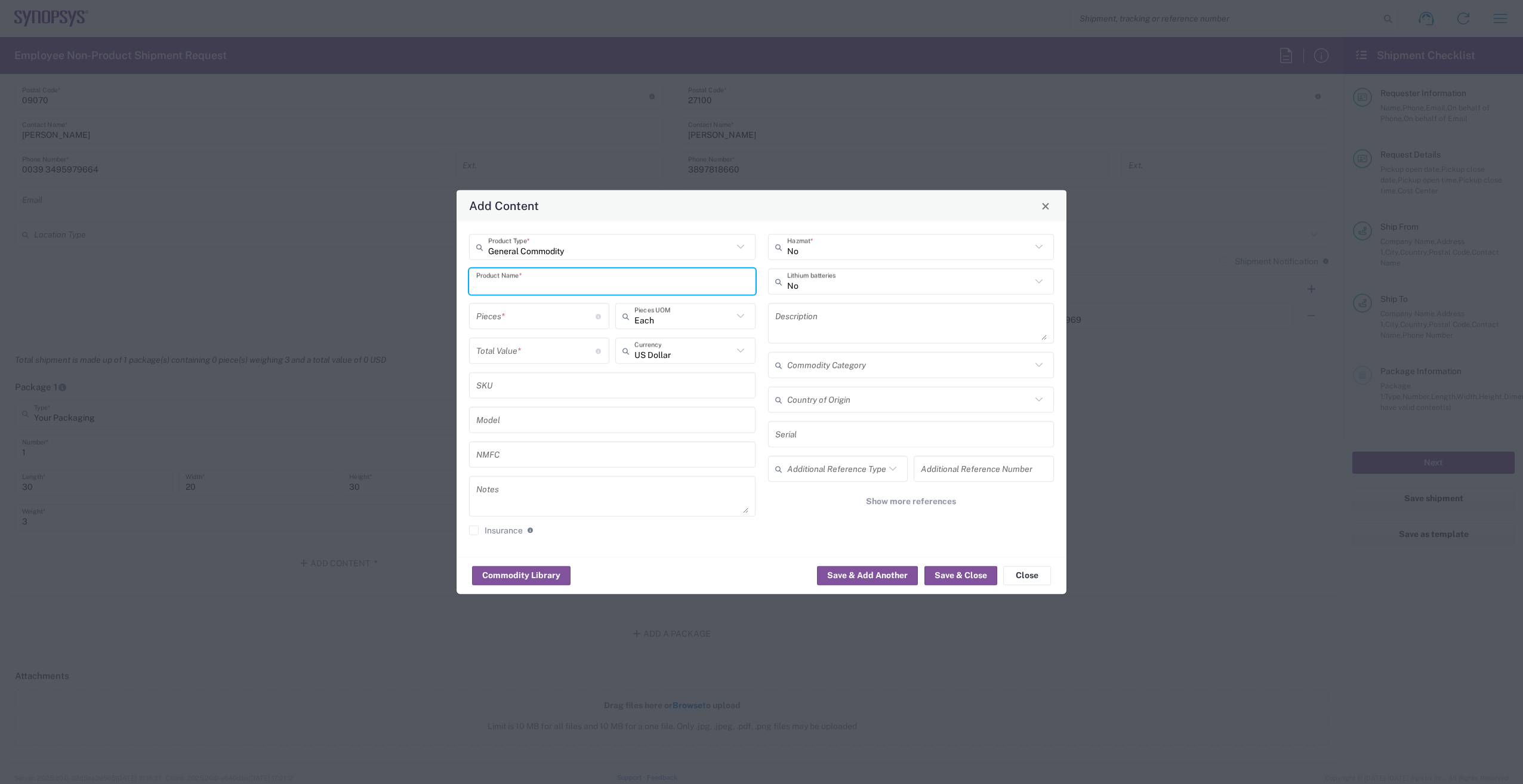
paste input "Latitude 5430"
click at [694, 205] on div "Add Content" at bounding box center [761, 206] width 610 height 31
drag, startPoint x: 563, startPoint y: 309, endPoint x: 545, endPoint y: 309, distance: 18.0
click at [545, 309] on div "Dell Latitude 5430" at bounding box center [612, 309] width 284 height 20
type input "Dell Latitude 5430"
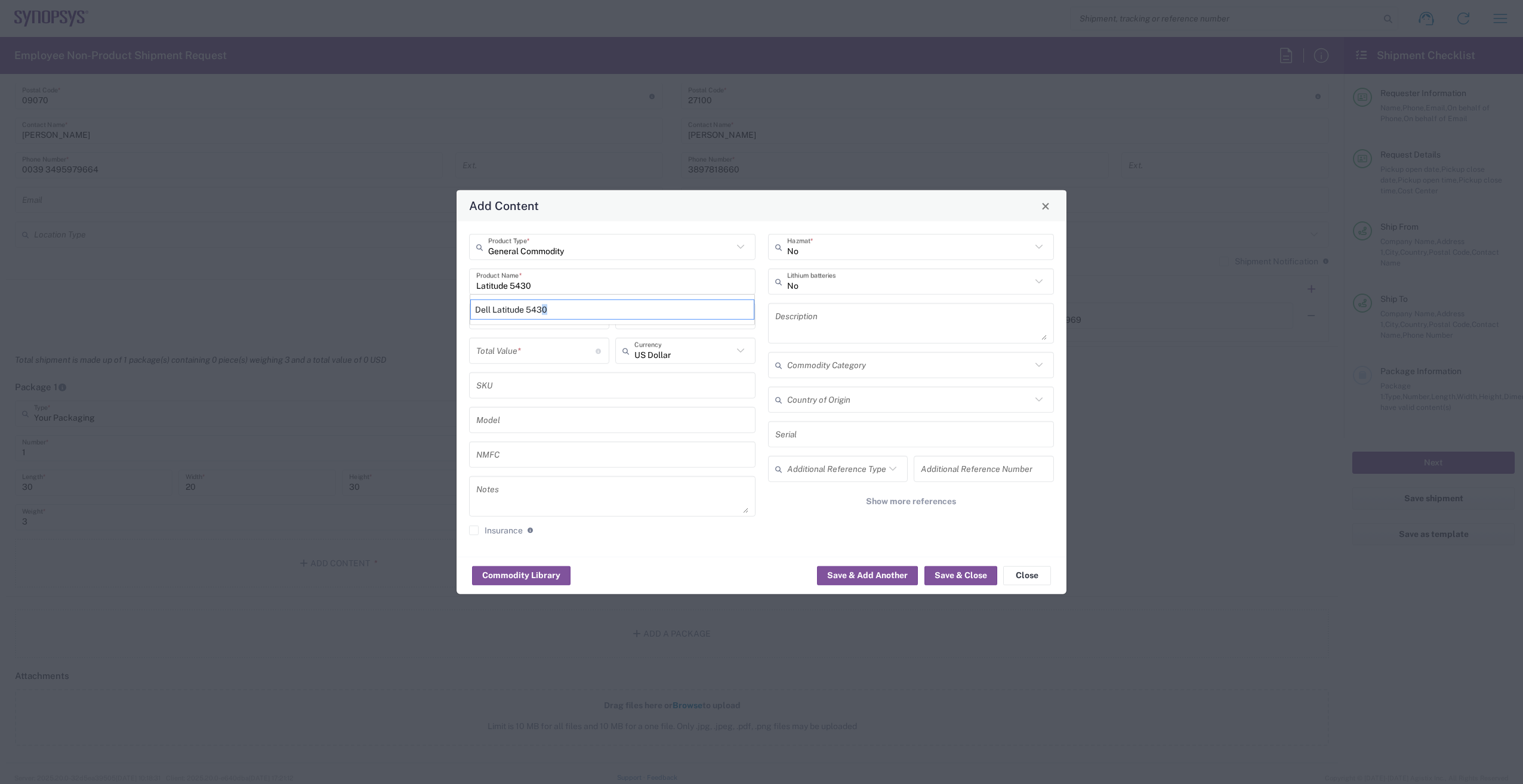
type textarea "LAPTOP COMPUTER"
click at [486, 316] on input "number" at bounding box center [536, 316] width 119 height 21
type input "1"
click at [542, 348] on input "number" at bounding box center [536, 351] width 119 height 21
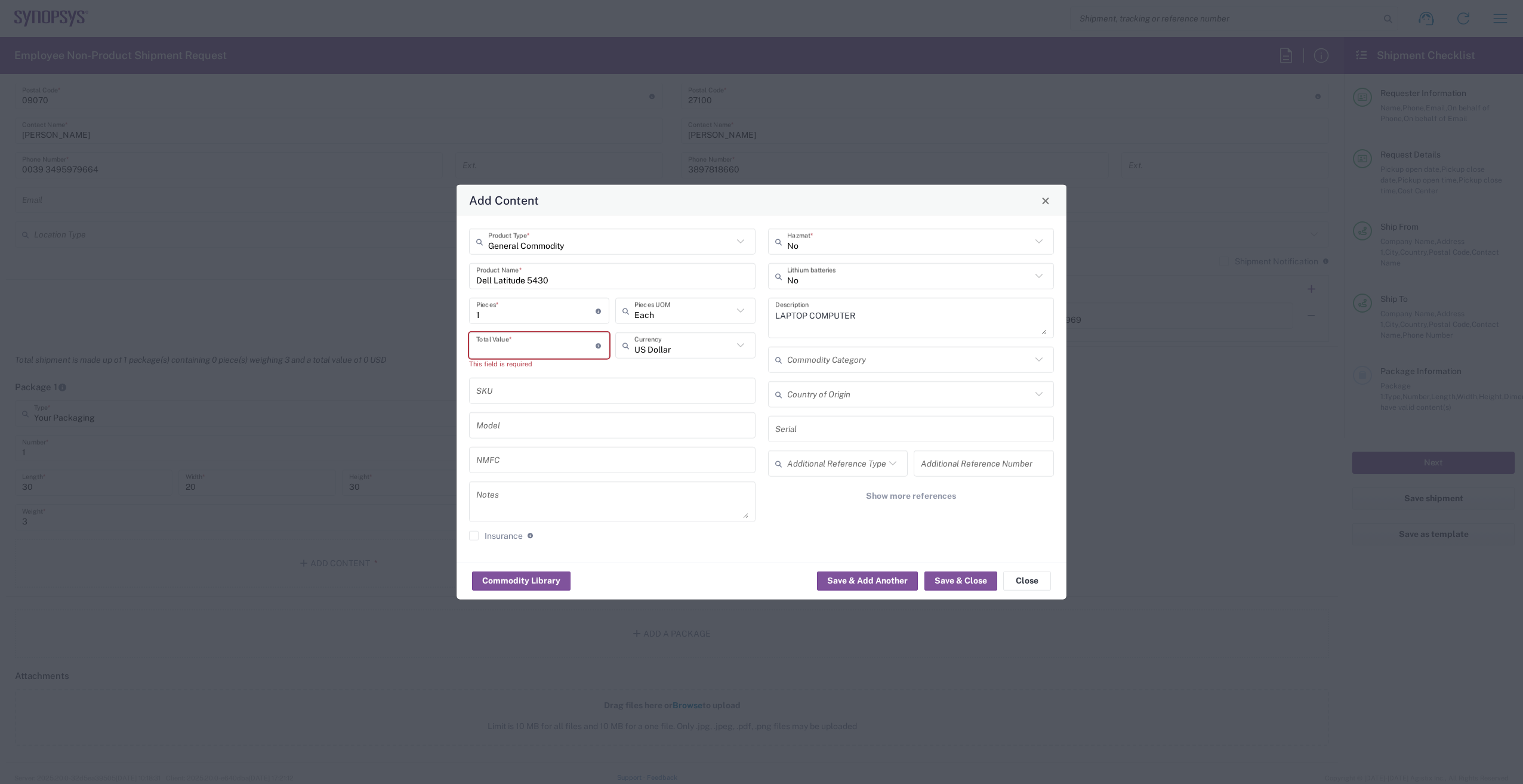
click at [509, 348] on input "number" at bounding box center [536, 345] width 119 height 21
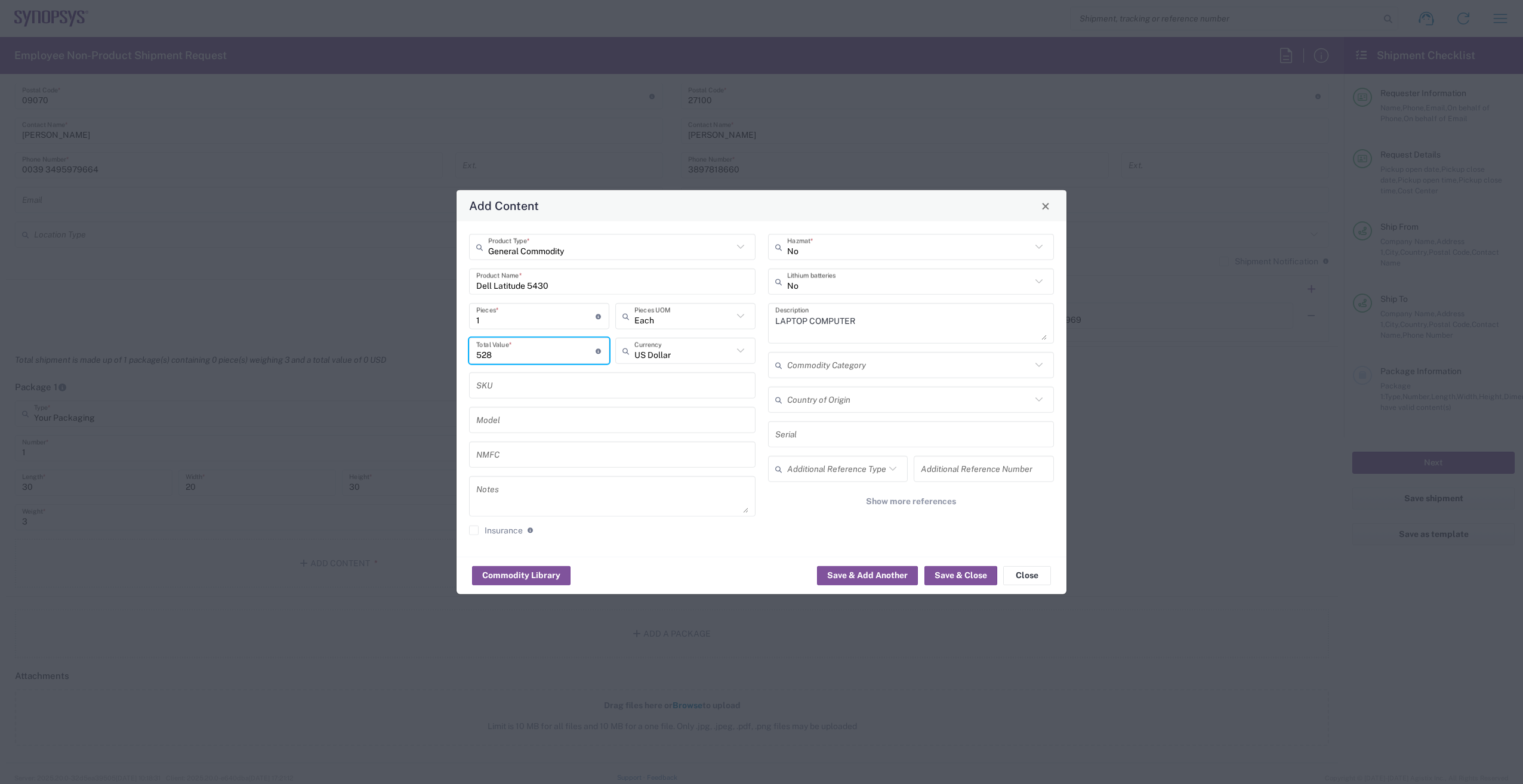
type input "528"
click at [743, 348] on icon at bounding box center [740, 351] width 15 height 15
click at [640, 373] on span "Euro" at bounding box center [685, 377] width 138 height 18
type input "Euro"
click at [961, 576] on button "Save & Close" at bounding box center [961, 575] width 73 height 19
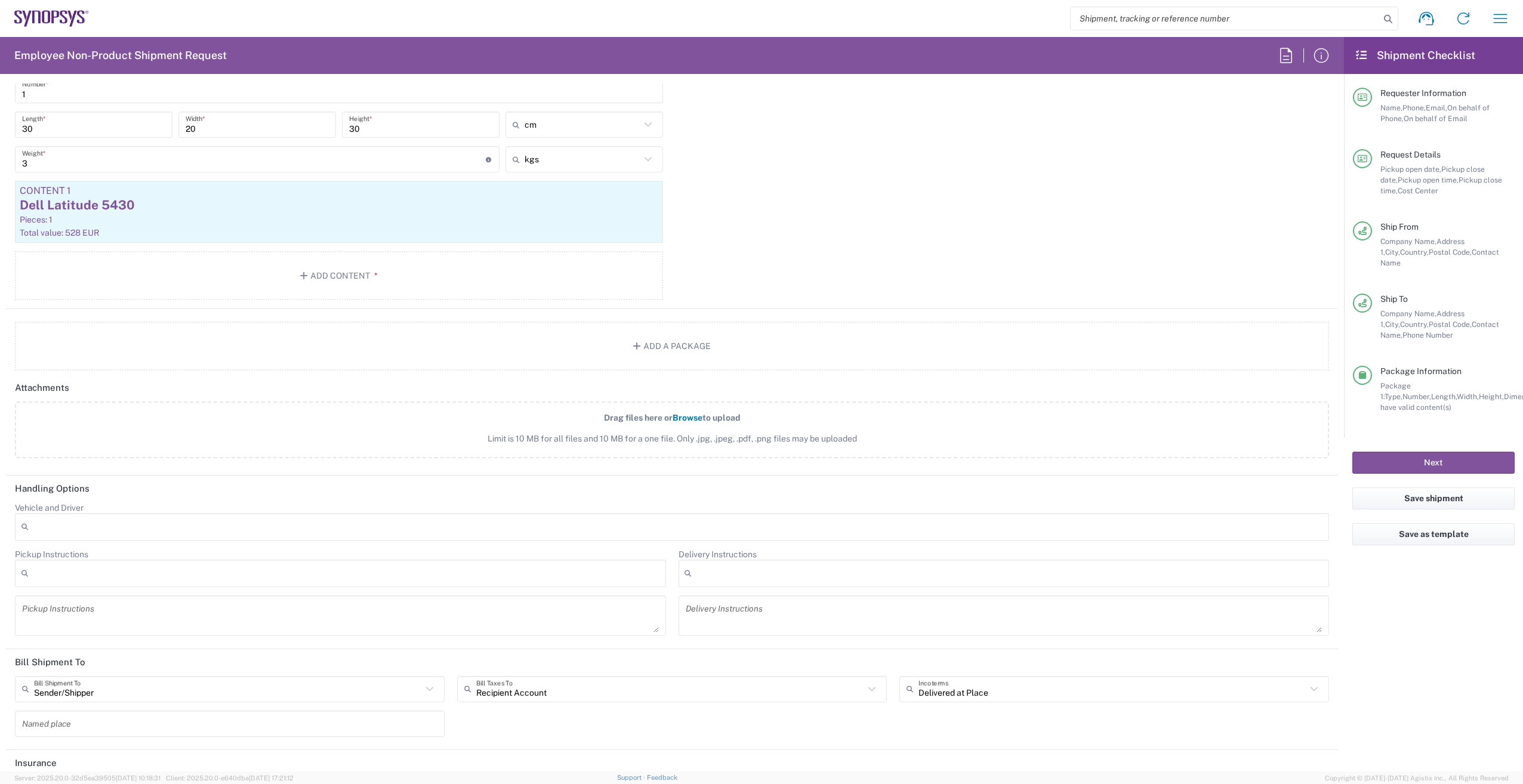
scroll to position [1249, 0]
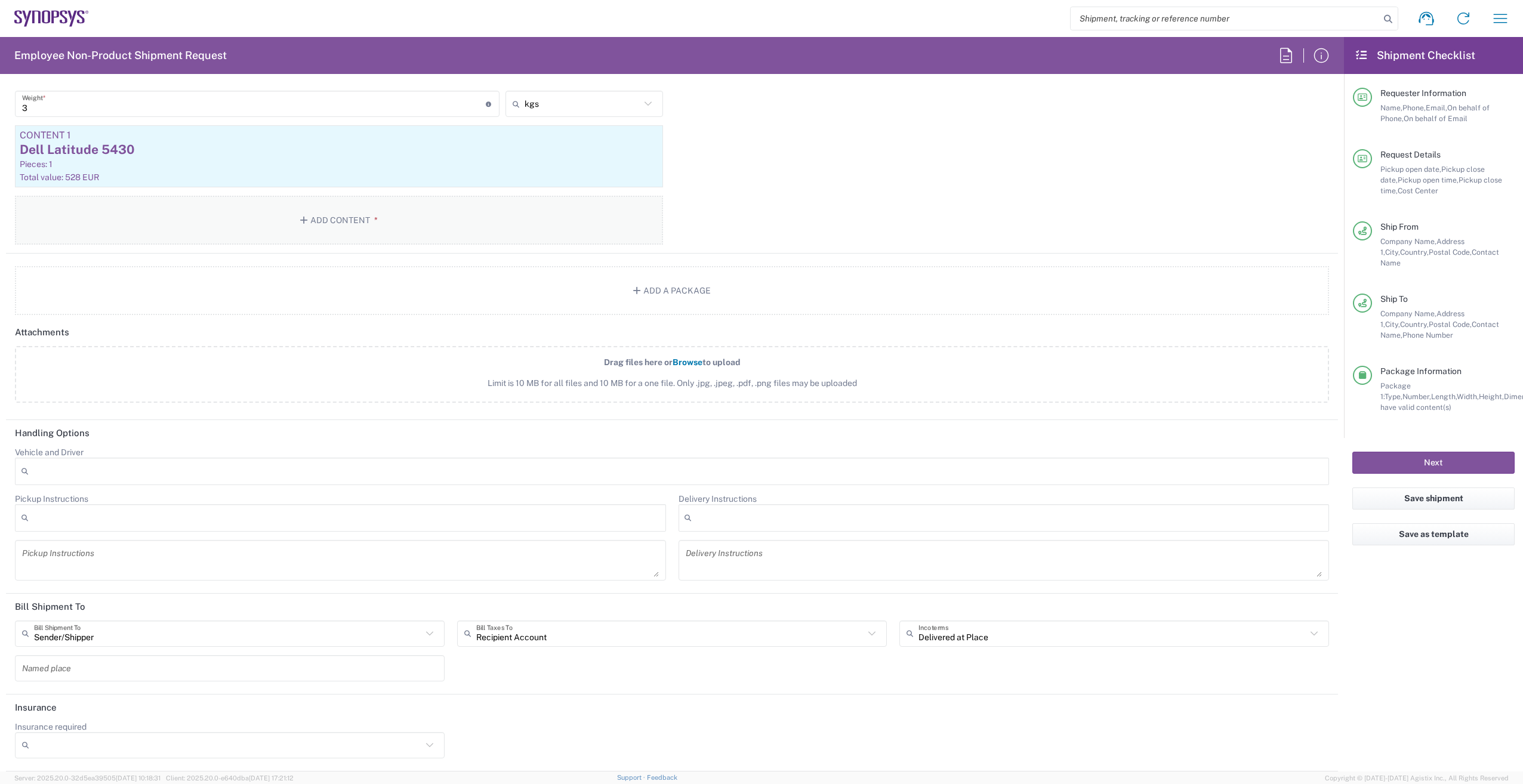
click at [358, 222] on button "Add Content *" at bounding box center [339, 220] width 648 height 49
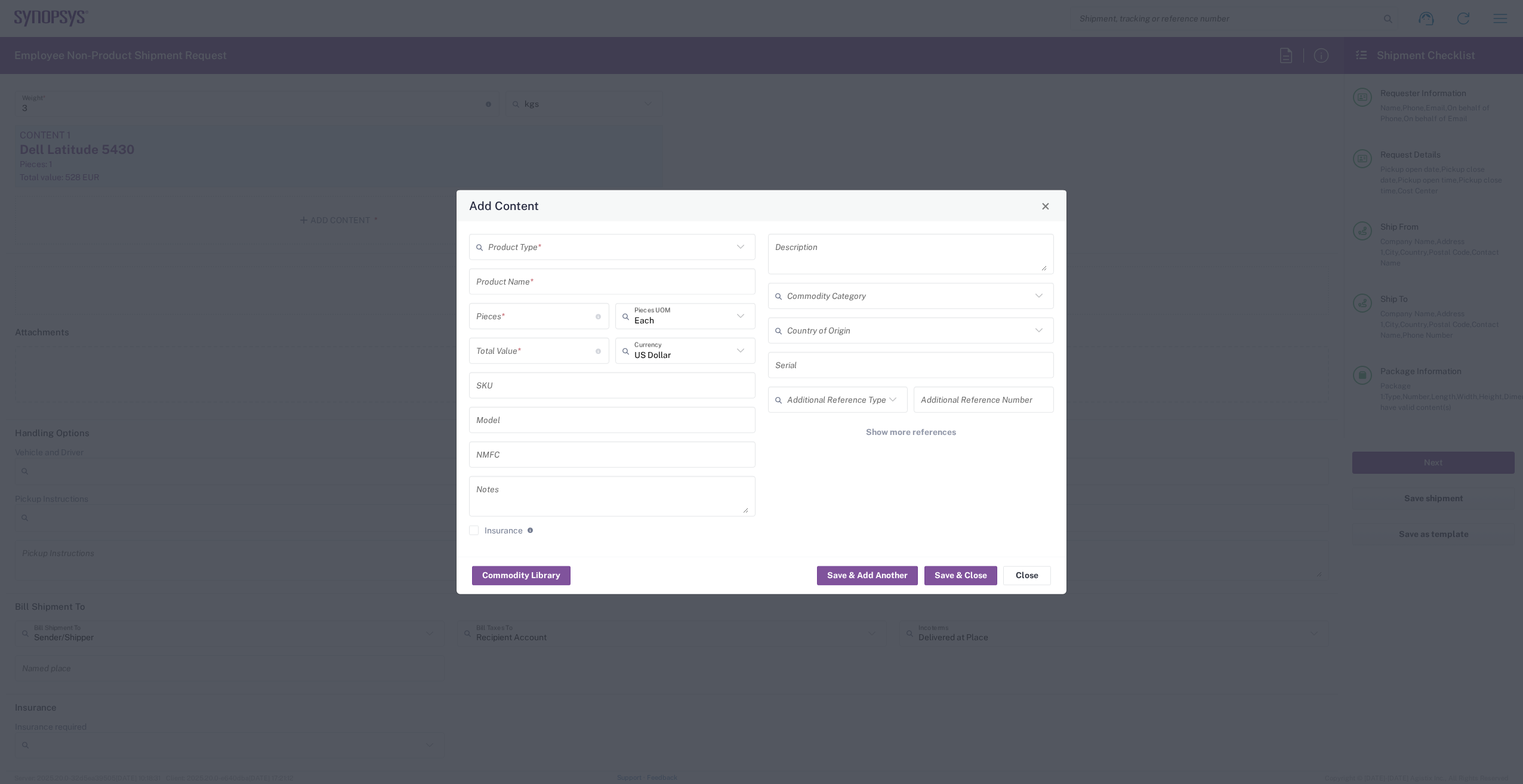
click at [288, 164] on div "Add Content Product Type * Product Name * Pieces * Number of pieces inside all …" at bounding box center [761, 392] width 1523 height 784
click at [1046, 205] on span "Close" at bounding box center [1046, 206] width 9 height 9
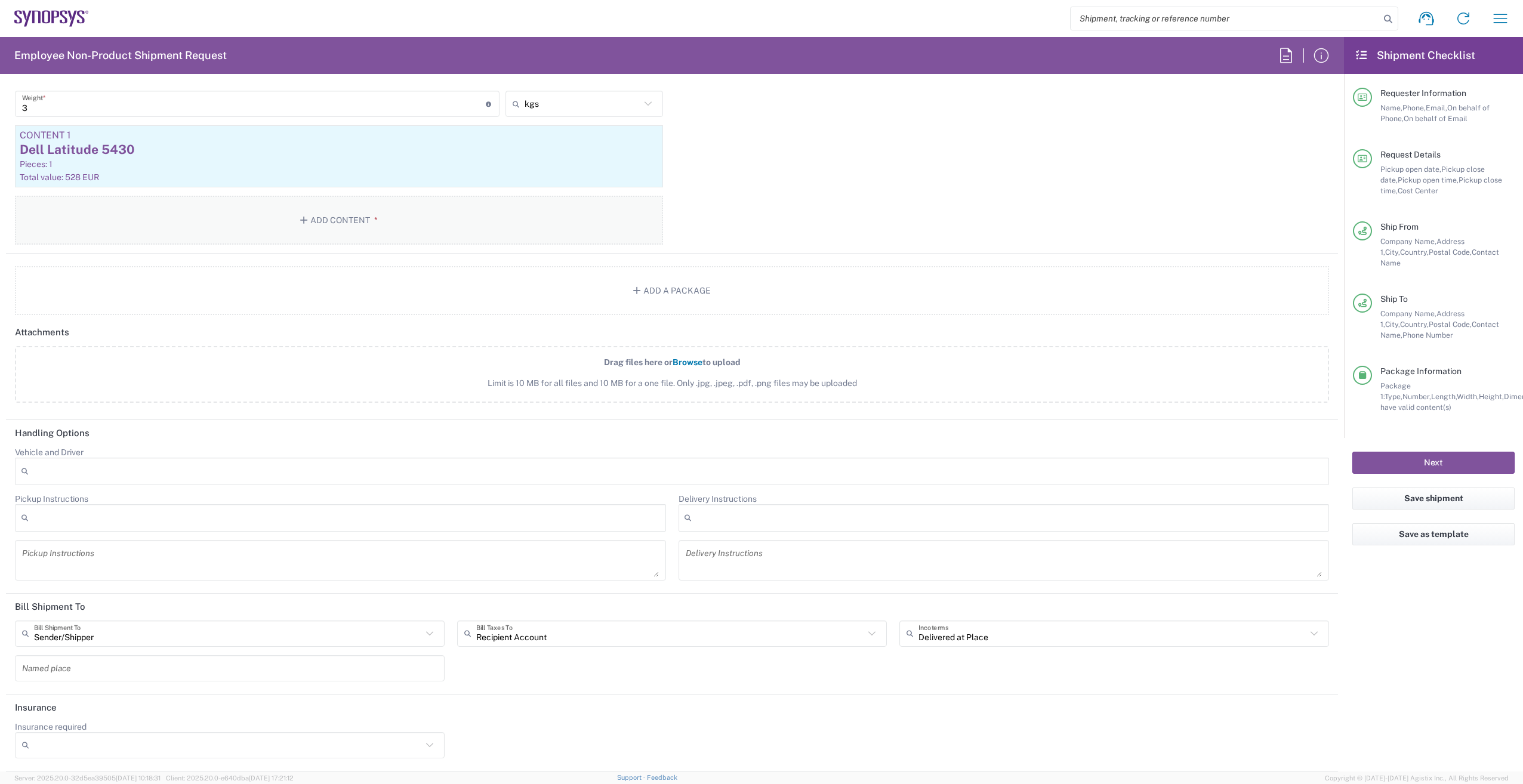
click at [338, 214] on button "Add Content *" at bounding box center [339, 220] width 648 height 49
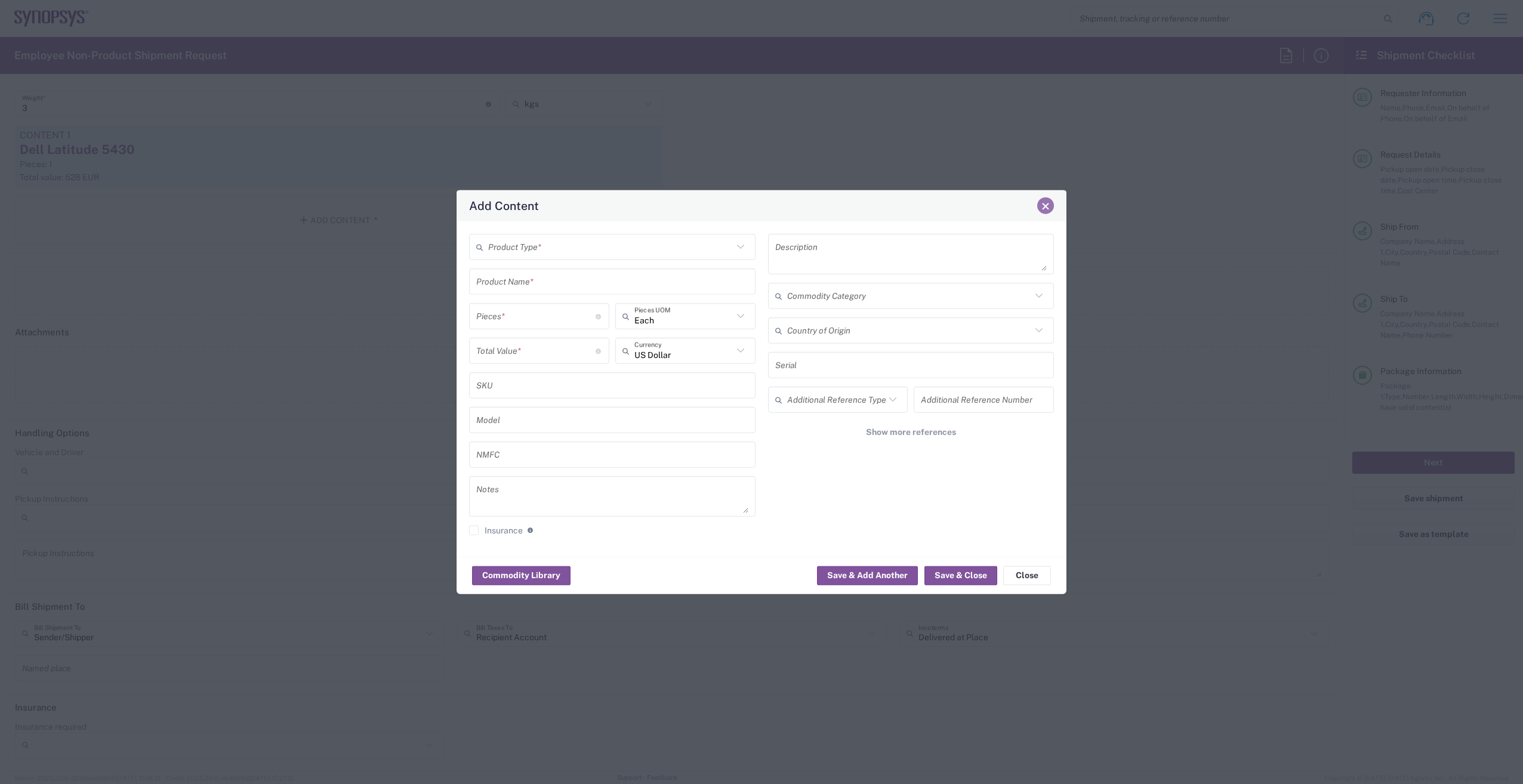
click at [1048, 208] on span "Close" at bounding box center [1046, 206] width 9 height 9
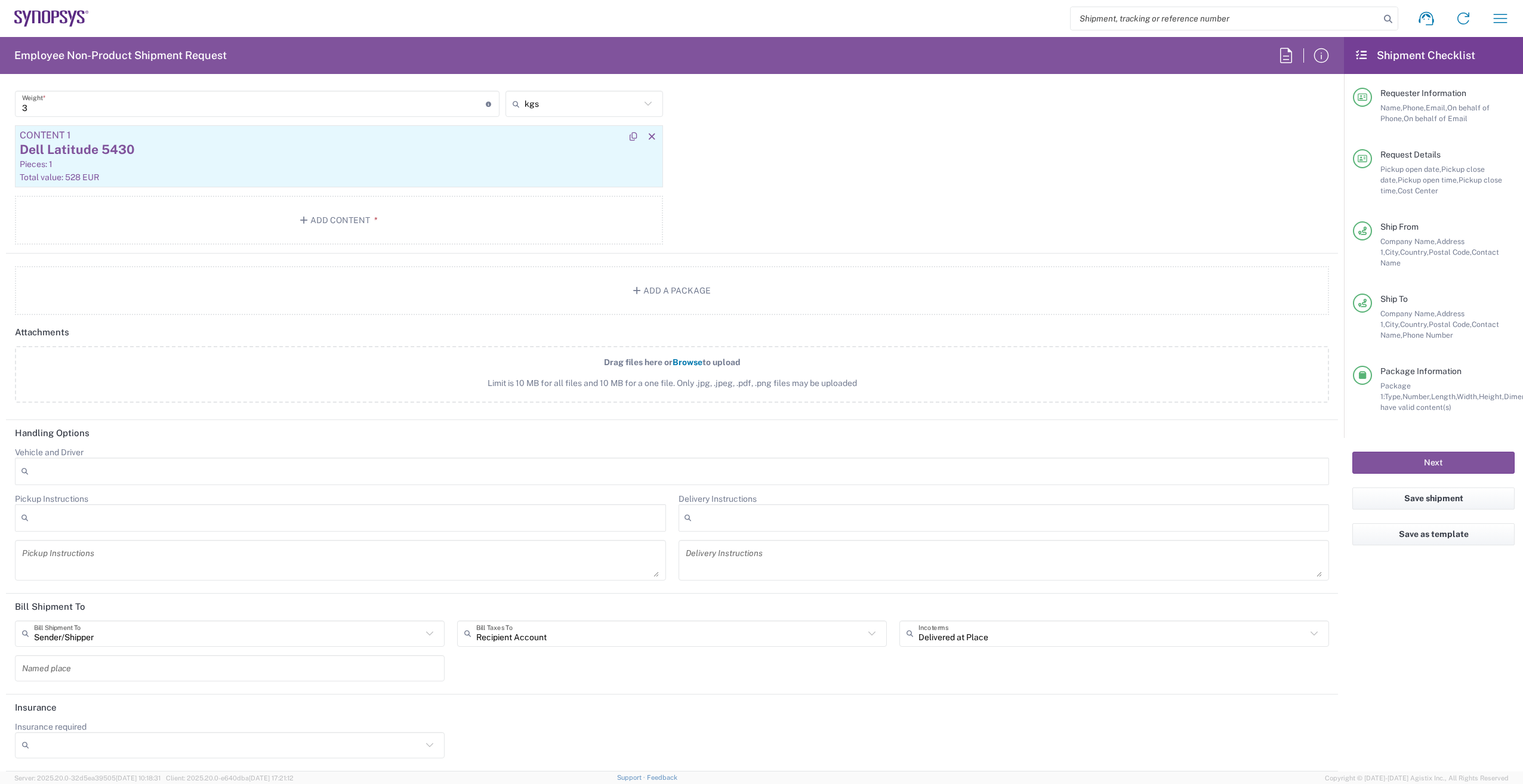
click at [293, 149] on div "Dell Latitude 5430" at bounding box center [338, 149] width 639 height 18
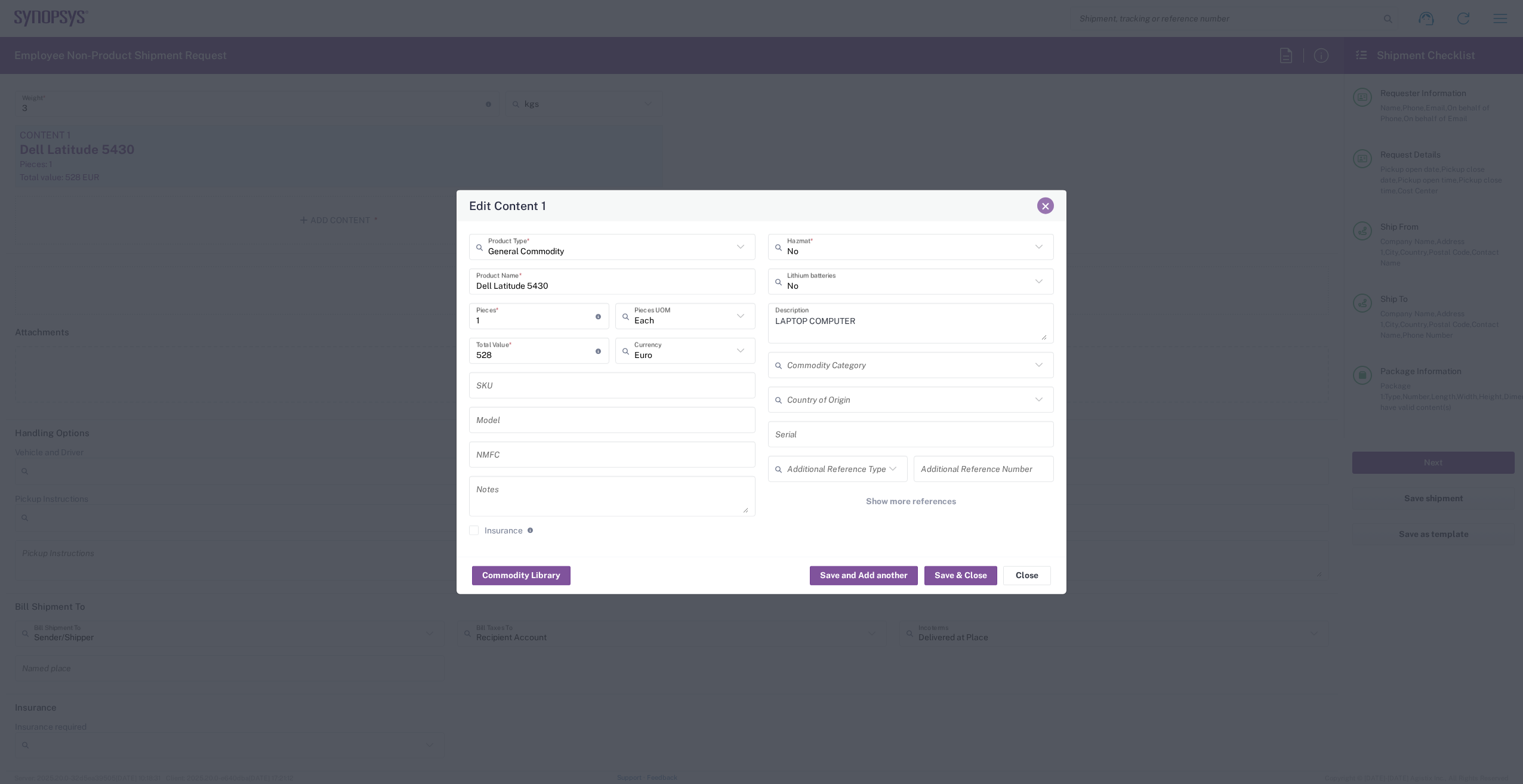
click at [1050, 201] on button "Close" at bounding box center [1045, 205] width 16 height 16
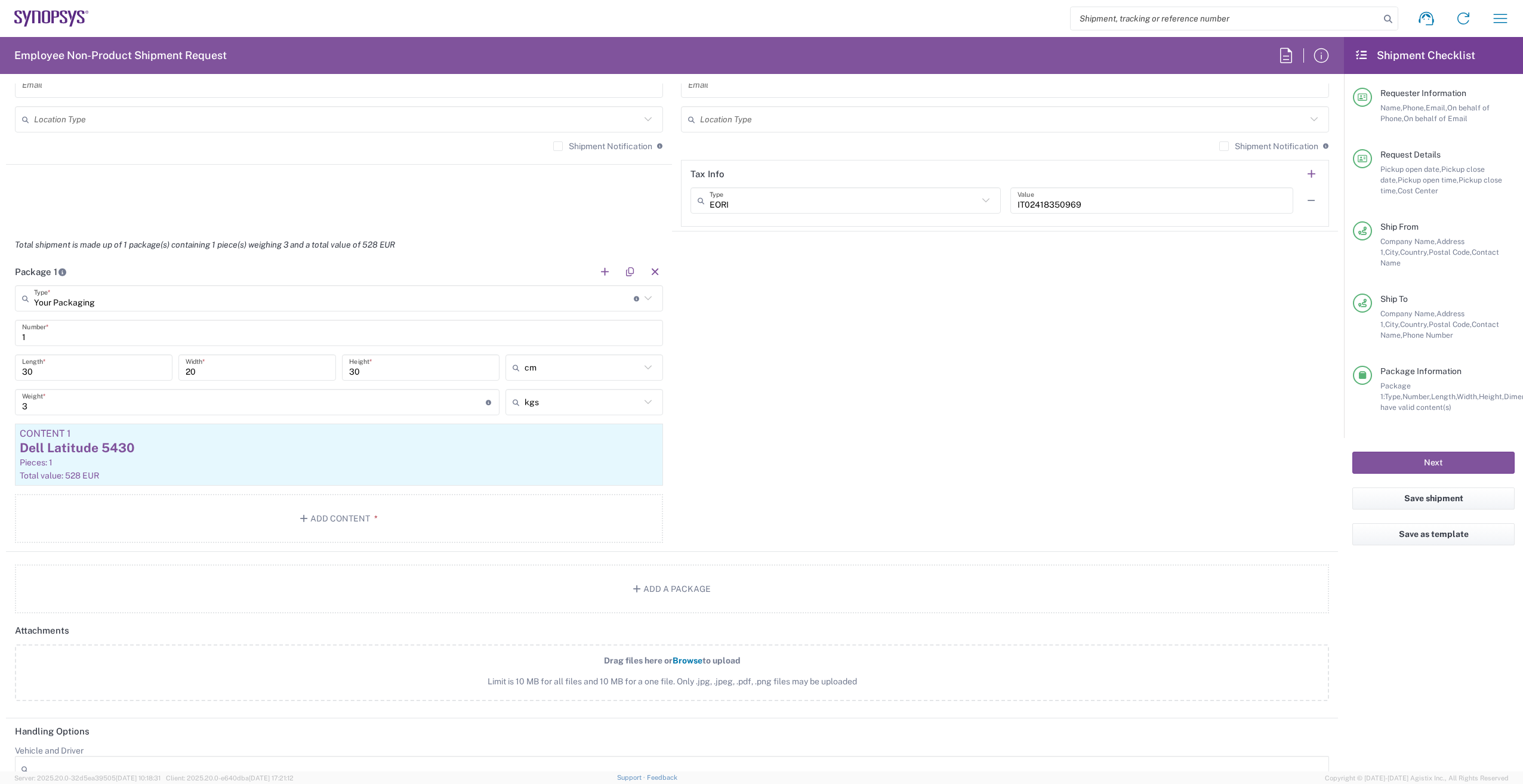
scroll to position [592, 0]
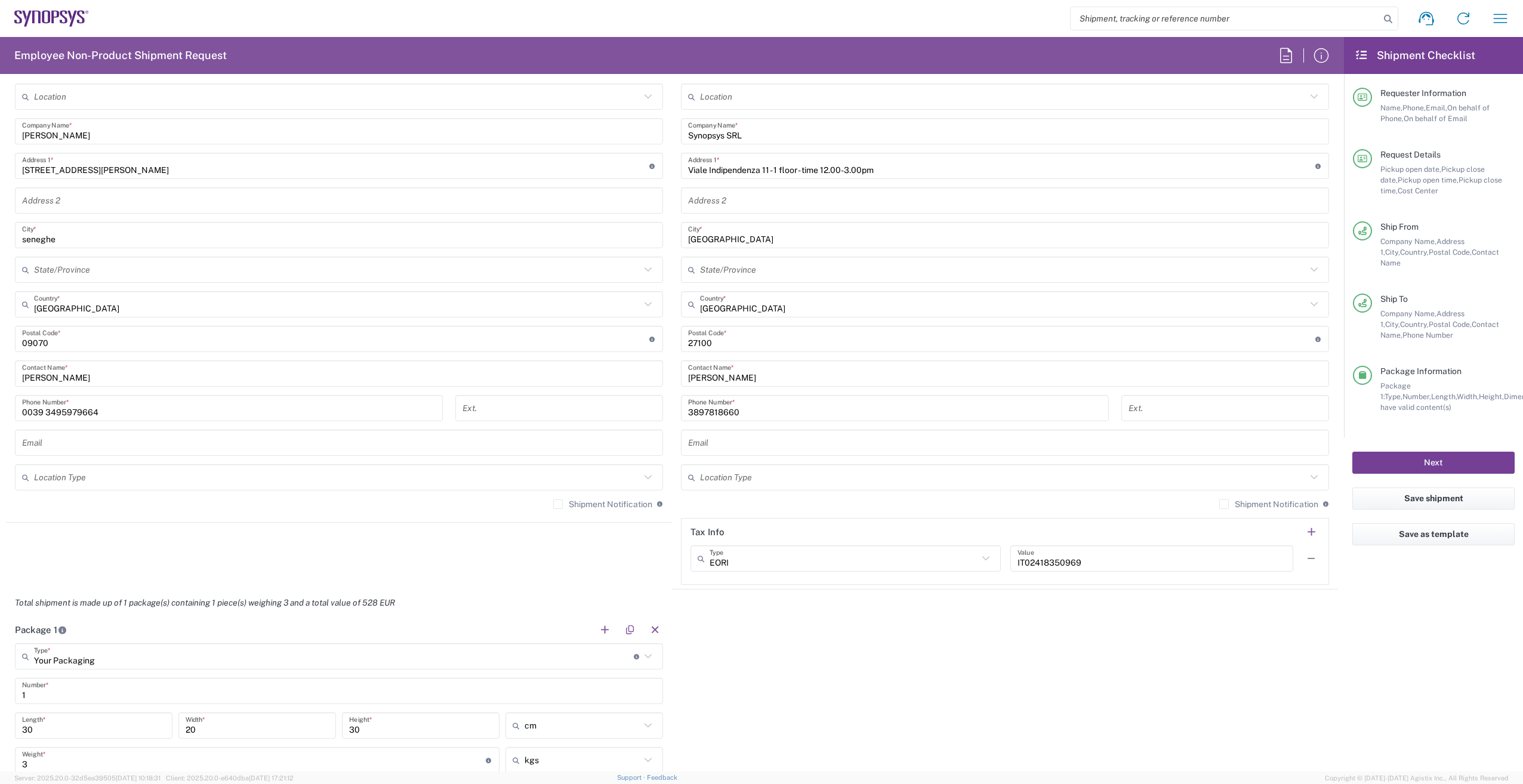
click at [1454, 452] on button "Next" at bounding box center [1433, 463] width 163 height 22
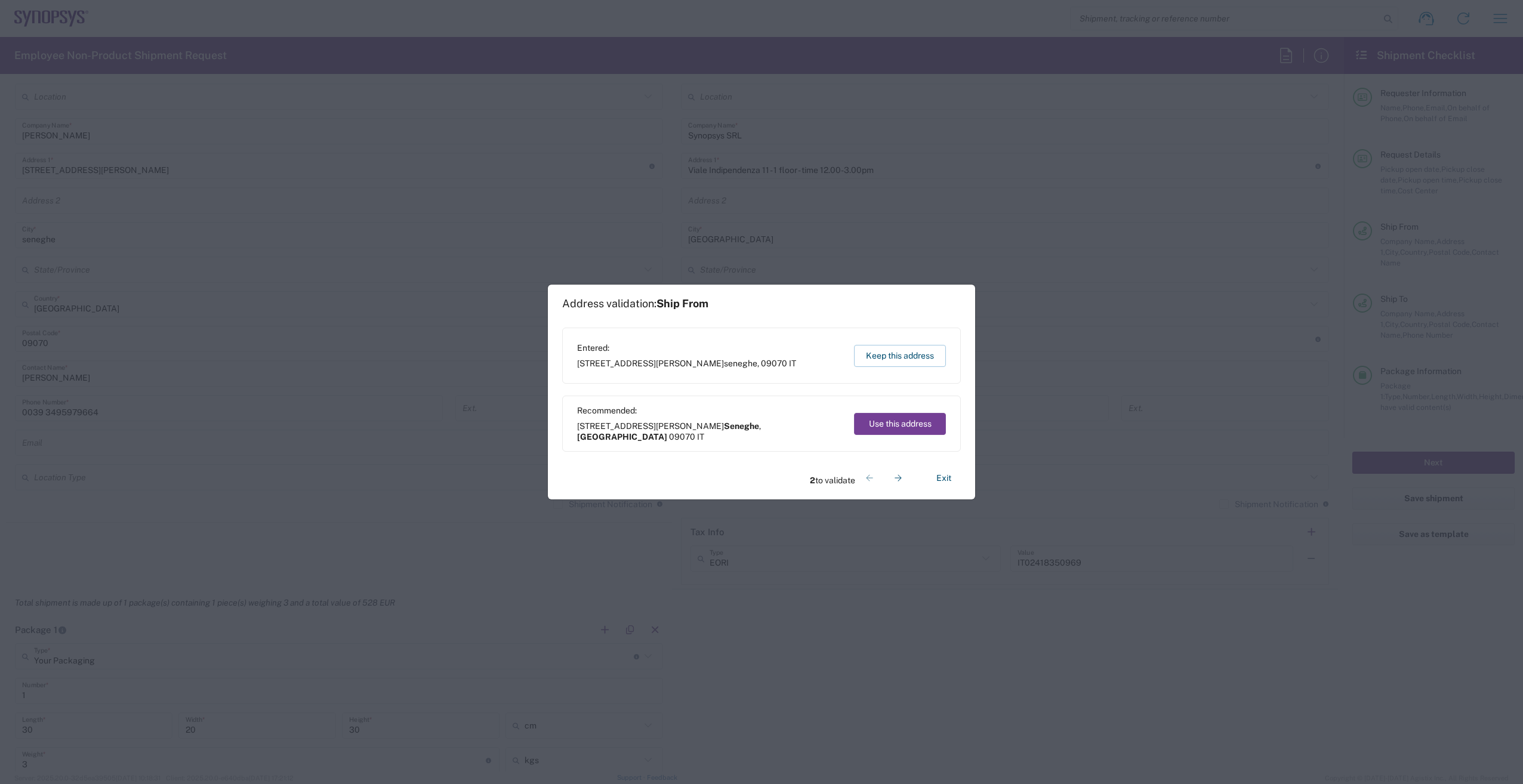
click at [896, 418] on button "Use this address" at bounding box center [900, 424] width 92 height 22
type input "Seneghe"
type input "[GEOGRAPHIC_DATA]"
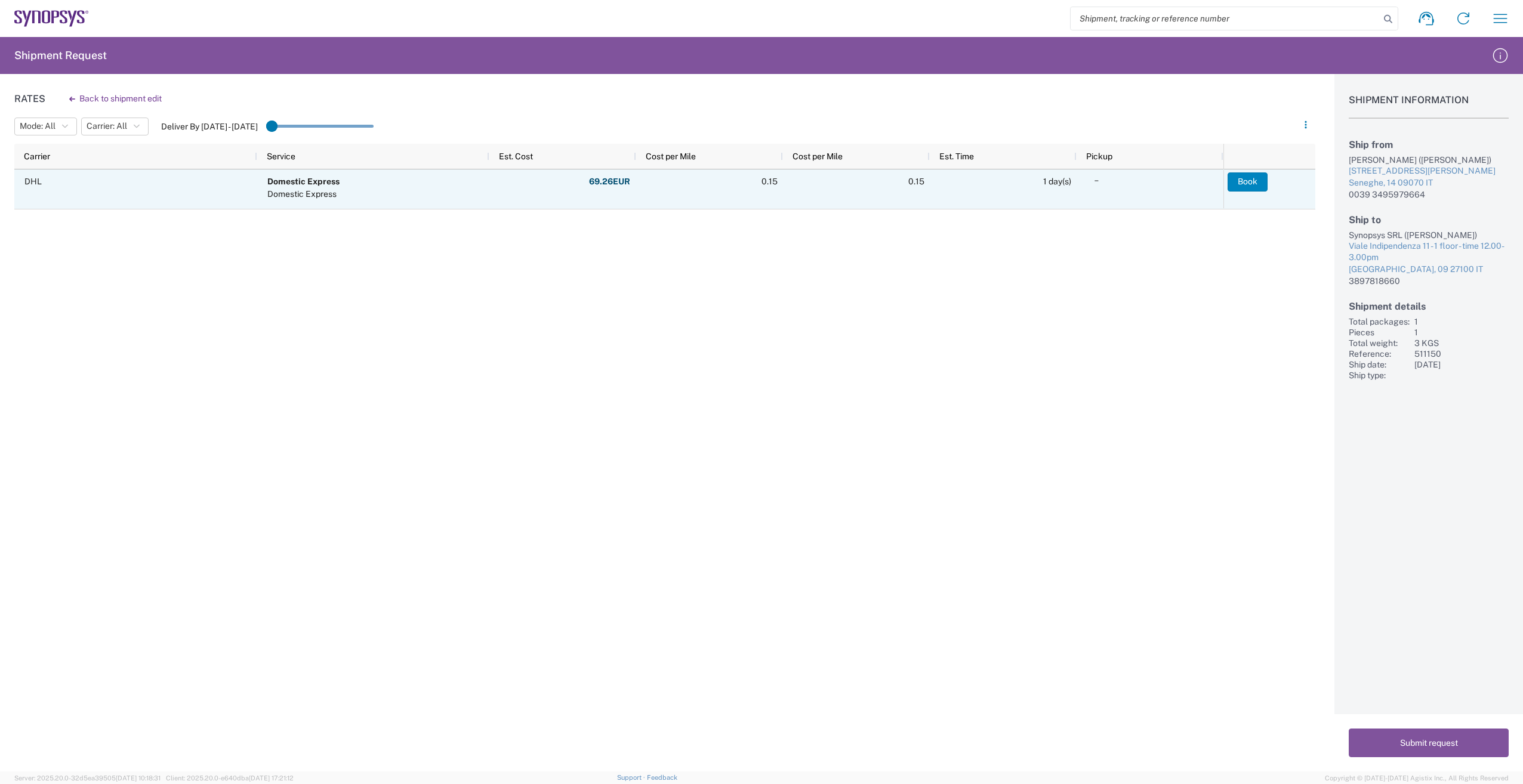
click at [1251, 181] on button "Book" at bounding box center [1247, 181] width 40 height 19
